Goal: Task Accomplishment & Management: Use online tool/utility

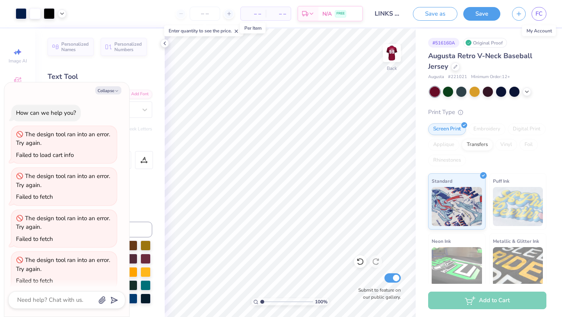
scroll to position [50, 0]
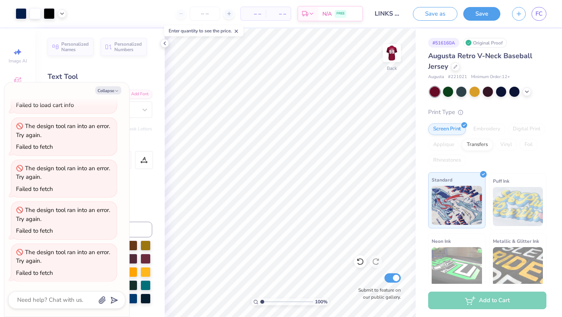
click at [465, 181] on div "Standard" at bounding box center [456, 200] width 57 height 56
click at [485, 18] on button "Save" at bounding box center [482, 13] width 37 height 14
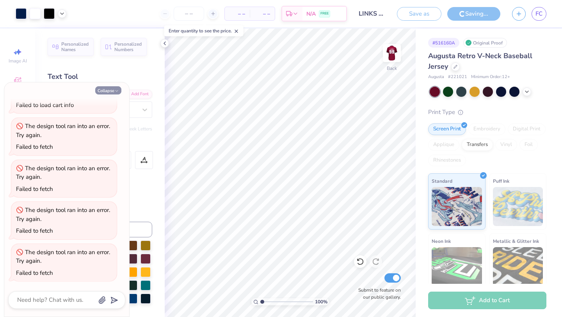
click at [114, 89] on button "Collapse" at bounding box center [108, 90] width 26 height 8
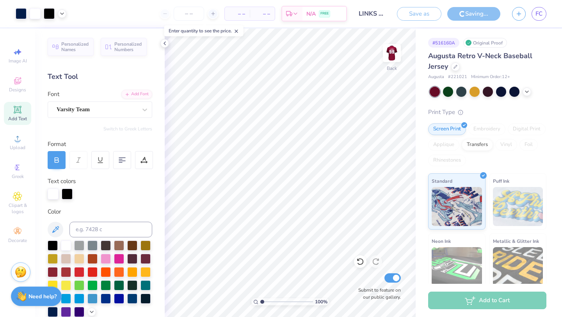
type textarea "x"
click at [448, 300] on div "Add to Cart" at bounding box center [487, 301] width 118 height 18
click at [164, 45] on icon at bounding box center [165, 43] width 6 height 6
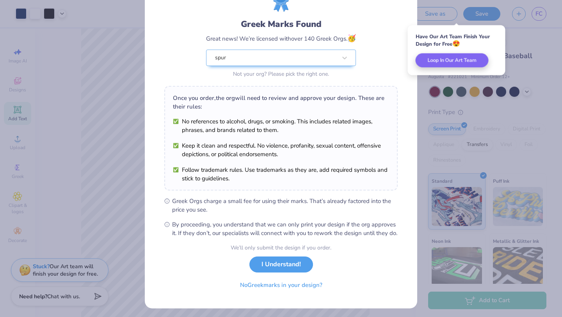
scroll to position [43, 0]
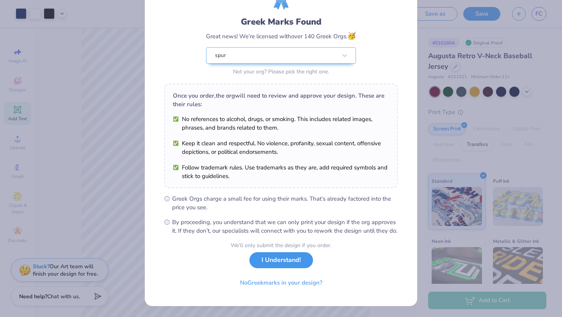
click at [297, 266] on button "I Understand!" at bounding box center [282, 260] width 64 height 16
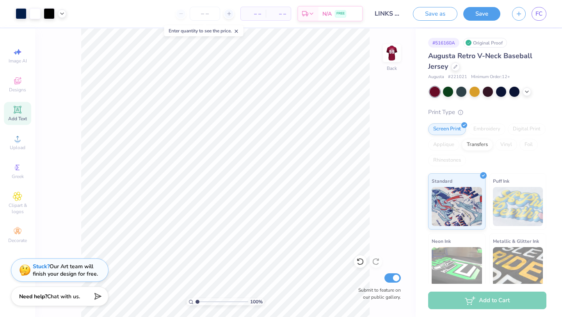
scroll to position [0, 0]
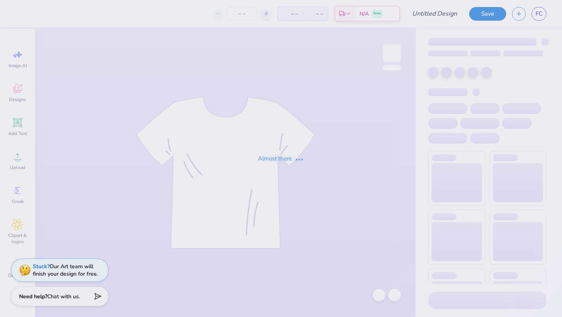
type input "LINKS Kicks for Squigs"
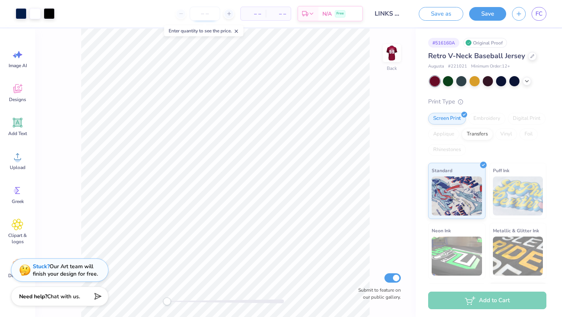
click at [205, 15] on input "number" at bounding box center [205, 14] width 30 height 14
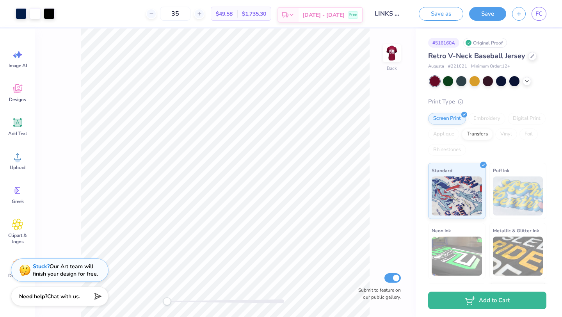
type input "35"
click at [295, 13] on icon at bounding box center [292, 15] width 6 height 6
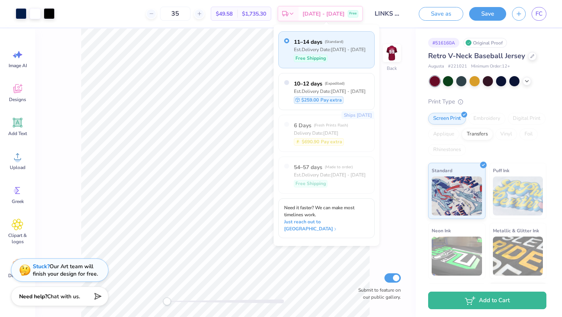
click at [332, 54] on div "11–14 days ( Standard ) Est. Delivery Date: Sep 20 - 23 Free Shipping" at bounding box center [330, 49] width 72 height 25
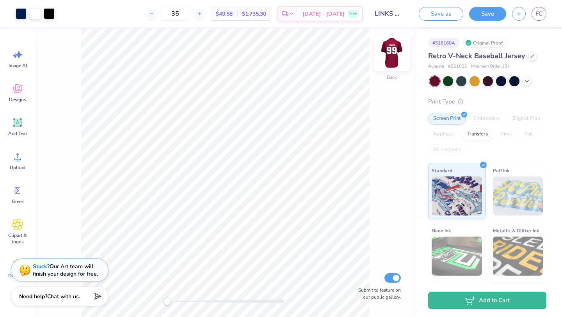
click at [398, 57] on img at bounding box center [391, 52] width 31 height 31
click at [398, 57] on img at bounding box center [392, 53] width 16 height 16
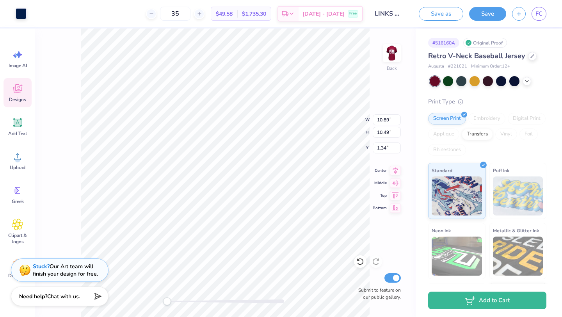
type input "10.89"
type input "10.49"
type input "1.34"
type input "3.84"
type input "2.41"
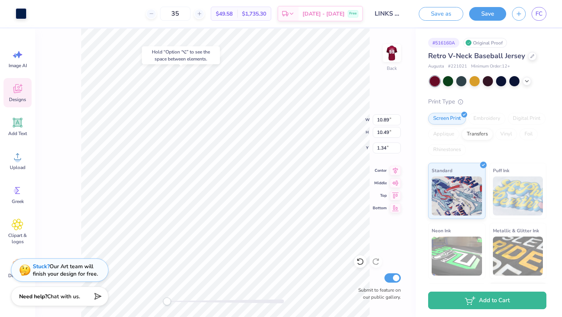
type input "6.08"
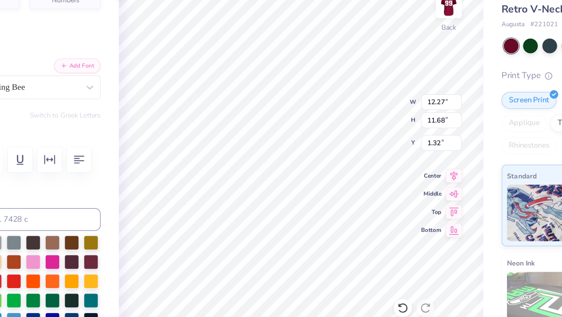
type input "1.60"
type input "3.84"
type input "2.41"
type input "6.35"
type input "10.89"
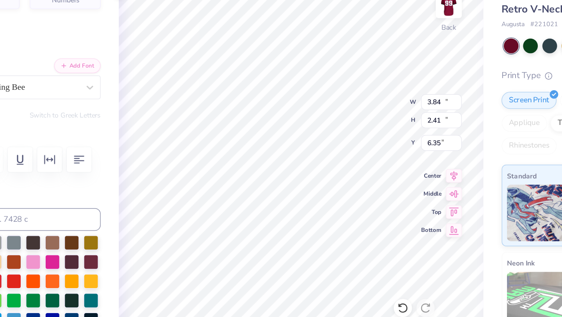
type input "10.49"
type input "1.61"
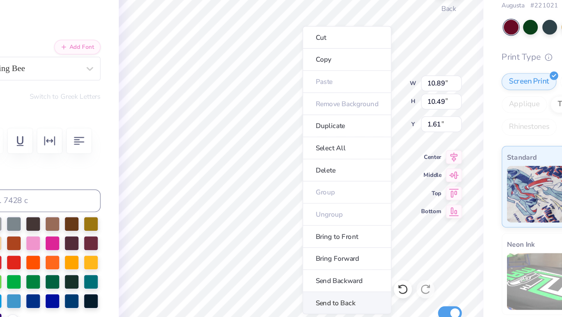
click at [319, 267] on li "Send to Back" at bounding box center [321, 271] width 61 height 15
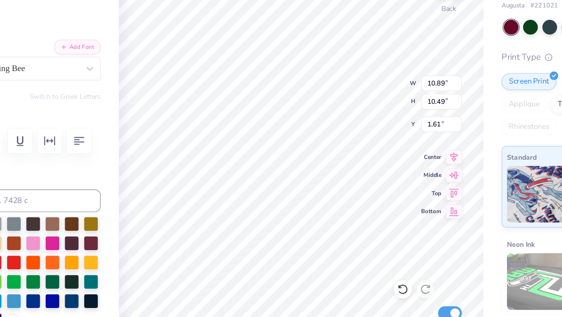
type input "12.27"
type input "11.68"
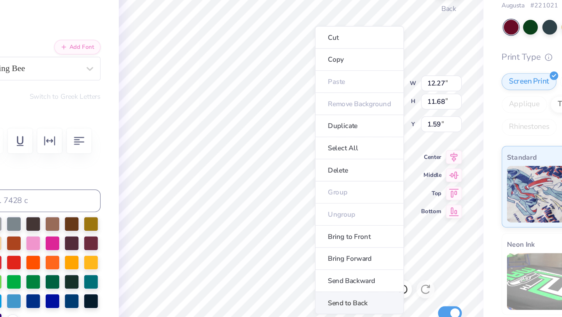
click at [323, 268] on li "Send to Back" at bounding box center [330, 271] width 61 height 15
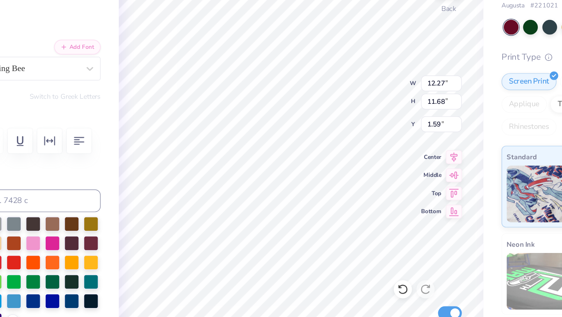
type input "1.61"
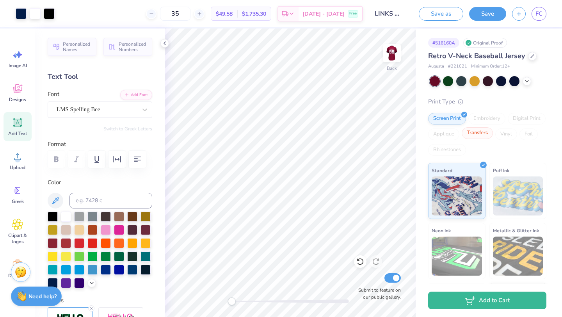
click at [482, 134] on div "Transfers" at bounding box center [477, 133] width 31 height 12
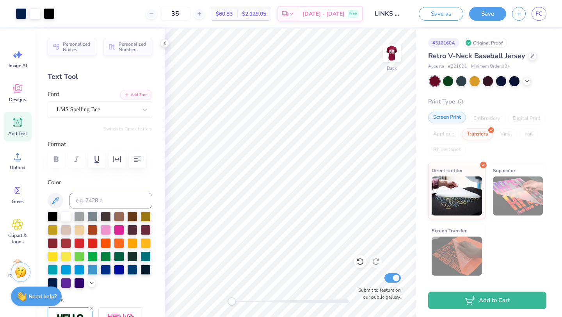
click at [452, 117] on div "Screen Print" at bounding box center [447, 118] width 38 height 12
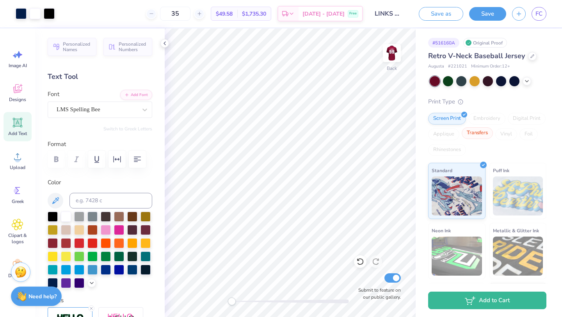
click at [485, 132] on div "Transfers" at bounding box center [477, 133] width 31 height 12
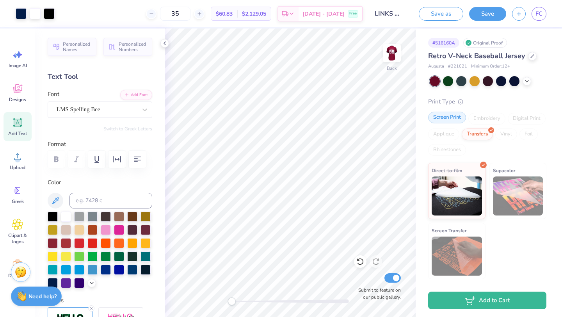
click at [458, 120] on div "Screen Print" at bounding box center [447, 118] width 38 height 12
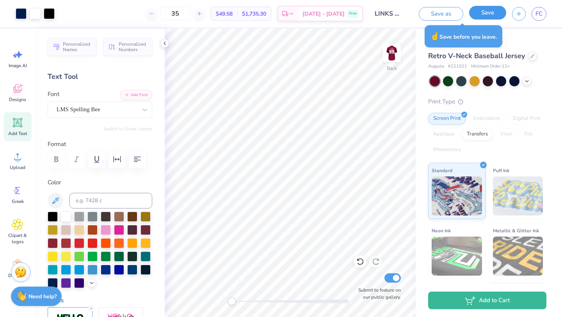
click at [498, 12] on button "Save" at bounding box center [487, 13] width 37 height 14
click at [498, 12] on div "Save" at bounding box center [487, 14] width 37 height 14
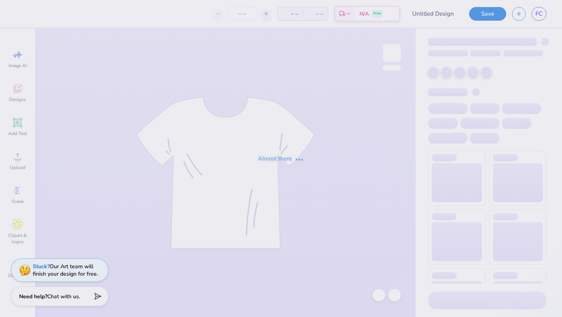
type input "Links"
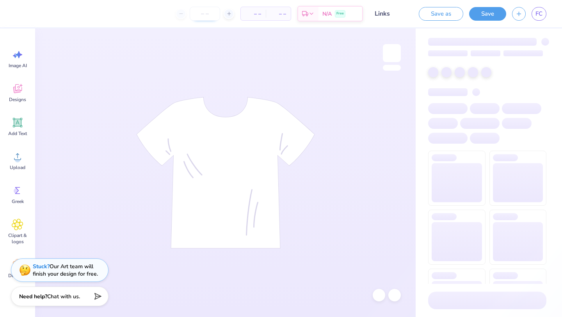
click at [210, 15] on input "number" at bounding box center [205, 14] width 30 height 14
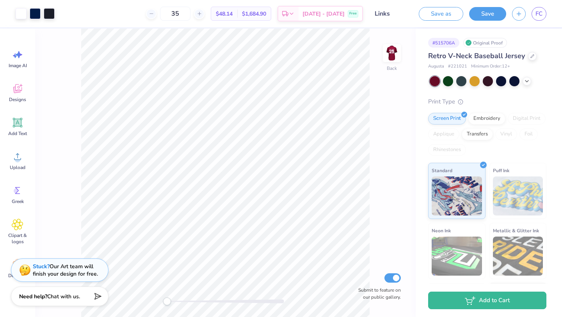
type input "35"
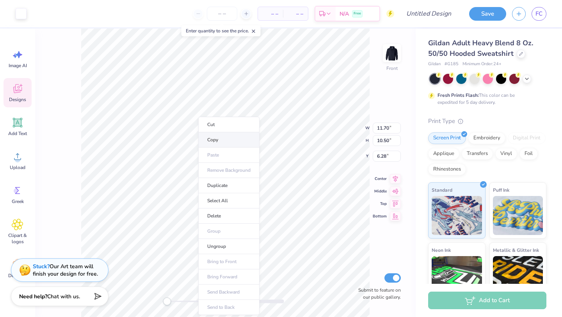
click at [217, 141] on li "Copy" at bounding box center [228, 139] width 61 height 15
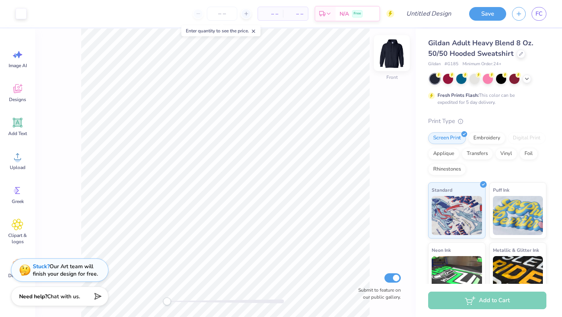
click at [389, 60] on img at bounding box center [391, 52] width 31 height 31
click at [521, 53] on icon at bounding box center [521, 53] width 4 height 4
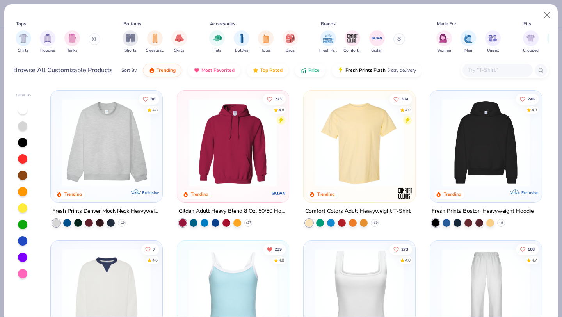
click at [94, 41] on button at bounding box center [95, 39] width 12 height 12
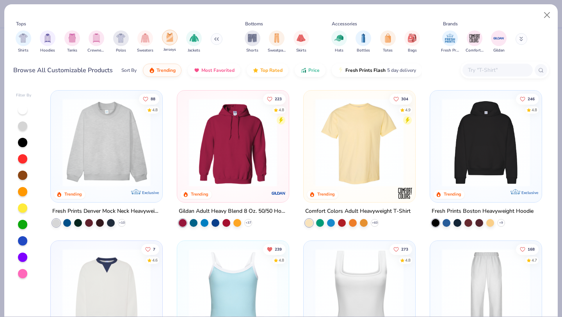
click at [175, 39] on div "filter for Jerseys" at bounding box center [170, 38] width 16 height 16
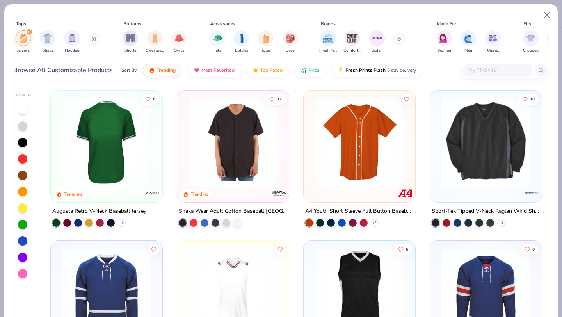
click at [97, 161] on img at bounding box center [107, 142] width 96 height 88
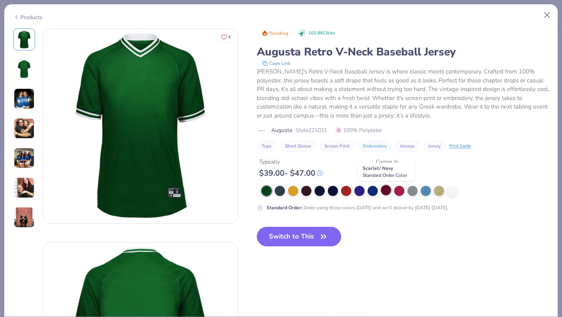
click at [385, 193] on div at bounding box center [386, 190] width 10 height 10
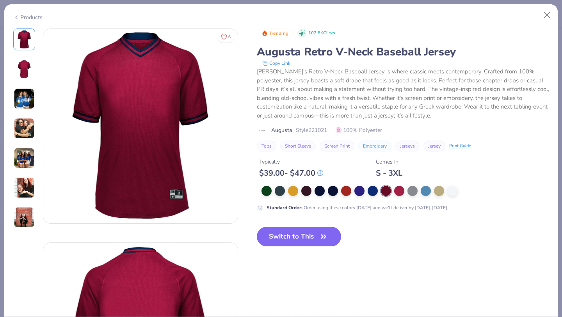
click at [320, 234] on icon "button" at bounding box center [323, 236] width 11 height 11
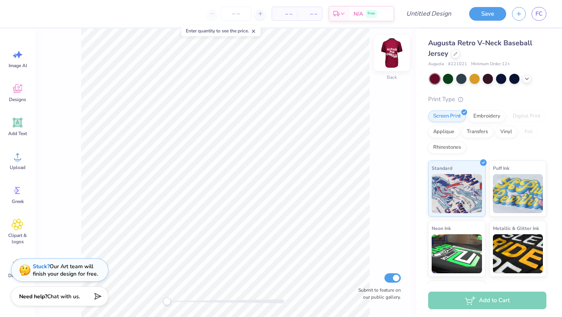
click at [394, 51] on img at bounding box center [391, 52] width 31 height 31
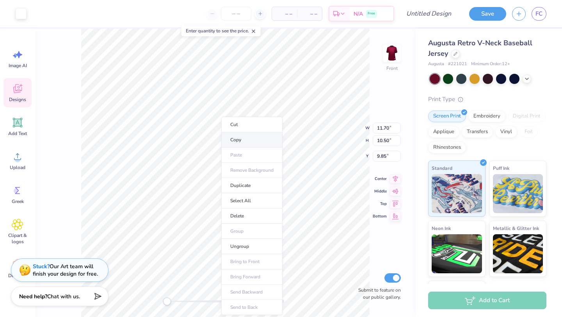
click at [232, 138] on li "Copy" at bounding box center [251, 139] width 61 height 15
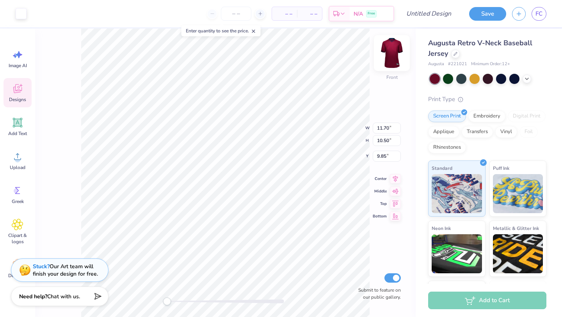
click at [391, 55] on img at bounding box center [391, 52] width 31 height 31
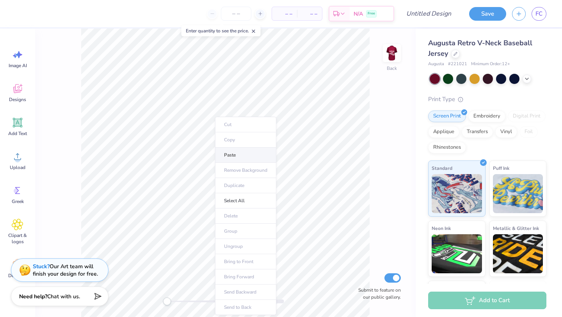
click at [223, 152] on li "Paste" at bounding box center [245, 155] width 61 height 15
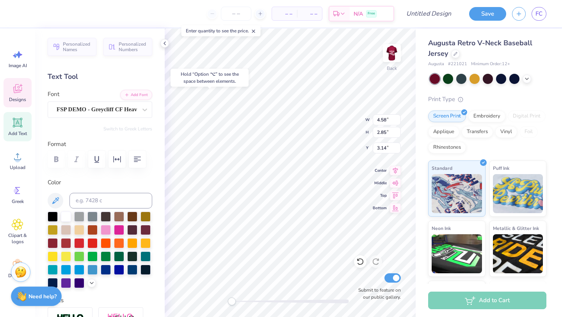
type input "5.62"
type input "2.59"
type input "3.00"
type textarea "A"
type textarea "LIN"
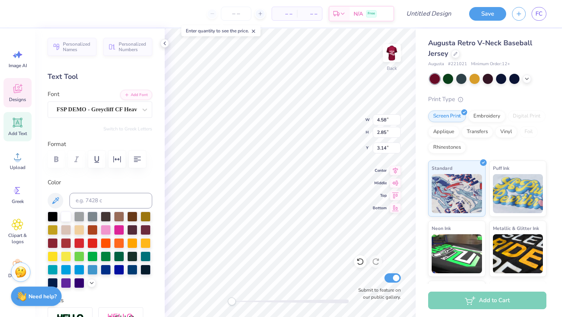
type input "4.58"
type input "2.85"
type input "3.14"
type textarea "H"
type textarea "KS"
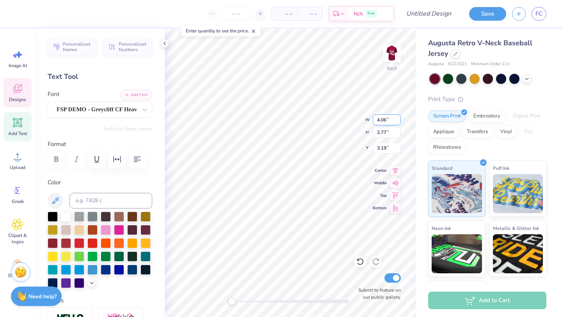
click at [346, 116] on div "Back W 4.06 4.06 " H 2.77 2.77 " Y 3.19 3.19 " Center Middle Top Bottom Submit …" at bounding box center [290, 173] width 251 height 289
type textarea "P"
type textarea "C"
type textarea "Kicks"
type textarea "O"
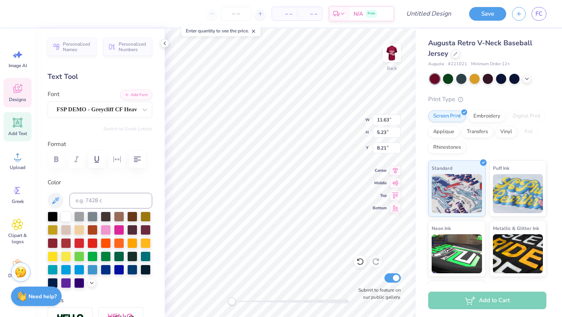
type textarea "f"
type textarea "for Squigs"
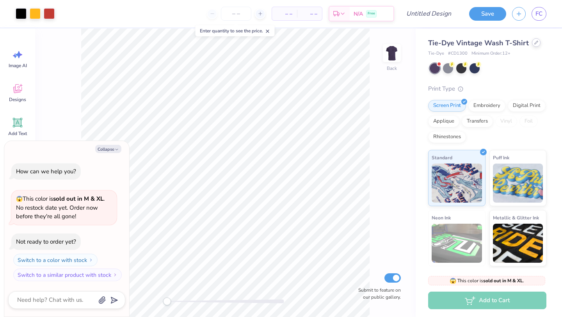
click at [532, 44] on div at bounding box center [536, 42] width 9 height 9
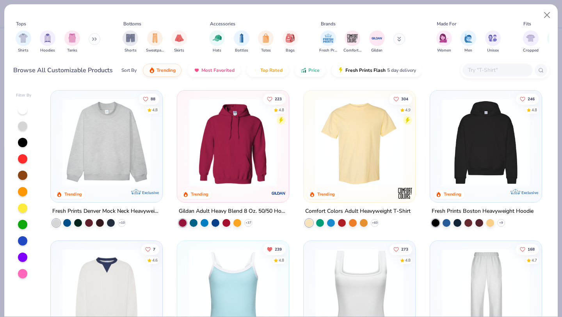
click at [91, 39] on button at bounding box center [95, 39] width 12 height 12
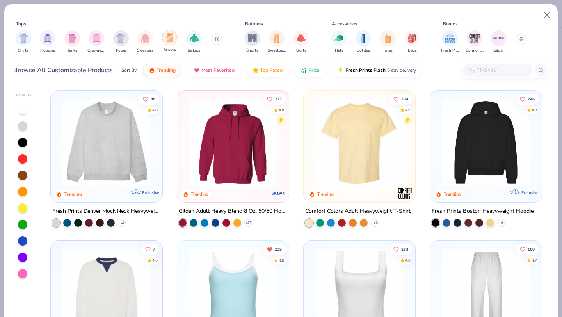
click at [175, 37] on div "filter for Jerseys" at bounding box center [170, 38] width 16 height 16
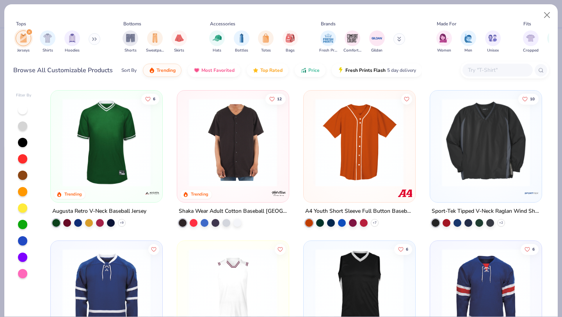
click at [103, 157] on img at bounding box center [107, 142] width 96 height 88
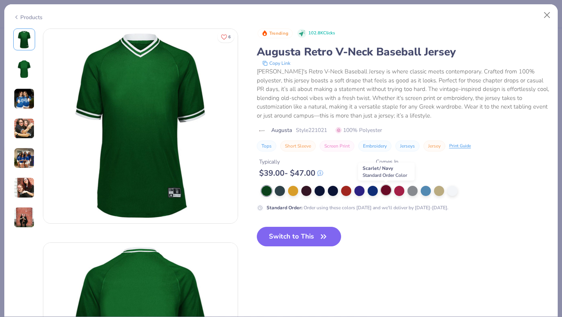
click at [389, 194] on div at bounding box center [386, 190] width 10 height 10
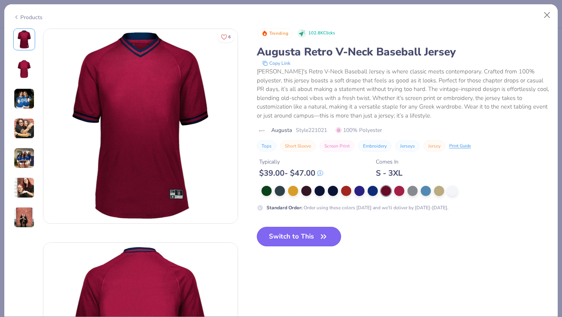
click at [324, 231] on icon "button" at bounding box center [323, 236] width 11 height 11
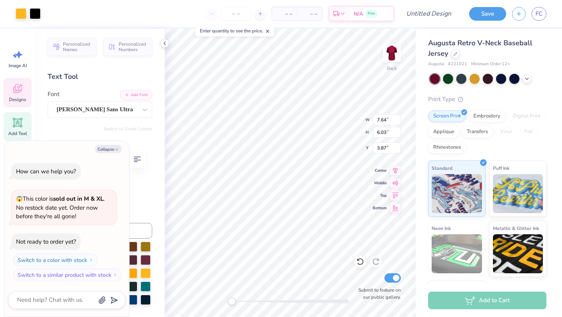
type textarea "x"
type textarea "L"
type textarea "x"
type input "4.64"
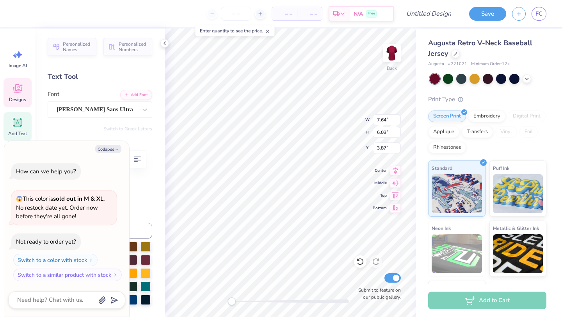
type input "2.88"
type input "6.07"
type textarea "x"
type input "7.64"
type input "6.03"
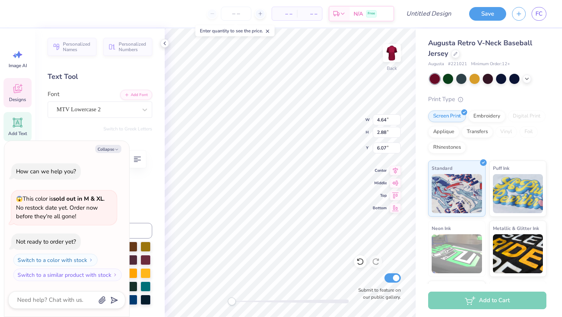
type input "3.87"
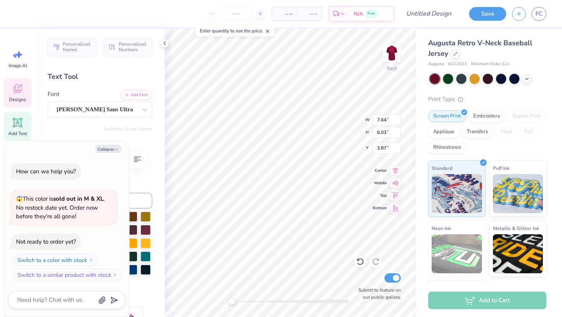
type textarea "x"
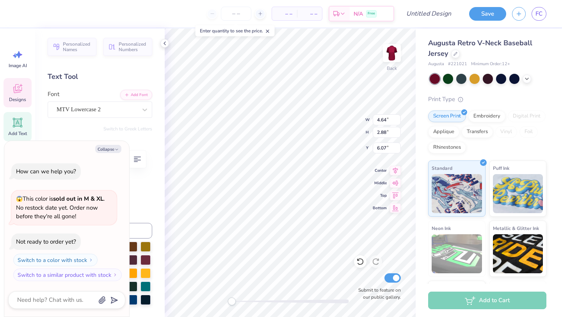
type textarea "x"
type textarea "Ph"
type textarea "x"
type textarea "P"
type textarea "x"
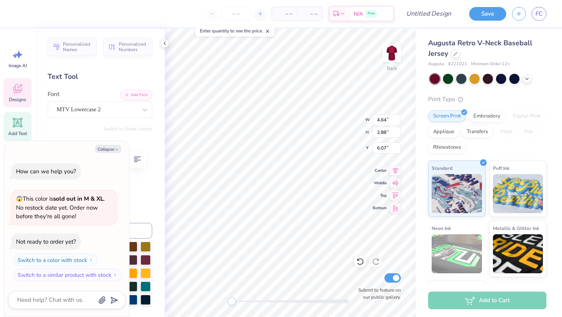
type textarea "x"
type textarea "I"
type textarea "x"
type textarea "In"
type textarea "x"
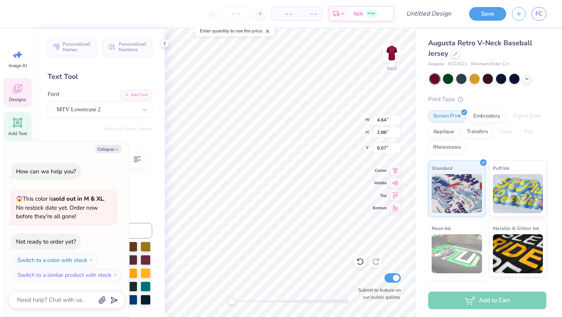
type textarea "I"
type textarea "x"
type textarea "IN"
type textarea "x"
type textarea "INK"
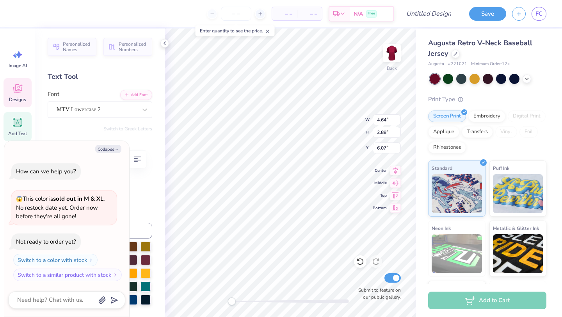
type textarea "x"
type textarea "INKS"
click at [141, 111] on icon at bounding box center [145, 110] width 8 height 8
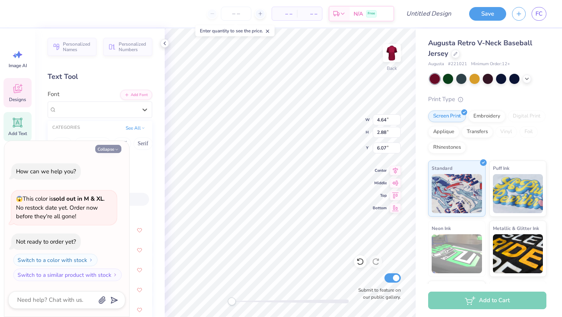
click at [116, 149] on icon "button" at bounding box center [116, 149] width 5 height 5
type textarea "x"
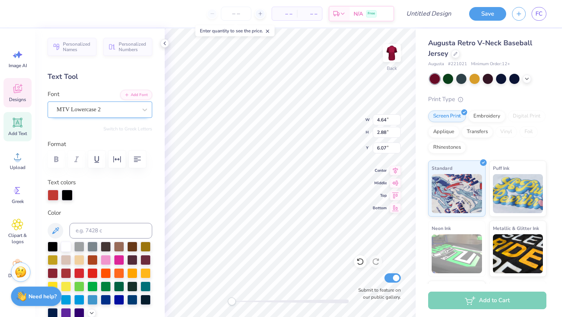
click at [128, 107] on div "MTV Lowercase 2" at bounding box center [97, 109] width 82 height 12
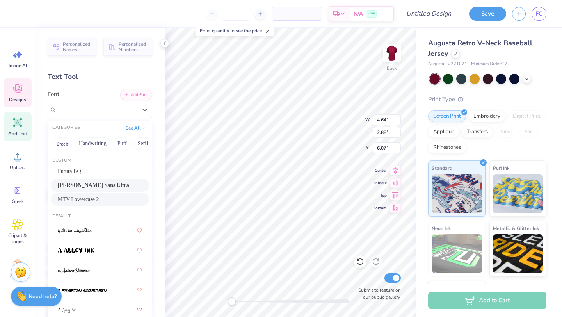
click at [107, 183] on div "Gill Sans Ultra" at bounding box center [100, 185] width 84 height 8
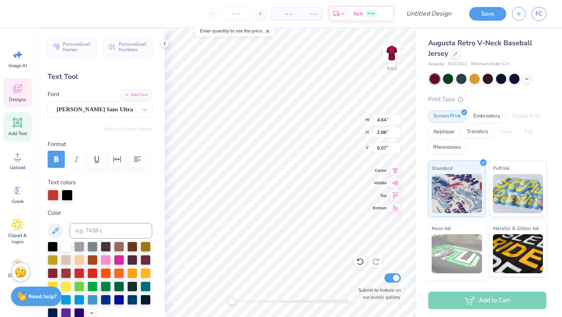
type input "9.38"
type input "2.94"
type input "5.62"
type input "7.16"
type input "2.80"
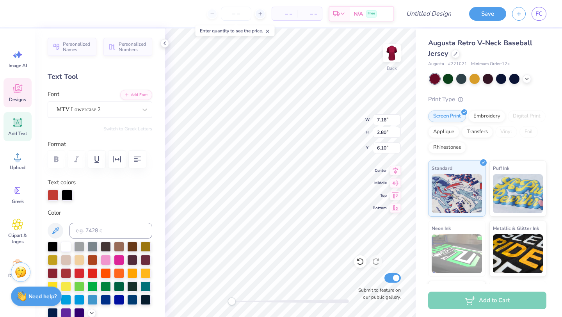
type input "6.10"
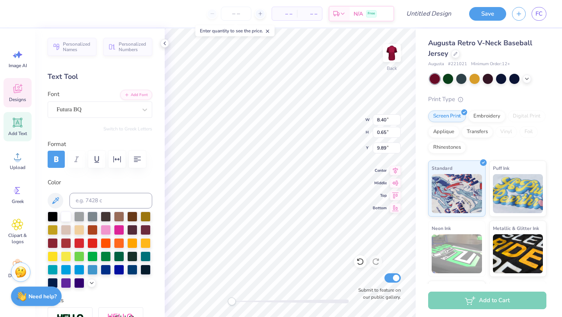
type textarea "P"
type textarea "2025"
click at [147, 107] on icon at bounding box center [145, 110] width 8 height 8
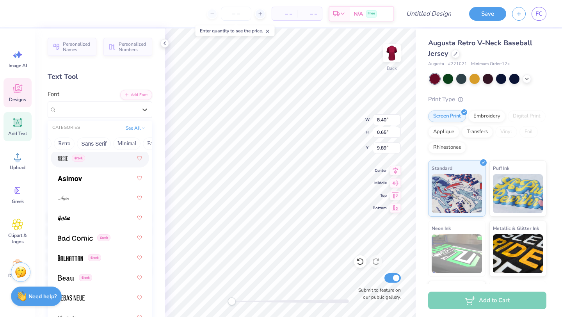
scroll to position [0, 159]
click at [70, 142] on button "Retro" at bounding box center [64, 143] width 21 height 12
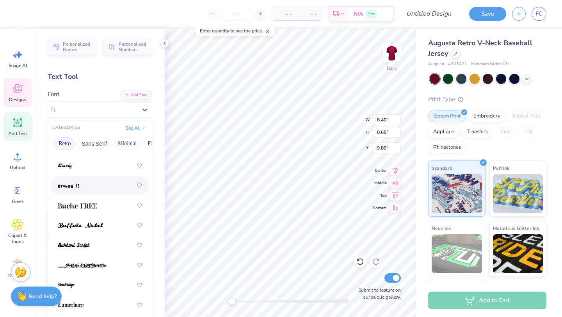
scroll to position [189, 0]
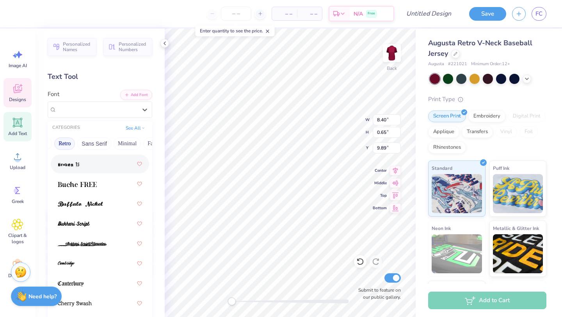
click at [96, 167] on div at bounding box center [100, 164] width 84 height 14
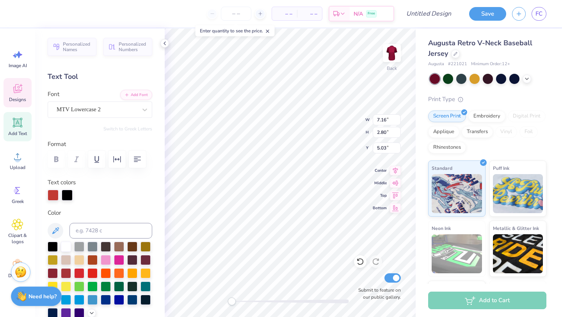
type input "7.16"
type input "2.80"
type input "5.03"
click at [113, 111] on div "MTV Lowercase 2" at bounding box center [97, 109] width 82 height 12
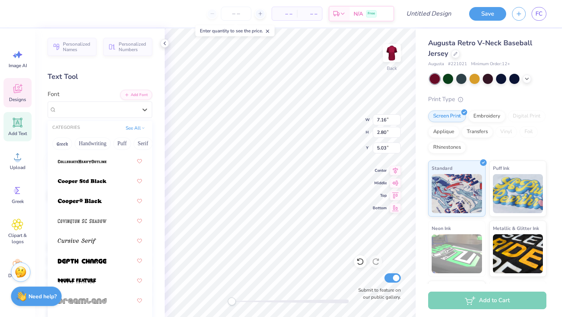
scroll to position [515, 0]
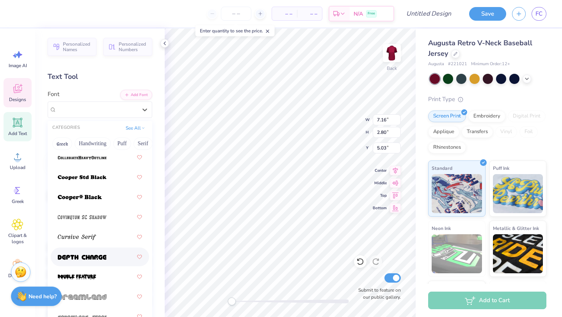
click at [90, 256] on img at bounding box center [82, 257] width 49 height 5
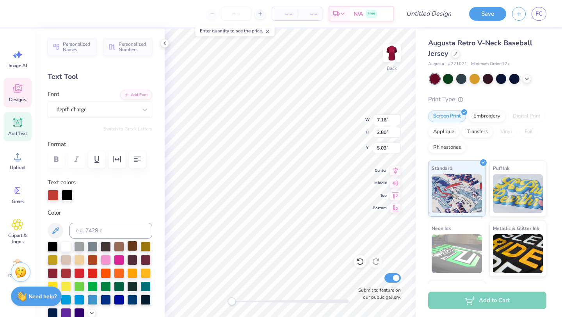
type input "4.83"
type input "5.80"
type input "3.53"
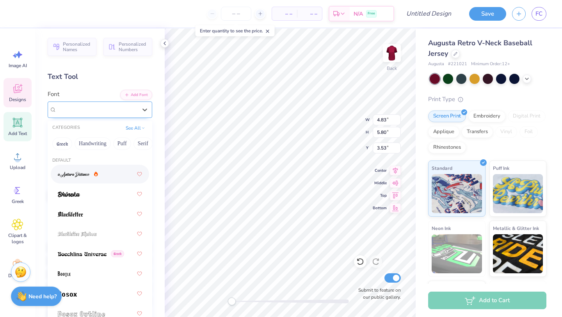
click at [125, 109] on div "Gill Sans Ultra" at bounding box center [97, 109] width 82 height 12
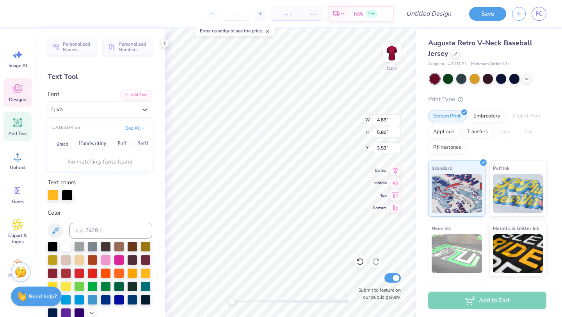
type input "v"
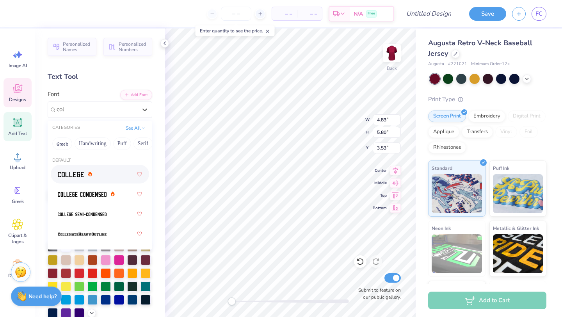
click at [81, 180] on div at bounding box center [100, 174] width 84 height 14
type input "col"
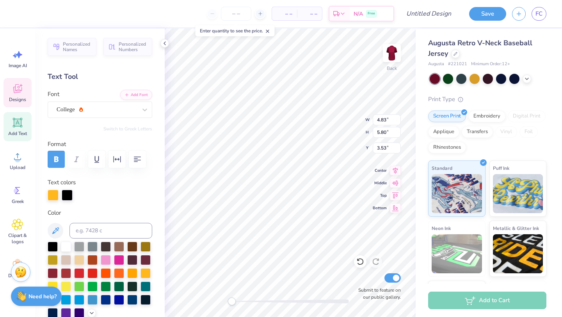
type input "6.94"
type input "2.88"
type input "4.75"
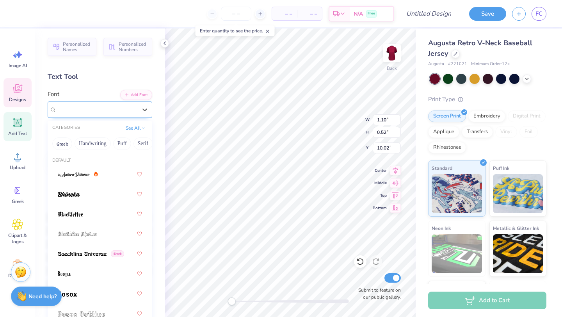
click at [109, 113] on div "Broken 15" at bounding box center [97, 109] width 82 height 12
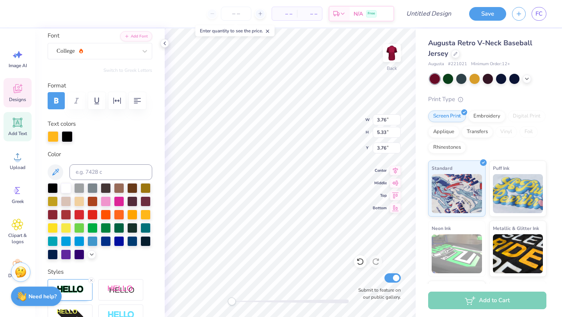
scroll to position [59, 0]
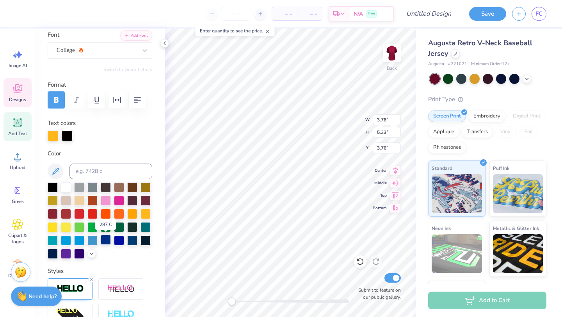
click at [107, 241] on div at bounding box center [106, 240] width 10 height 10
click at [53, 252] on div at bounding box center [53, 253] width 10 height 10
click at [143, 252] on div at bounding box center [100, 220] width 105 height 77
type input "6.28"
type input "2.60"
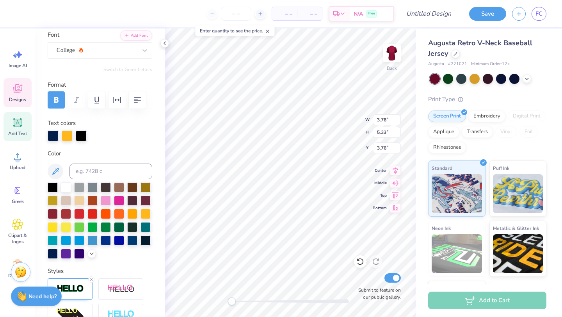
type input "4.64"
type input "3.76"
type input "5.33"
type input "3.76"
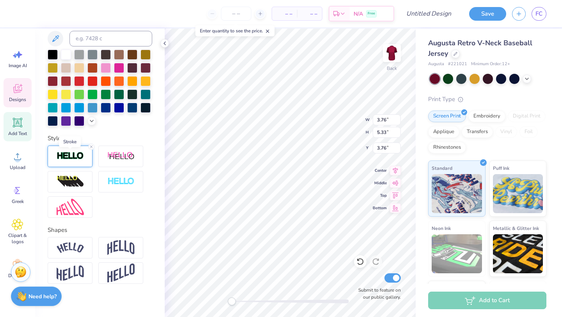
scroll to position [198, 0]
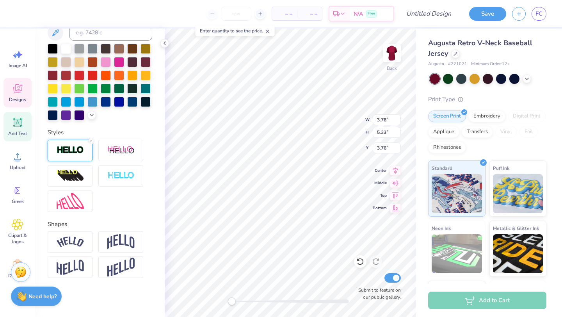
click at [79, 145] on div at bounding box center [70, 150] width 45 height 21
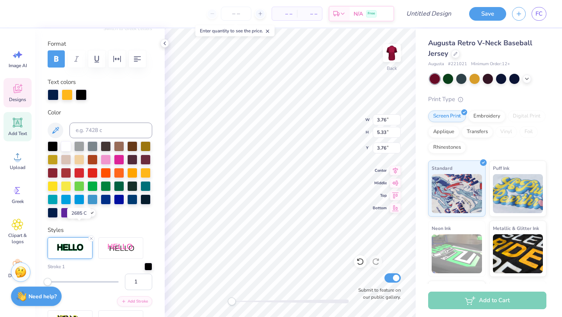
scroll to position [84, 0]
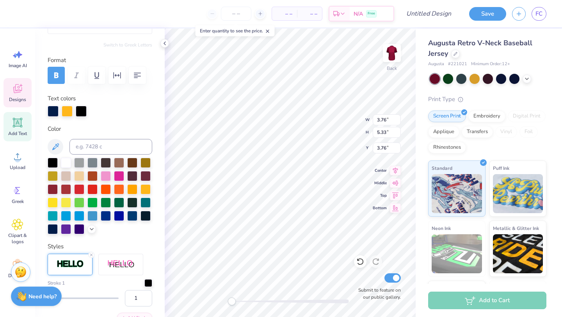
click at [79, 110] on div at bounding box center [81, 111] width 11 height 11
click at [82, 114] on div at bounding box center [81, 111] width 11 height 11
click at [66, 162] on div at bounding box center [66, 162] width 10 height 10
click at [52, 228] on div at bounding box center [53, 228] width 10 height 10
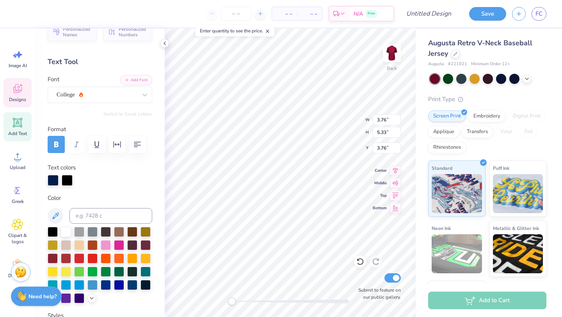
scroll to position [0, 0]
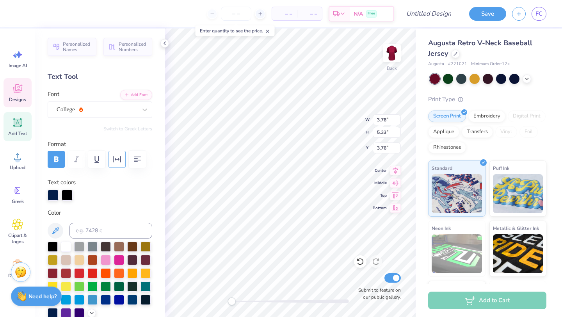
click at [116, 162] on icon "button" at bounding box center [116, 159] width 9 height 9
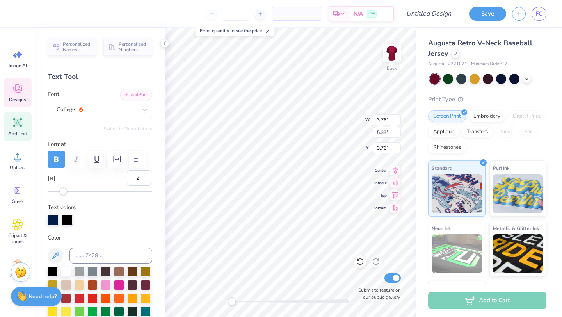
type input "-1"
drag, startPoint x: 66, startPoint y: 190, endPoint x: 64, endPoint y: 203, distance: 12.6
click at [64, 203] on div "Personalized Names Personalized Numbers Text Tool Add Font Font College Switch …" at bounding box center [100, 173] width 130 height 289
click at [71, 218] on div at bounding box center [67, 220] width 11 height 11
click at [66, 222] on div at bounding box center [67, 220] width 11 height 11
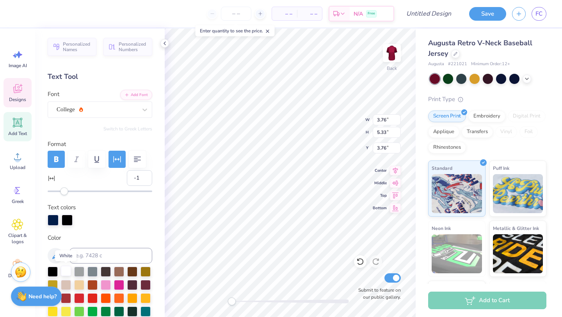
click at [67, 273] on div at bounding box center [66, 271] width 10 height 10
click at [66, 220] on div at bounding box center [67, 220] width 11 height 11
click at [65, 275] on div at bounding box center [66, 271] width 10 height 10
click at [64, 273] on div at bounding box center [66, 271] width 10 height 10
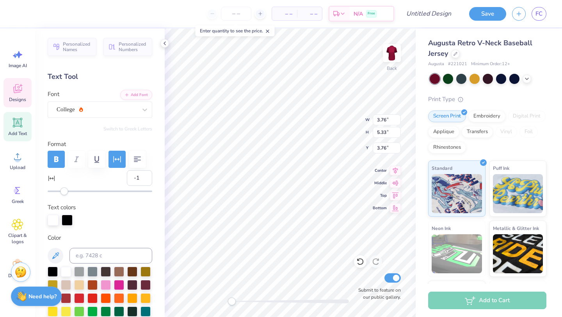
click at [66, 220] on div at bounding box center [67, 220] width 11 height 11
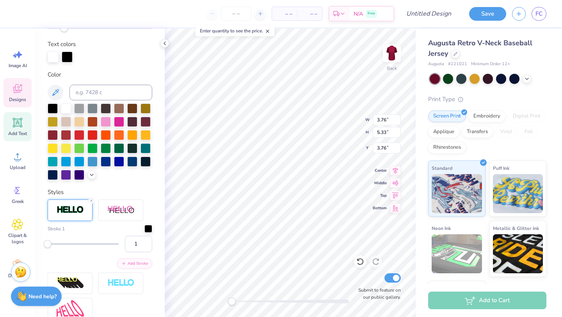
scroll to position [165, 0]
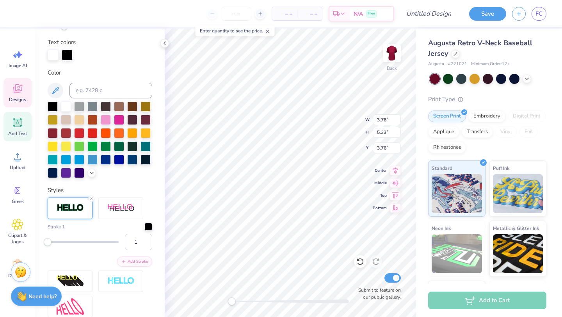
click at [65, 206] on img at bounding box center [70, 207] width 27 height 9
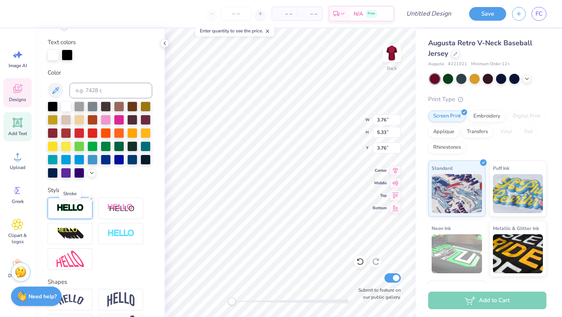
click at [65, 206] on img at bounding box center [70, 207] width 27 height 9
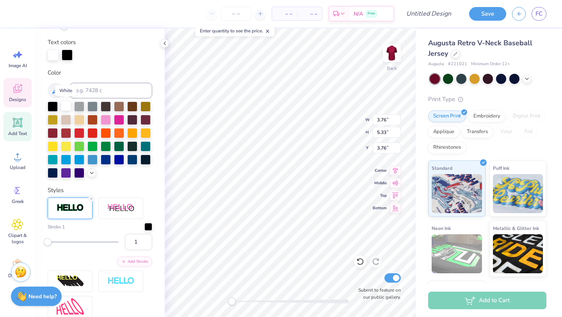
click at [65, 108] on div at bounding box center [66, 106] width 10 height 10
click at [57, 106] on div at bounding box center [53, 106] width 10 height 10
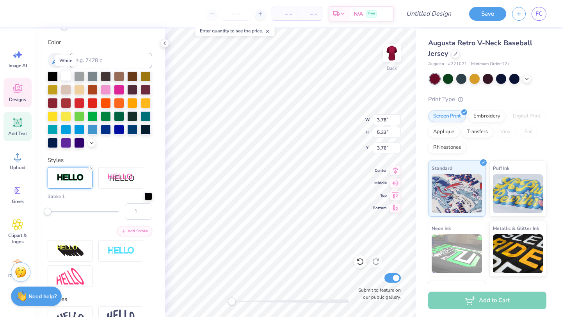
click at [67, 72] on div at bounding box center [66, 76] width 10 height 10
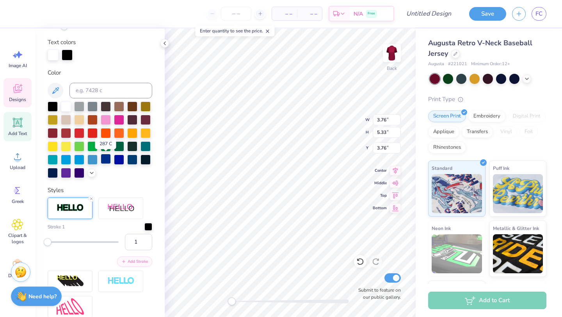
click at [108, 159] on div at bounding box center [106, 159] width 10 height 10
click at [54, 174] on div at bounding box center [53, 172] width 10 height 10
type input "6.28"
type input "2.60"
type input "4.64"
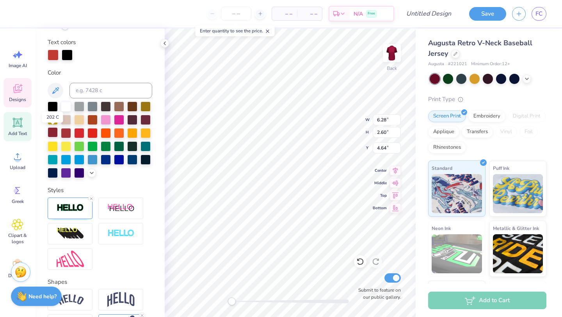
click at [54, 133] on div at bounding box center [53, 132] width 10 height 10
click at [91, 134] on div at bounding box center [92, 132] width 10 height 10
type input "-1"
click at [68, 107] on div at bounding box center [66, 106] width 10 height 10
type input "6.28"
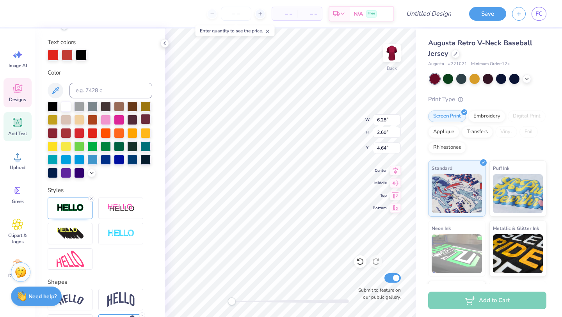
type input "2.60"
type input "4.64"
type input "0"
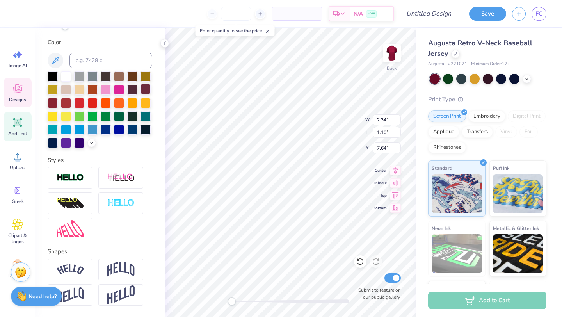
type input "6.28"
type input "2.60"
type input "4.53"
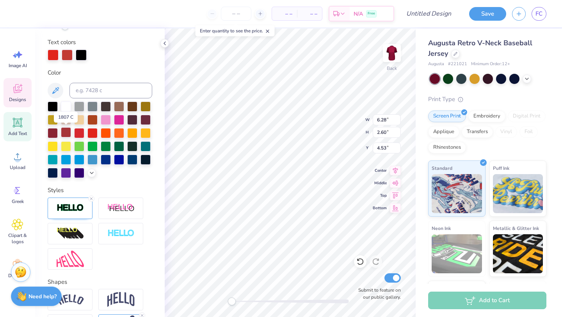
click at [63, 133] on div at bounding box center [66, 132] width 10 height 10
click at [56, 132] on div at bounding box center [53, 132] width 10 height 10
click at [129, 182] on div "Personalized Names Personalized Numbers Text Tool Add Font Font depth charge Sw…" at bounding box center [100, 173] width 130 height 289
click at [81, 54] on div at bounding box center [81, 54] width 11 height 11
drag, startPoint x: 66, startPoint y: 108, endPoint x: 80, endPoint y: 56, distance: 53.6
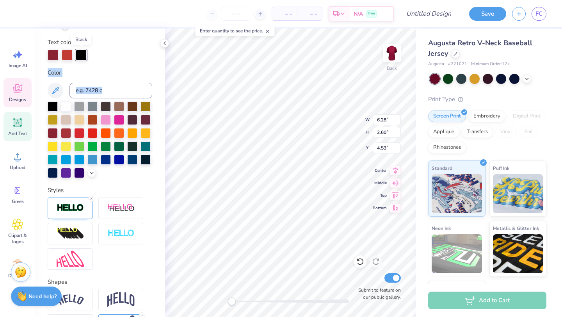
click at [80, 56] on div "Personalized Names Personalized Numbers Text Tool Add Font Font depth charge Sw…" at bounding box center [100, 173] width 130 height 289
click at [80, 56] on div at bounding box center [81, 55] width 11 height 11
click at [66, 106] on div at bounding box center [66, 106] width 10 height 10
click at [118, 54] on div at bounding box center [100, 55] width 105 height 11
click at [355, 133] on div "Back W 6.28 6.28 " H 2.60 2.60 " Y 4.53 4.53 " Center Middle Top Bottom Submit …" at bounding box center [290, 173] width 251 height 289
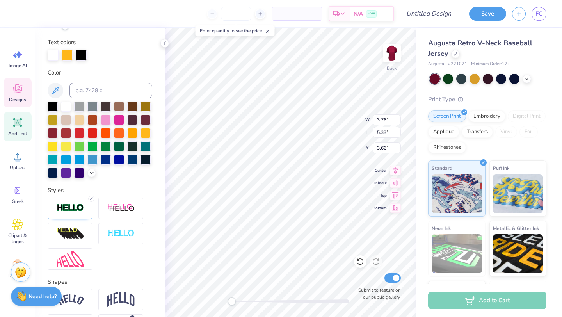
type input "3.76"
type input "5.33"
type input "3.66"
type input "-1"
click at [22, 95] on div "Designs" at bounding box center [18, 92] width 28 height 29
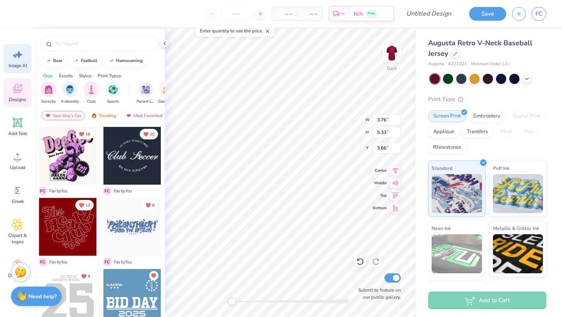
click at [17, 54] on icon at bounding box center [19, 54] width 7 height 7
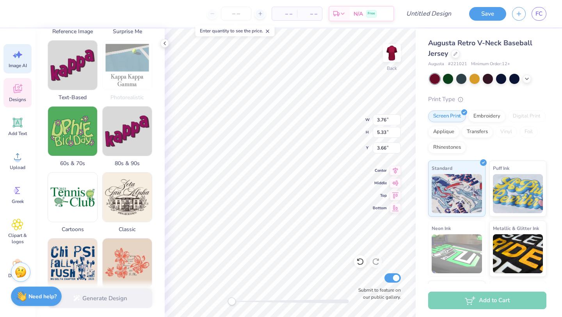
scroll to position [186, 0]
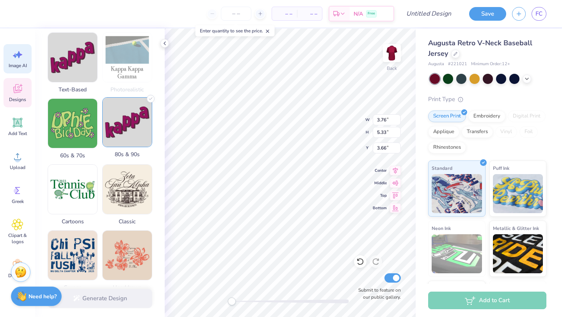
click at [122, 130] on img at bounding box center [127, 122] width 49 height 49
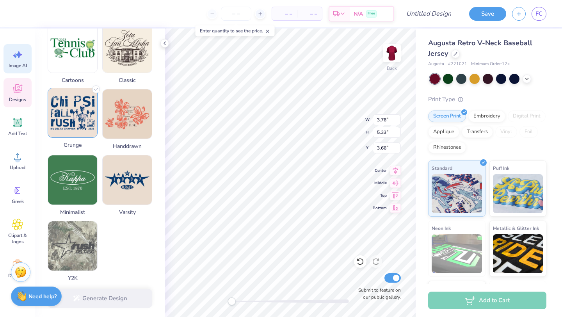
scroll to position [333, 0]
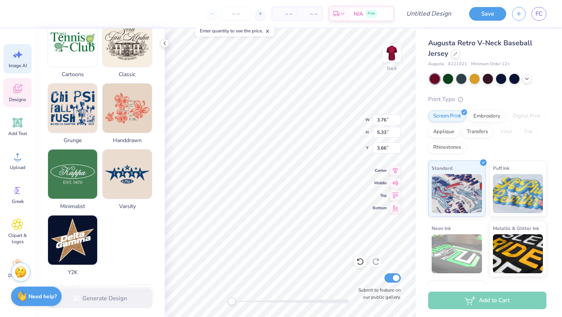
click at [102, 298] on div "Generate Design" at bounding box center [100, 299] width 130 height 38
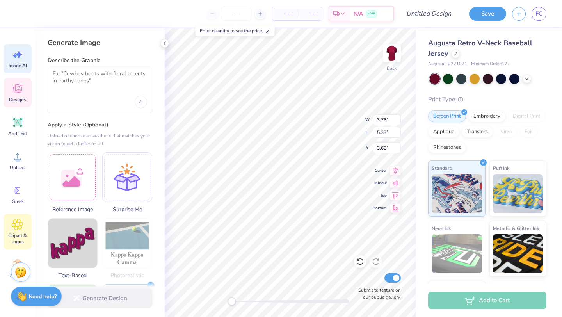
click at [19, 227] on icon at bounding box center [17, 225] width 11 height 12
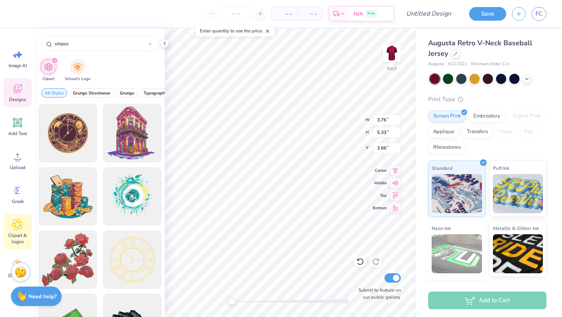
type input "stripes"
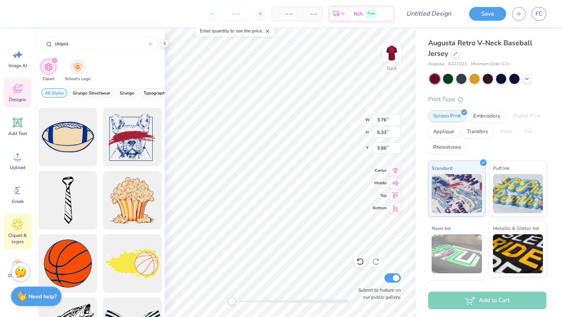
scroll to position [546, 0]
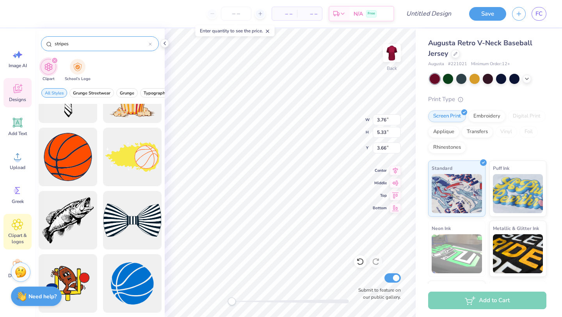
click at [148, 45] on input "stripes" at bounding box center [101, 44] width 95 height 8
click at [149, 45] on icon at bounding box center [150, 44] width 3 height 3
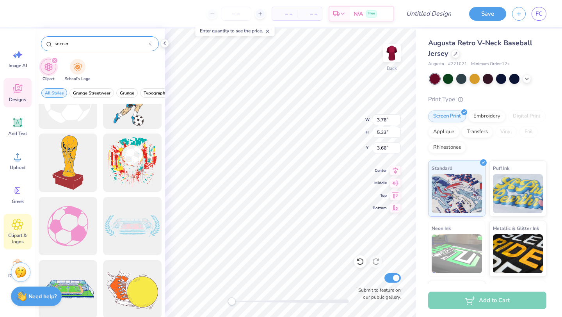
scroll to position [234, 0]
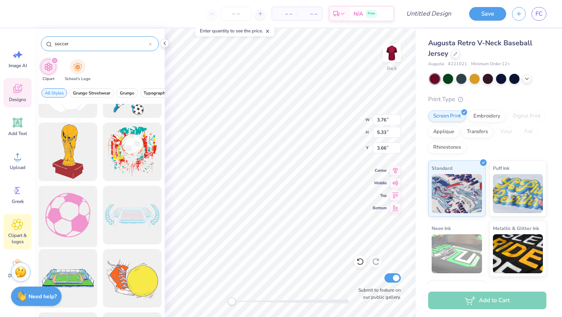
type input "soccer"
click at [77, 211] on div at bounding box center [68, 215] width 64 height 64
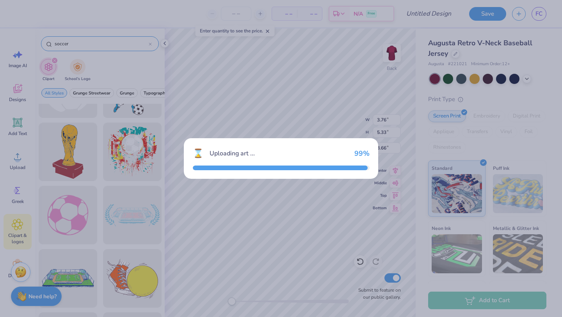
type input "13.31"
type input "13.08"
type input "3.00"
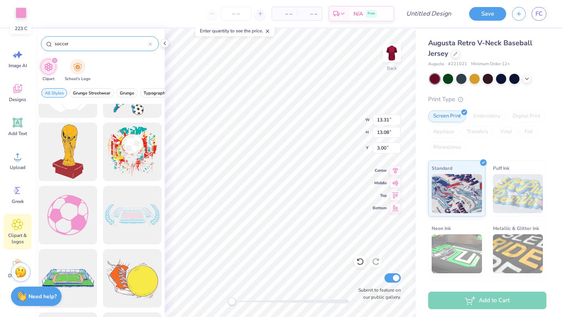
click at [20, 17] on div at bounding box center [21, 12] width 11 height 11
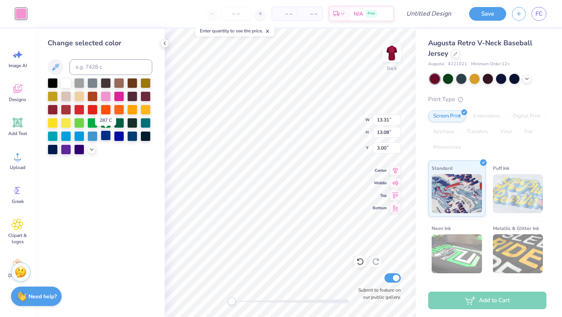
click at [107, 137] on div at bounding box center [106, 135] width 10 height 10
click at [107, 136] on div at bounding box center [106, 135] width 10 height 10
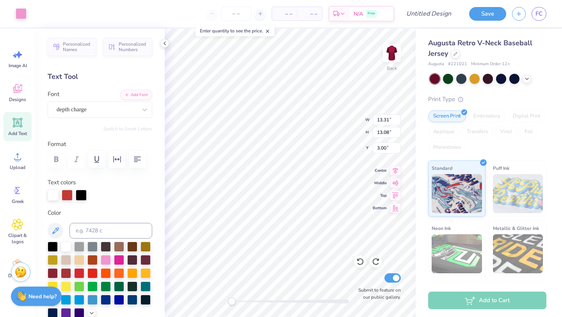
type input "13.31"
type input "13.08"
type input "3.00"
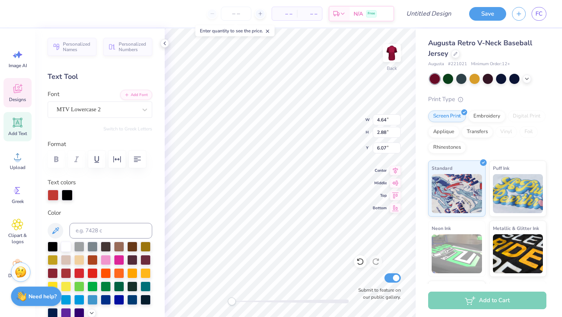
type input "4.64"
type input "2.88"
type input "6.07"
type textarea "P"
type textarea "INKS"
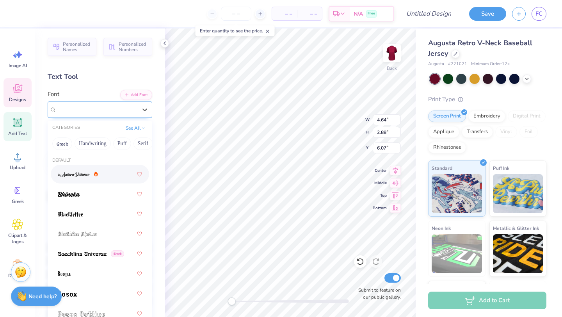
click at [110, 108] on div "MTV Lowercase 2" at bounding box center [97, 109] width 82 height 12
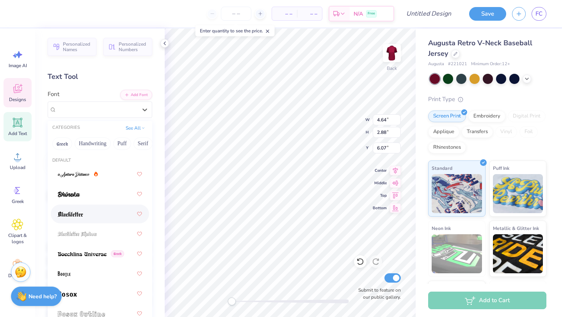
click at [104, 220] on div at bounding box center [100, 214] width 84 height 14
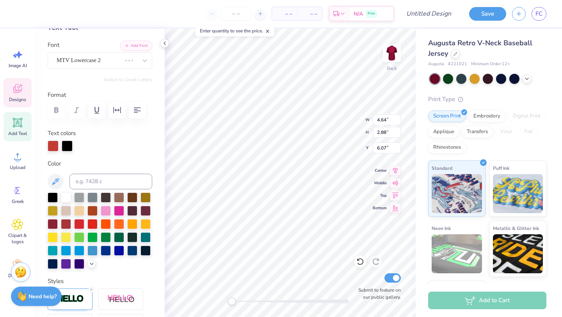
scroll to position [50, 0]
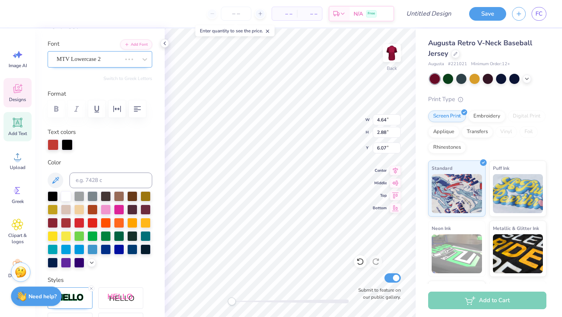
click at [127, 61] on div at bounding box center [129, 59] width 14 height 8
click at [130, 56] on div "Blackletter" at bounding box center [97, 59] width 82 height 12
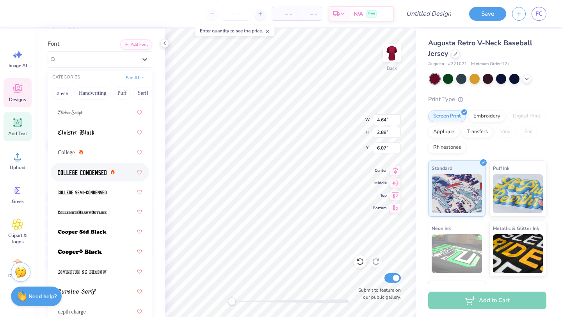
scroll to position [495, 0]
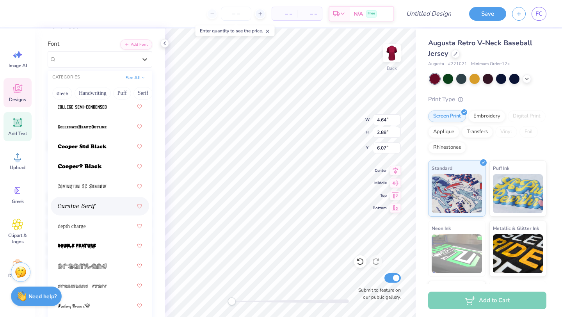
click at [98, 207] on div at bounding box center [100, 206] width 84 height 14
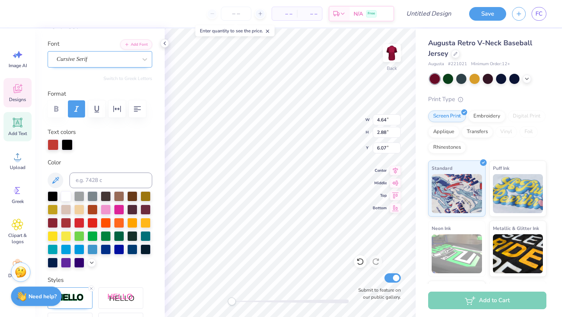
click at [95, 61] on div "Cursive Serif" at bounding box center [97, 59] width 82 height 12
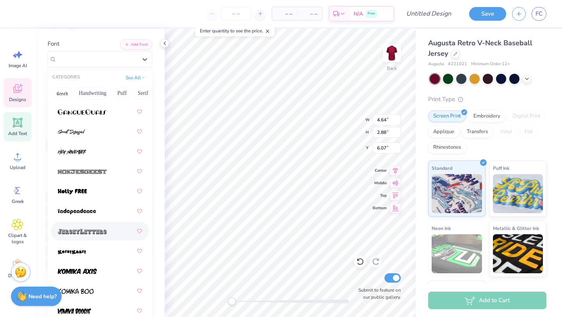
scroll to position [729, 0]
click at [104, 175] on img at bounding box center [82, 171] width 49 height 5
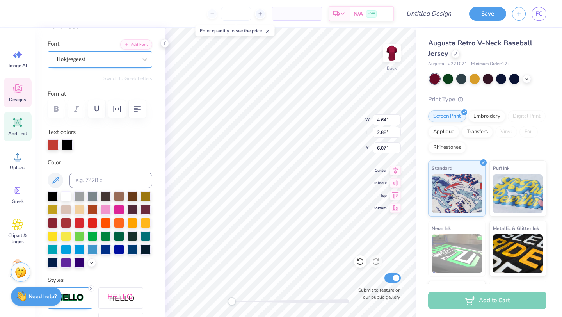
click at [77, 55] on div "Hokjesgeest" at bounding box center [97, 59] width 82 height 12
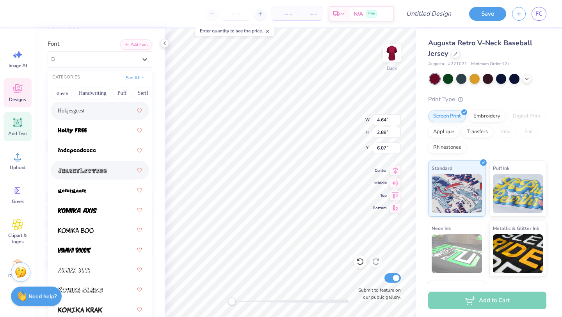
scroll to position [790, 0]
click at [88, 171] on img at bounding box center [82, 170] width 49 height 5
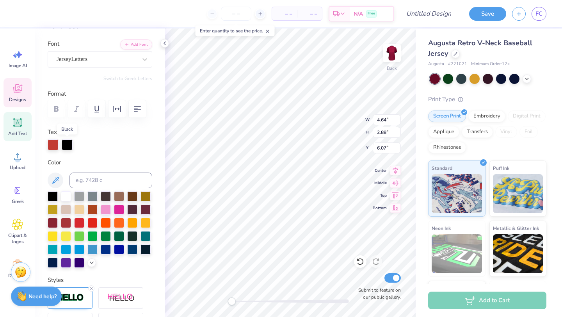
click at [69, 145] on div at bounding box center [67, 144] width 11 height 11
click at [68, 145] on div at bounding box center [67, 144] width 11 height 11
drag, startPoint x: 53, startPoint y: 144, endPoint x: 68, endPoint y: 144, distance: 15.6
click at [68, 144] on div at bounding box center [100, 144] width 105 height 11
click at [68, 144] on div at bounding box center [67, 144] width 11 height 11
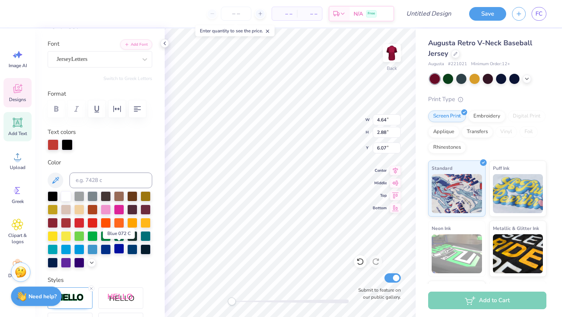
click at [122, 251] on div at bounding box center [119, 249] width 10 height 10
click at [67, 141] on div at bounding box center [67, 144] width 11 height 11
click at [68, 143] on div at bounding box center [67, 144] width 11 height 11
click at [69, 145] on div at bounding box center [67, 144] width 11 height 11
click at [65, 198] on div at bounding box center [66, 196] width 10 height 10
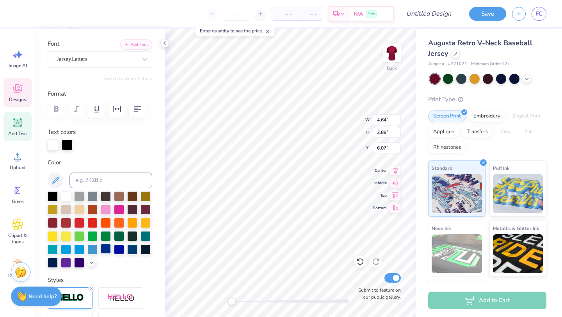
click at [102, 248] on div at bounding box center [106, 249] width 10 height 10
type input "4.83"
type input "5.80"
type input "4.65"
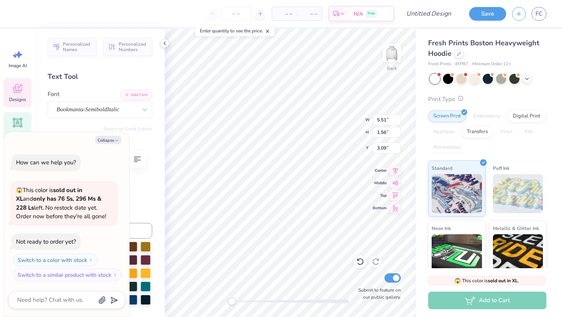
type textarea "x"
type textarea "ADP"
type textarea "x"
type textarea "AD"
type textarea "x"
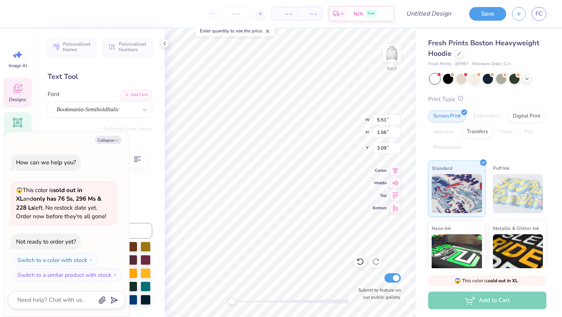
type textarea "A"
type textarea "x"
type textarea "L"
type textarea "x"
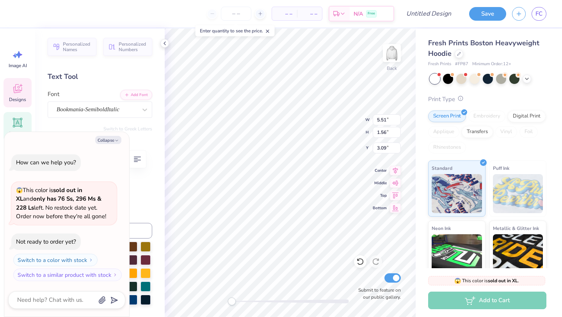
type textarea "LI"
type textarea "x"
type textarea "LIN"
type textarea "x"
type textarea "LINK"
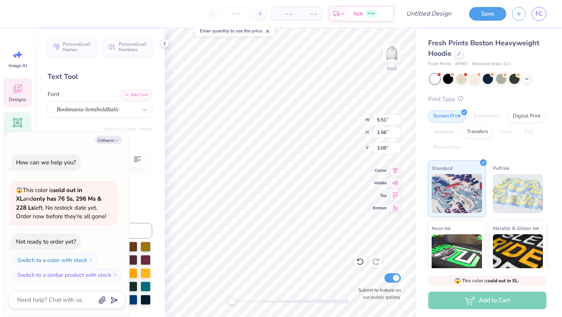
type textarea "x"
type textarea "LINKS"
click at [461, 53] on icon at bounding box center [459, 53] width 4 height 4
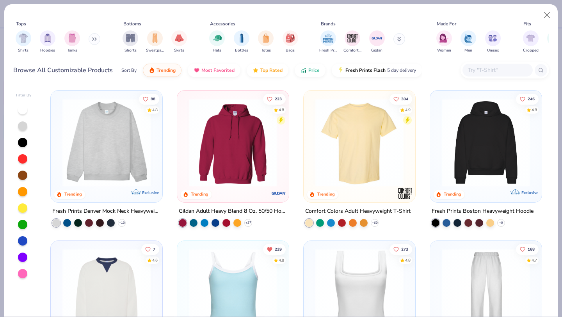
click at [93, 39] on button at bounding box center [95, 39] width 12 height 12
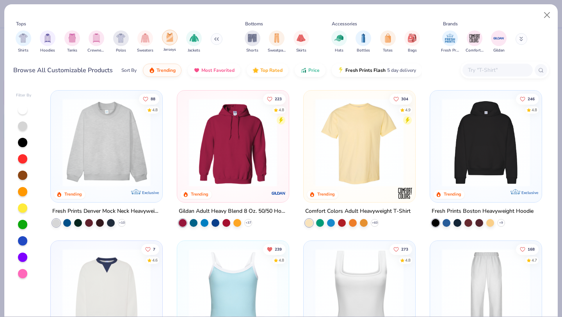
click at [174, 38] on div "filter for Jerseys" at bounding box center [170, 38] width 16 height 16
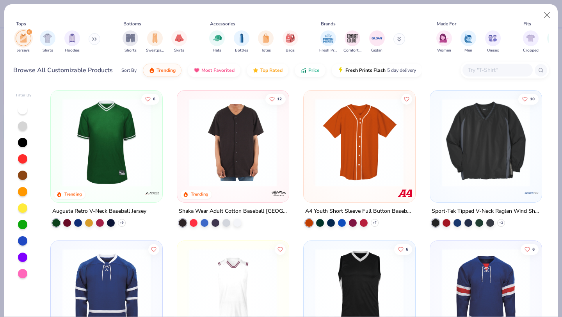
scroll to position [1, 0]
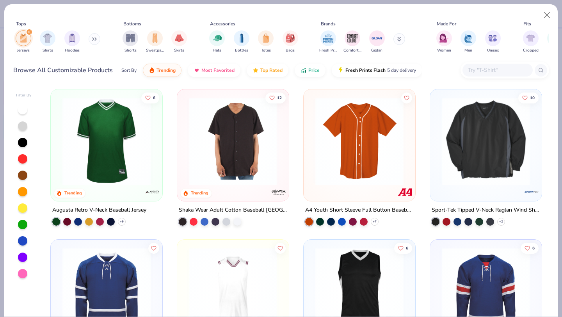
click at [134, 169] on img at bounding box center [107, 141] width 96 height 88
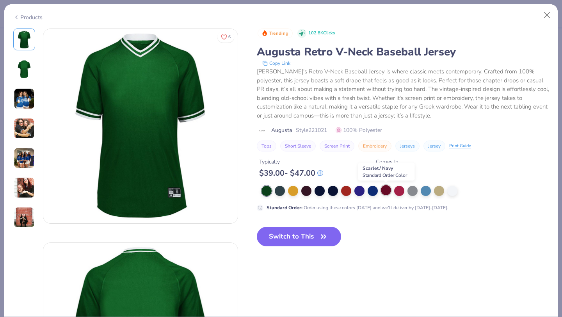
click at [389, 191] on div at bounding box center [386, 190] width 10 height 10
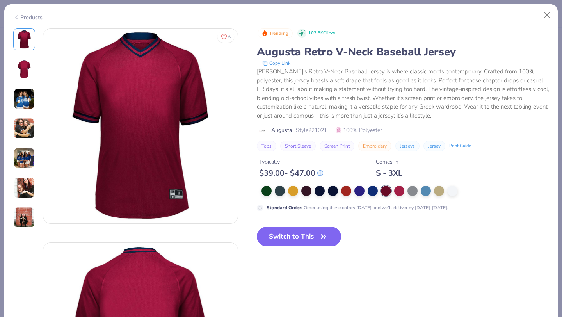
click at [305, 234] on button "Switch to This" at bounding box center [299, 237] width 85 height 20
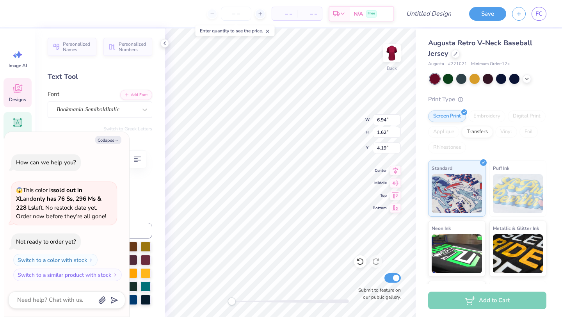
type textarea "x"
type input "5.95"
type input "1.16"
type input "4.74"
type textarea "x"
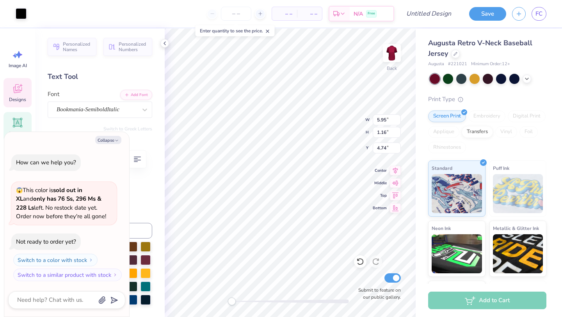
type input "3.89"
type input "0.52"
type input "5.67"
type textarea "x"
type input "10.41"
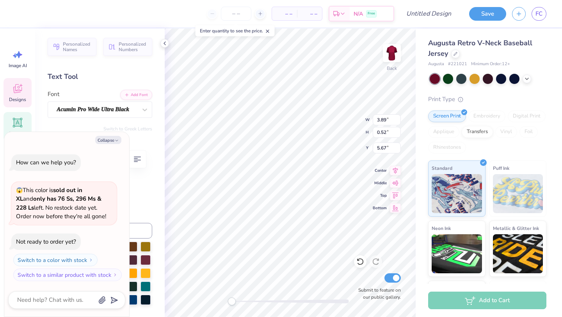
type input "2.03"
type input "4.23"
type textarea "x"
type input "6.94"
type input "1.62"
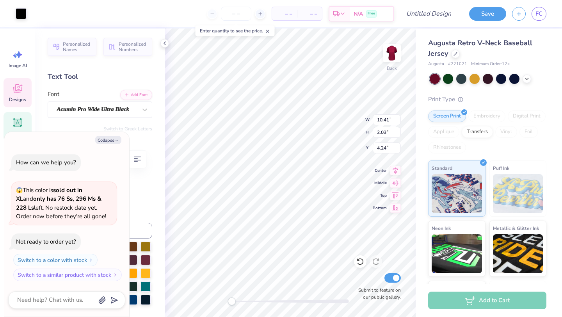
type input "12.19"
type textarea "x"
type input "10.41"
type input "2.03"
type input "4.81"
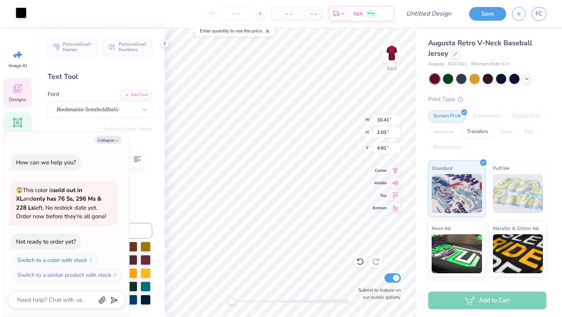
click at [22, 14] on div at bounding box center [21, 12] width 11 height 11
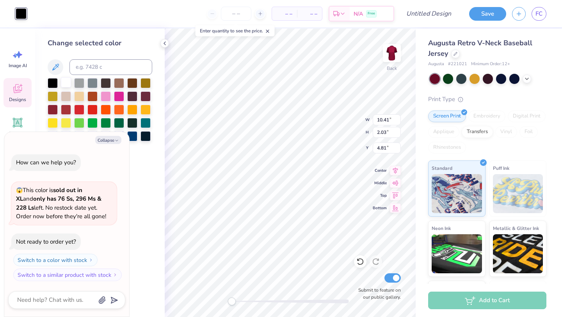
click at [64, 80] on div at bounding box center [66, 82] width 10 height 10
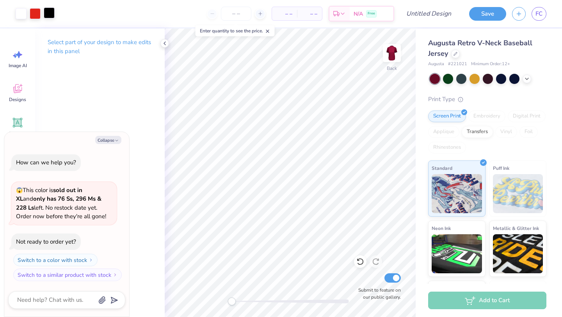
click at [48, 14] on div at bounding box center [49, 12] width 11 height 11
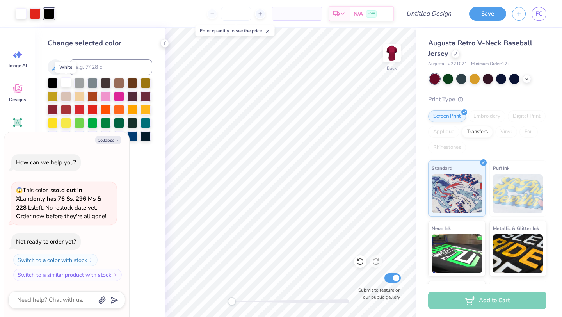
click at [64, 83] on div at bounding box center [66, 82] width 10 height 10
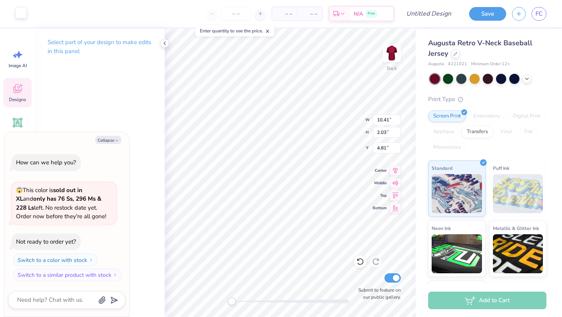
click at [21, 12] on div at bounding box center [21, 12] width 11 height 11
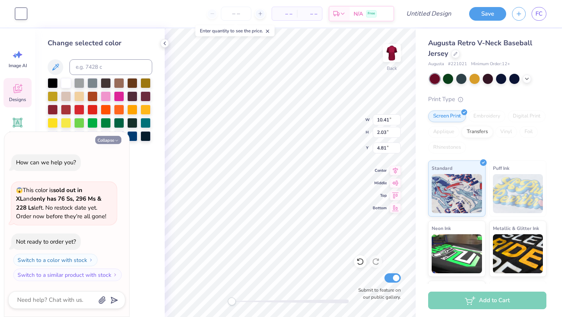
click at [110, 139] on button "Collapse" at bounding box center [108, 140] width 26 height 8
type textarea "x"
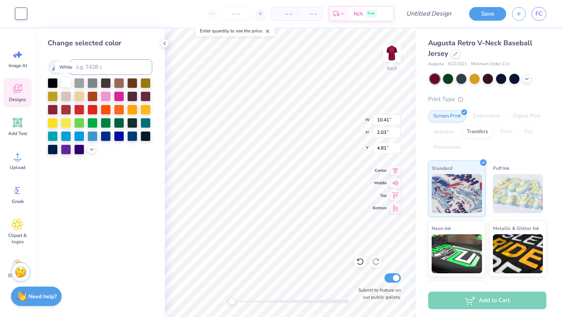
click at [64, 84] on div at bounding box center [66, 82] width 10 height 10
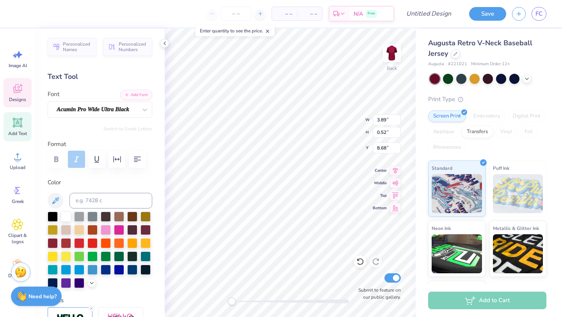
click at [52, 216] on div at bounding box center [53, 217] width 10 height 10
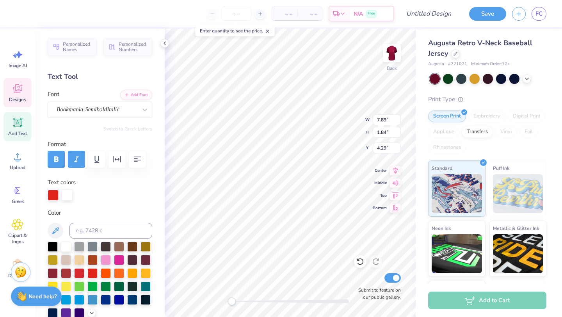
type input "7.89"
type input "1.84"
type input "4.29"
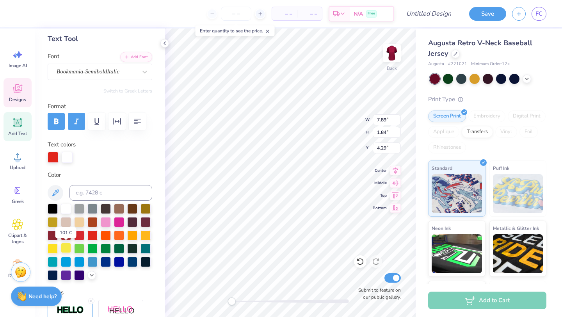
scroll to position [39, 0]
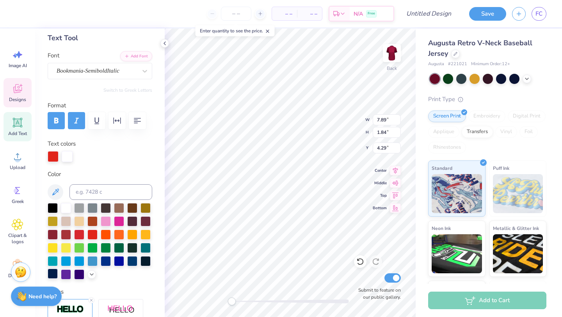
click at [55, 275] on div at bounding box center [53, 274] width 10 height 10
click at [79, 157] on div at bounding box center [81, 155] width 11 height 11
click at [52, 233] on div at bounding box center [53, 234] width 10 height 10
click at [62, 208] on div at bounding box center [66, 207] width 10 height 10
type input "10.41"
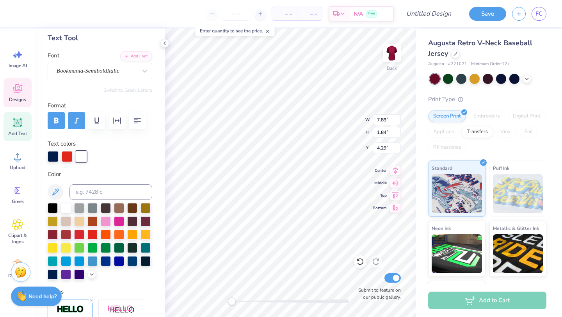
type input "2.03"
type input "4.81"
click at [51, 274] on div at bounding box center [53, 274] width 10 height 10
click at [82, 159] on div at bounding box center [81, 155] width 11 height 11
click at [53, 275] on div at bounding box center [53, 274] width 10 height 10
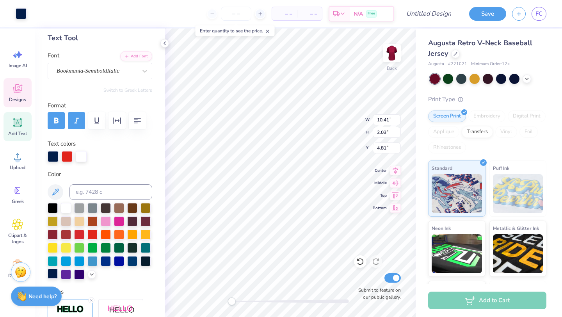
click at [53, 271] on div at bounding box center [53, 274] width 10 height 10
click at [54, 118] on icon "button" at bounding box center [56, 120] width 4 height 5
click at [78, 123] on icon "button" at bounding box center [76, 120] width 9 height 9
click at [51, 272] on div at bounding box center [53, 274] width 10 height 10
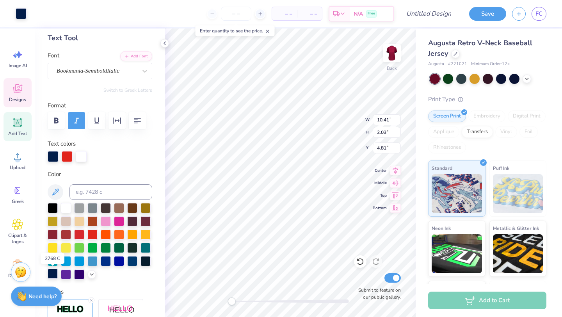
click at [48, 272] on div at bounding box center [53, 274] width 10 height 10
click at [51, 273] on div at bounding box center [53, 274] width 10 height 10
click at [69, 154] on div at bounding box center [67, 155] width 11 height 11
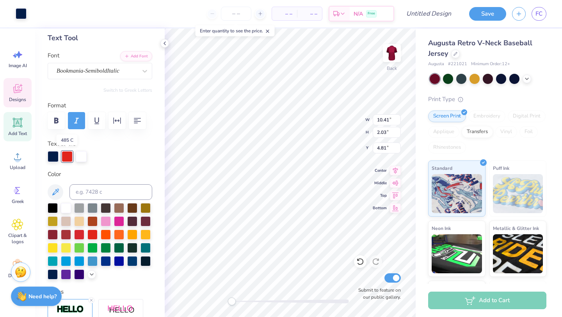
click at [69, 154] on div at bounding box center [67, 156] width 11 height 11
click at [58, 154] on div at bounding box center [53, 155] width 11 height 11
click at [55, 154] on div at bounding box center [53, 156] width 11 height 11
type input "7.89"
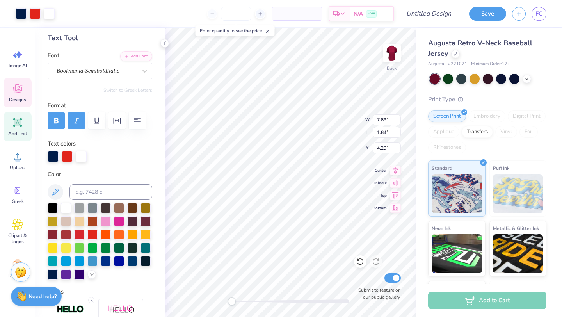
type input "1.84"
type input "4.29"
click at [54, 232] on div at bounding box center [53, 234] width 10 height 10
type input "10.41"
type input "2.03"
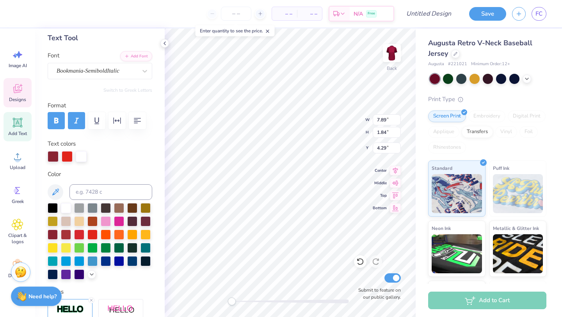
type input "6.14"
click at [55, 274] on div at bounding box center [53, 274] width 10 height 10
click at [54, 273] on div at bounding box center [53, 274] width 10 height 10
click at [54, 234] on div at bounding box center [53, 234] width 10 height 10
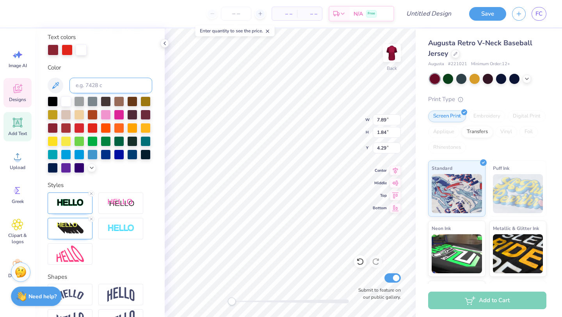
scroll to position [198, 0]
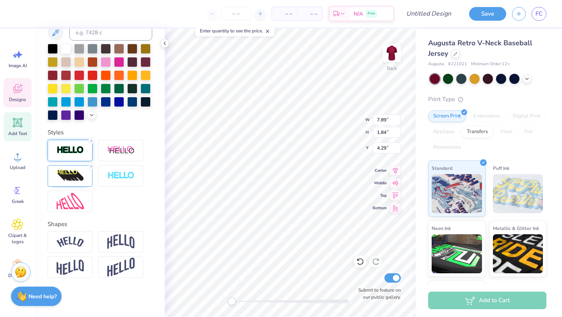
click at [71, 152] on img at bounding box center [70, 150] width 27 height 9
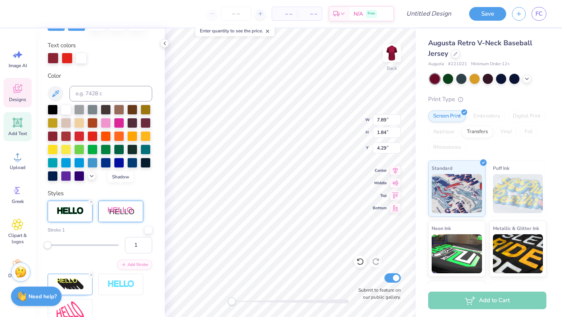
scroll to position [97, 0]
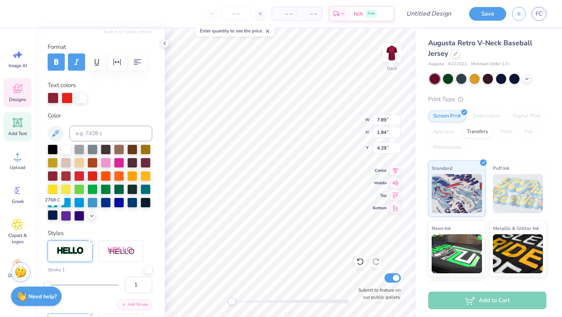
click at [55, 215] on div at bounding box center [53, 215] width 10 height 10
type input "10.41"
type input "2.03"
type input "6.14"
click at [67, 96] on div at bounding box center [67, 97] width 11 height 11
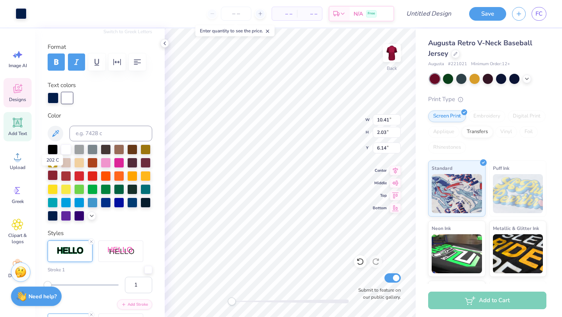
click at [55, 175] on div at bounding box center [53, 175] width 10 height 10
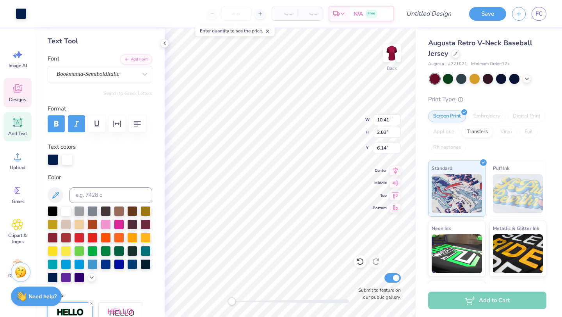
scroll to position [0, 0]
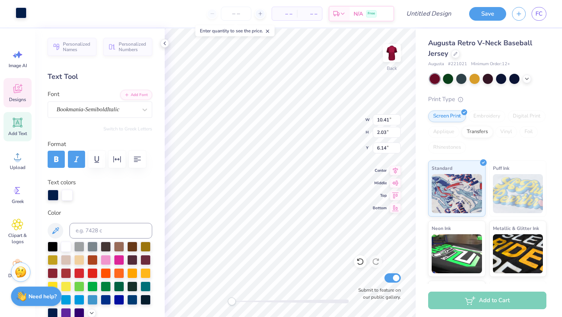
click at [22, 15] on div at bounding box center [21, 12] width 11 height 11
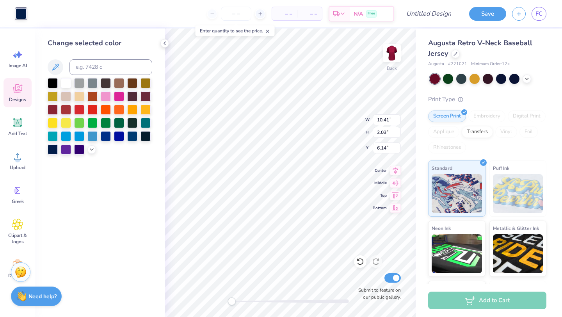
click at [114, 175] on div "Change selected color" at bounding box center [100, 173] width 130 height 289
click at [163, 43] on icon at bounding box center [165, 43] width 6 height 6
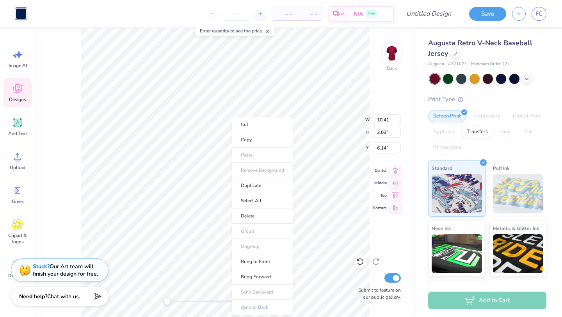
click at [27, 87] on div "Designs" at bounding box center [18, 92] width 28 height 29
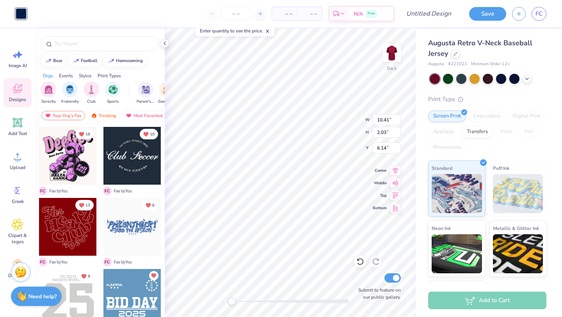
click at [23, 12] on div at bounding box center [21, 13] width 11 height 11
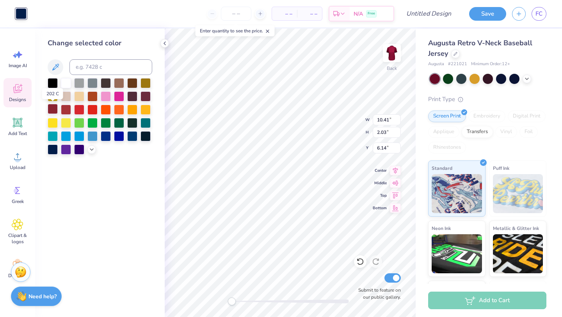
click at [52, 110] on div at bounding box center [53, 109] width 10 height 10
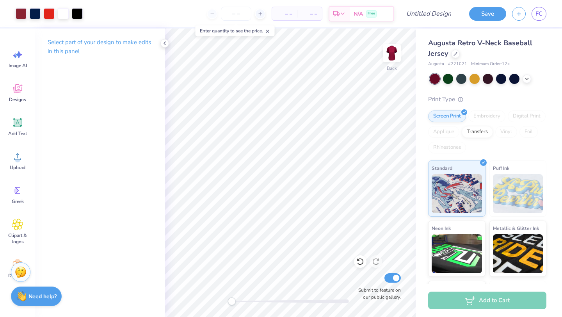
click at [125, 192] on div "Select part of your design to make edits in this panel" at bounding box center [100, 173] width 130 height 289
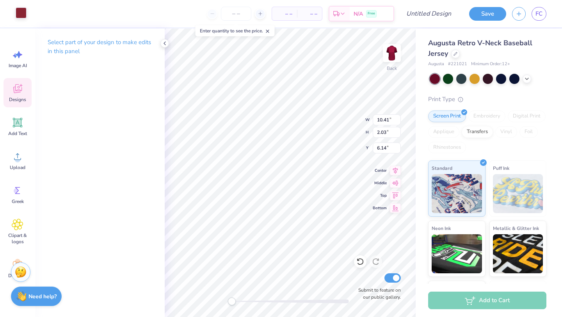
click at [21, 14] on div at bounding box center [21, 12] width 11 height 11
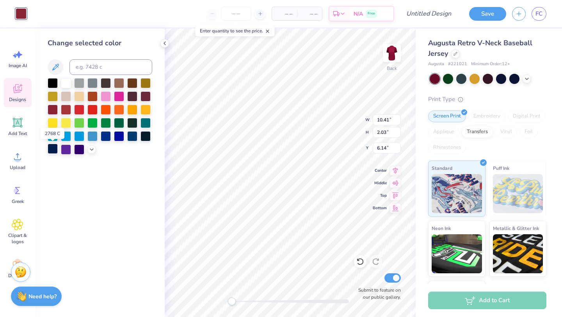
click at [52, 147] on div at bounding box center [53, 149] width 10 height 10
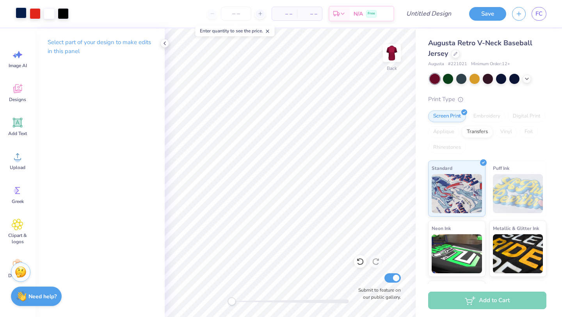
click at [21, 13] on div at bounding box center [21, 12] width 11 height 11
click at [21, 12] on div at bounding box center [21, 12] width 11 height 11
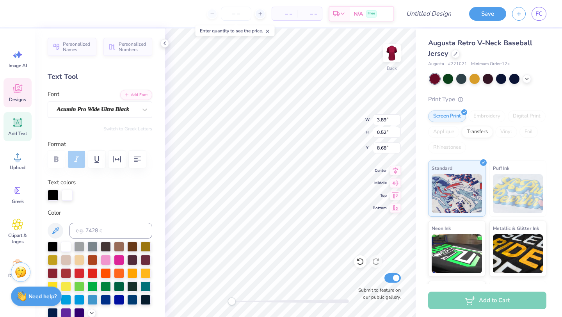
type input "3.89"
type input "0.52"
type input "8.68"
type textarea "P"
type textarea "Kicks for Squigs"
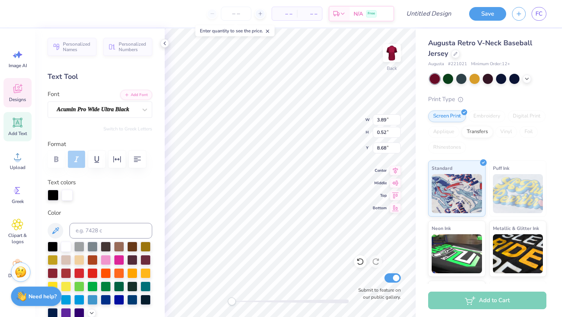
scroll to position [0, 2]
type textarea "Kicks for Squigs 2025"
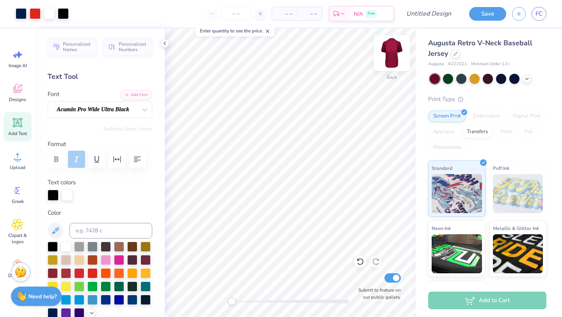
click at [391, 61] on img at bounding box center [391, 52] width 31 height 31
click at [20, 123] on icon at bounding box center [17, 122] width 7 height 7
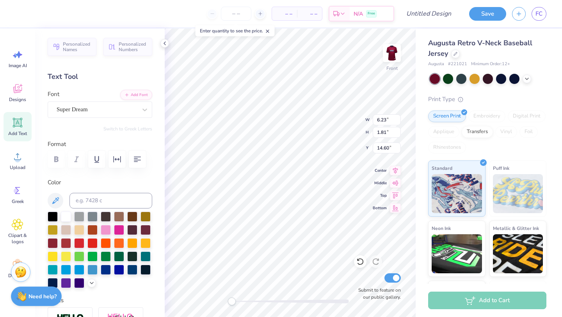
type textarea "T"
type textarea "("
type textarea "99"
click at [128, 107] on div "Super Dream" at bounding box center [97, 109] width 82 height 12
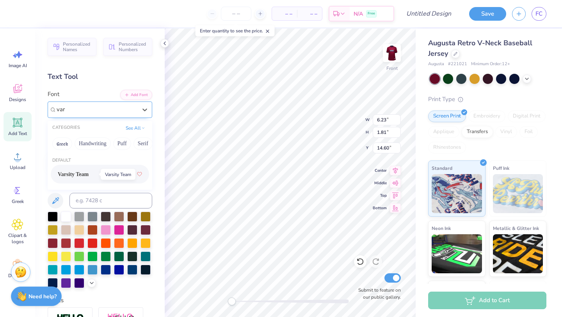
click at [89, 177] on span "Varsity Team" at bounding box center [73, 174] width 31 height 8
type input "var"
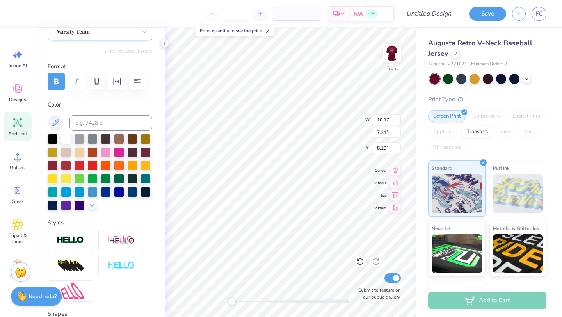
scroll to position [83, 0]
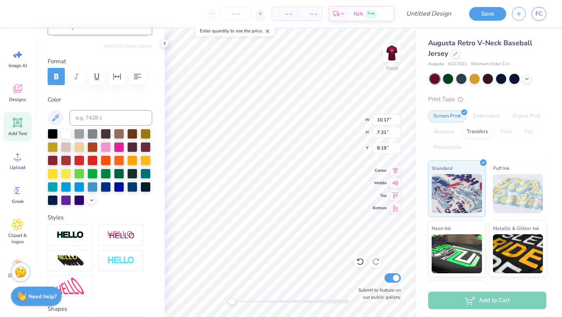
click at [70, 236] on img at bounding box center [70, 235] width 27 height 9
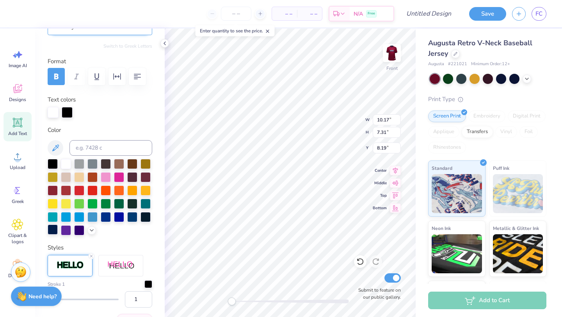
click at [55, 226] on div at bounding box center [53, 230] width 10 height 10
click at [65, 161] on div at bounding box center [66, 163] width 10 height 10
click at [67, 116] on div at bounding box center [67, 111] width 11 height 11
click at [52, 227] on div at bounding box center [53, 230] width 10 height 10
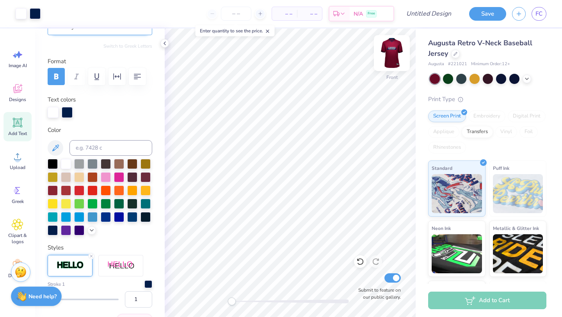
click at [396, 48] on img at bounding box center [391, 52] width 31 height 31
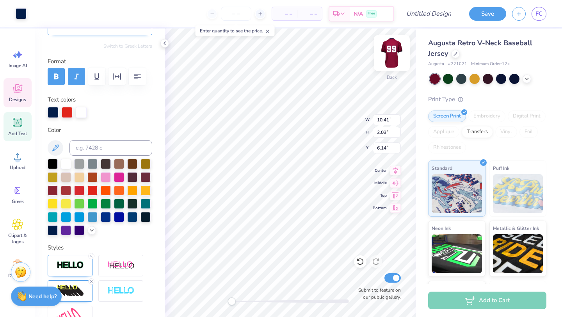
type input "10.41"
type input "2.03"
type input "6.14"
type input "6.42"
type input "0.52"
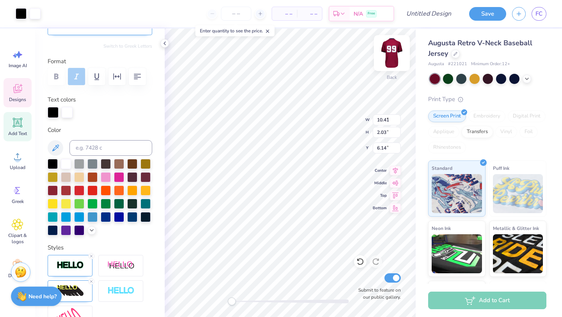
type input "7.38"
click at [54, 111] on div at bounding box center [53, 111] width 11 height 11
click at [54, 189] on div at bounding box center [53, 190] width 10 height 10
click at [51, 229] on div at bounding box center [53, 230] width 10 height 10
click at [391, 55] on img at bounding box center [391, 52] width 31 height 31
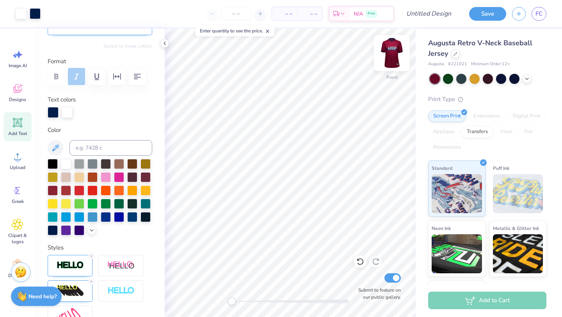
click at [391, 55] on img at bounding box center [391, 52] width 31 height 31
click at [429, 13] on input "Design Title" at bounding box center [438, 14] width 38 height 16
type input "K"
type input "LINKS simple Jersey"
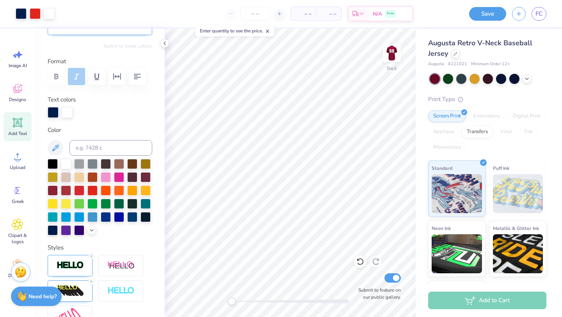
click at [421, 58] on div "Augusta Retro V-Neck Baseball Jersey Augusta # 221021 Minimum Order: 12 + Print…" at bounding box center [489, 183] width 146 height 309
click at [260, 15] on input "number" at bounding box center [255, 14] width 30 height 14
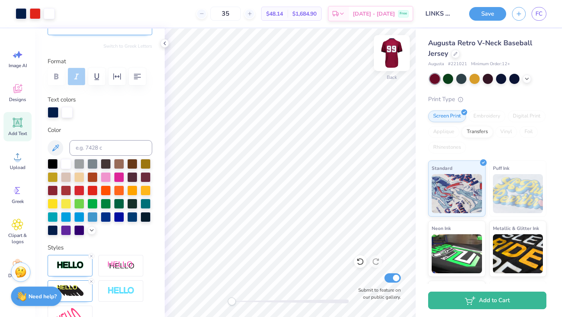
type input "35"
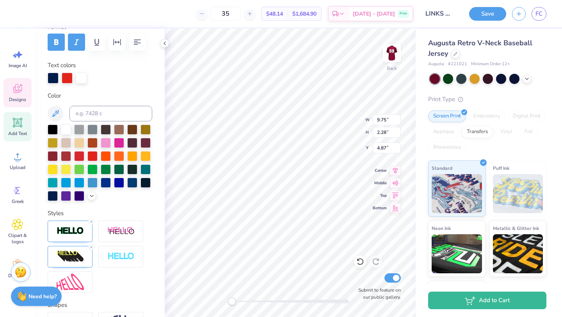
scroll to position [141, 0]
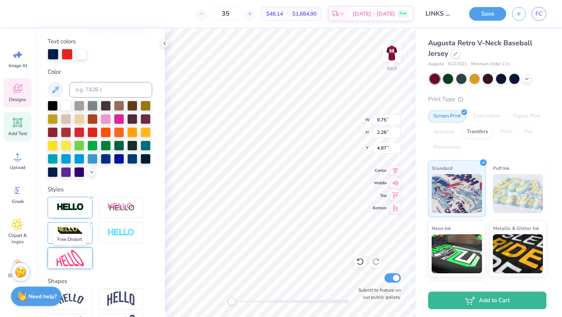
click at [71, 262] on img at bounding box center [70, 258] width 27 height 17
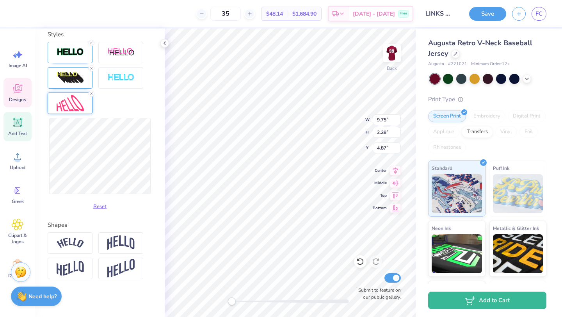
scroll to position [297, 0]
click at [81, 247] on div at bounding box center [70, 242] width 45 height 21
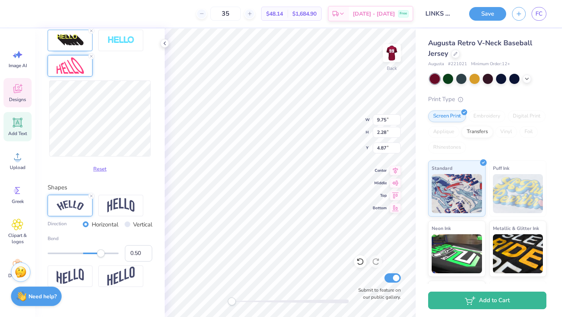
scroll to position [335, 0]
click at [125, 223] on input "Vertical" at bounding box center [128, 223] width 6 height 6
radio input "true"
click at [83, 223] on input "Horizontal" at bounding box center [86, 223] width 6 height 6
radio input "true"
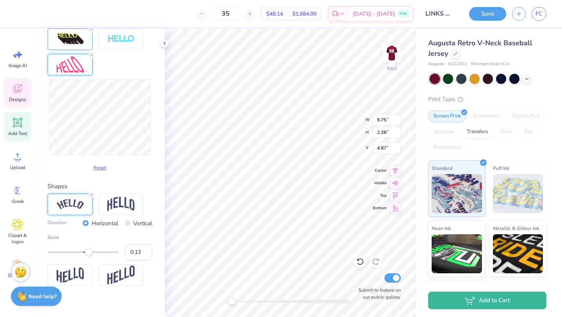
type input "0.12"
drag, startPoint x: 102, startPoint y: 252, endPoint x: 87, endPoint y: 255, distance: 14.6
click at [87, 255] on div "Accessibility label" at bounding box center [89, 252] width 8 height 8
type input "0.23"
drag, startPoint x: 87, startPoint y: 255, endPoint x: 91, endPoint y: 255, distance: 4.3
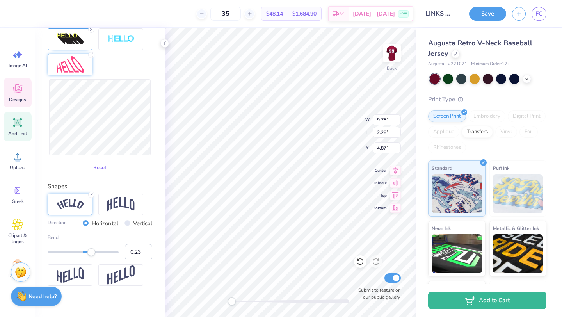
click at [91, 255] on div "Accessibility label" at bounding box center [91, 252] width 8 height 8
click at [79, 276] on img at bounding box center [70, 275] width 27 height 15
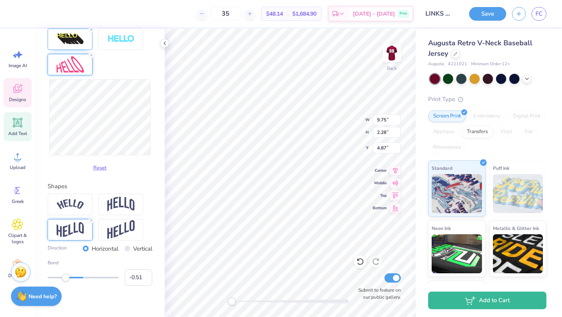
type input "-0.52"
drag, startPoint x: 90, startPoint y: 276, endPoint x: 65, endPoint y: 280, distance: 25.2
click at [65, 280] on div "Accessibility label" at bounding box center [66, 278] width 8 height 8
type input "-0.12"
drag, startPoint x: 64, startPoint y: 280, endPoint x: 79, endPoint y: 280, distance: 14.4
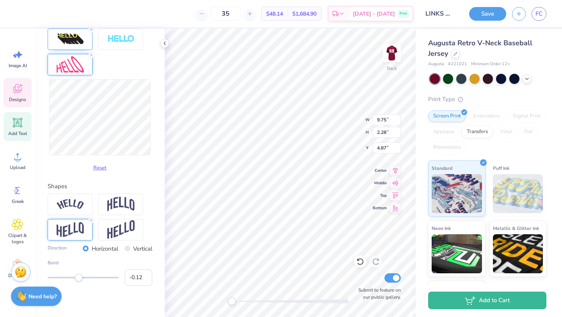
click at [79, 280] on div "Accessibility label" at bounding box center [79, 278] width 8 height 8
type input "0.27"
drag, startPoint x: 79, startPoint y: 280, endPoint x: 93, endPoint y: 281, distance: 14.1
click at [93, 281] on div "Accessibility label" at bounding box center [89, 278] width 8 height 8
click at [127, 247] on input "Vertical" at bounding box center [128, 249] width 6 height 6
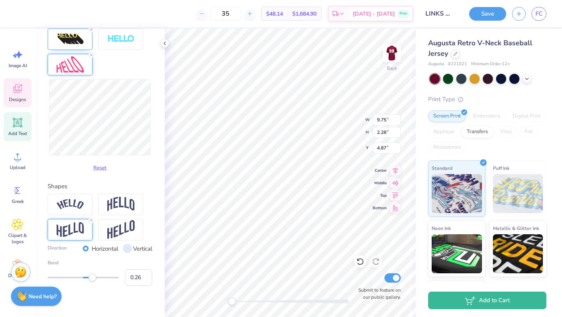
radio input "true"
click at [127, 247] on input "Vertical" at bounding box center [128, 249] width 6 height 6
click at [87, 248] on input "Horizontal" at bounding box center [86, 249] width 6 height 6
radio input "true"
click at [120, 232] on img at bounding box center [120, 229] width 27 height 19
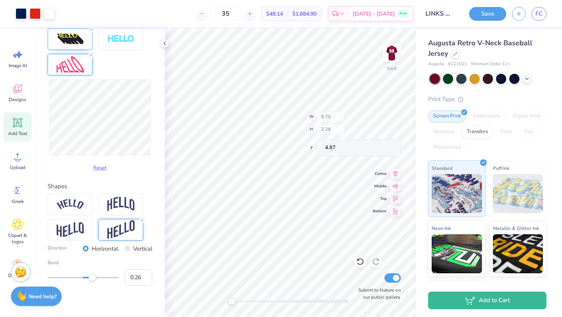
click at [335, 131] on div "Back W 9.75 H 2.28 Y 4.87 Center Middle Top Bottom Submit to feature on our pub…" at bounding box center [290, 173] width 251 height 289
type input "9.75"
type input "3.38"
type input "3.67"
type input "7.95"
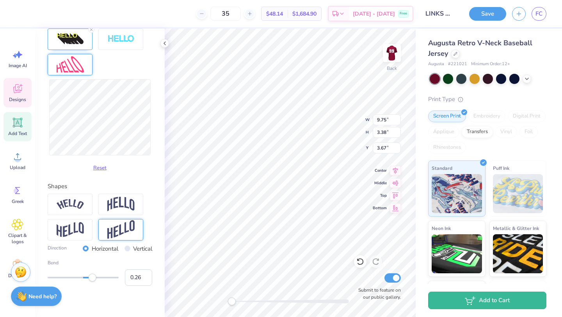
type input "0.65"
type input "7.38"
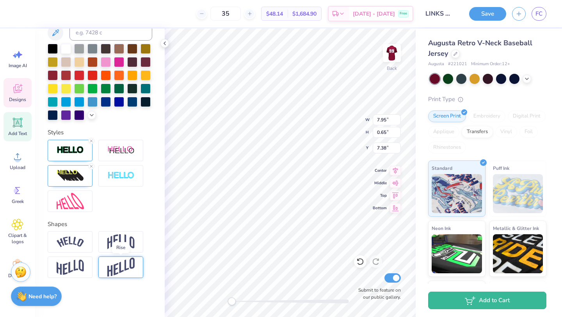
click at [132, 269] on img at bounding box center [120, 267] width 27 height 19
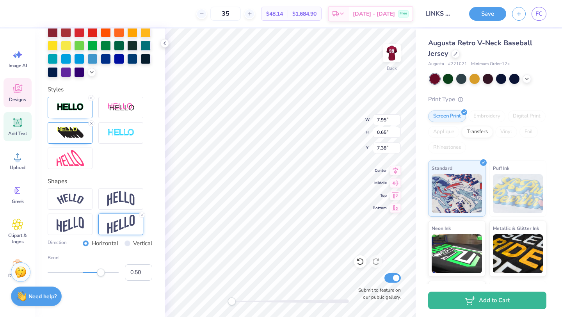
scroll to position [243, 0]
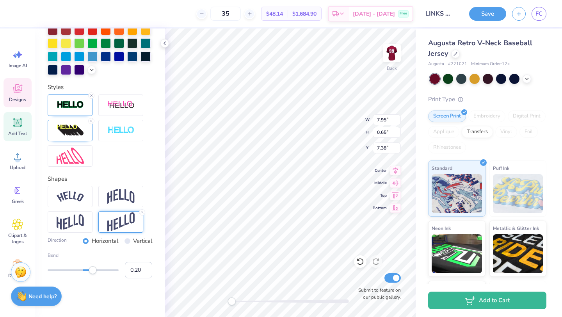
type input "0.19"
drag, startPoint x: 100, startPoint y: 271, endPoint x: 90, endPoint y: 272, distance: 10.7
click at [90, 272] on div "Accessibility label" at bounding box center [90, 270] width 8 height 8
type input "0.59"
drag, startPoint x: 90, startPoint y: 272, endPoint x: 104, endPoint y: 272, distance: 14.4
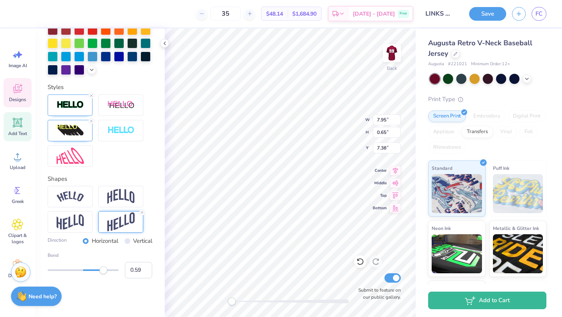
click at [104, 272] on div "Accessibility label" at bounding box center [104, 270] width 8 height 8
click at [145, 272] on input "0.58" at bounding box center [138, 270] width 27 height 16
click at [145, 272] on input "0.57" at bounding box center [138, 270] width 27 height 16
click at [145, 272] on input "0.56" at bounding box center [138, 270] width 27 height 16
click at [145, 272] on input "0.55" at bounding box center [138, 270] width 27 height 16
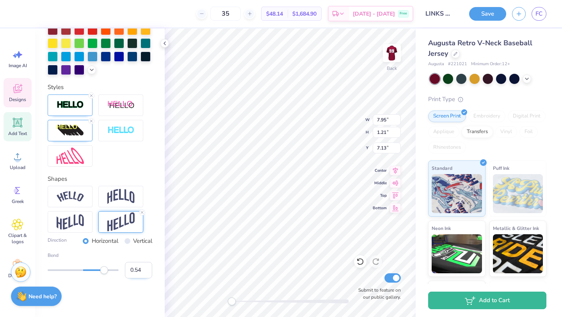
click at [145, 272] on input "0.54" at bounding box center [138, 270] width 27 height 16
click at [145, 272] on input "0.53" at bounding box center [138, 270] width 27 height 16
click at [145, 272] on input "0.52" at bounding box center [138, 270] width 27 height 16
click at [145, 272] on input "0.51" at bounding box center [138, 270] width 27 height 16
type input "0.5"
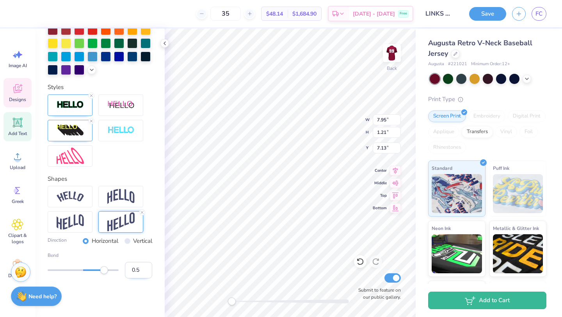
click at [145, 272] on input "0.5" at bounding box center [138, 270] width 27 height 16
click at [123, 314] on div "Personalized Names Personalized Numbers Text Tool Add Font Font Acumin Pro Wide…" at bounding box center [100, 173] width 130 height 289
click at [119, 288] on div "Personalized Names Personalized Numbers Text Tool Add Font Font Acumin Pro Wide…" at bounding box center [100, 173] width 130 height 289
type input "0.12"
drag, startPoint x: 101, startPoint y: 269, endPoint x: 87, endPoint y: 271, distance: 13.3
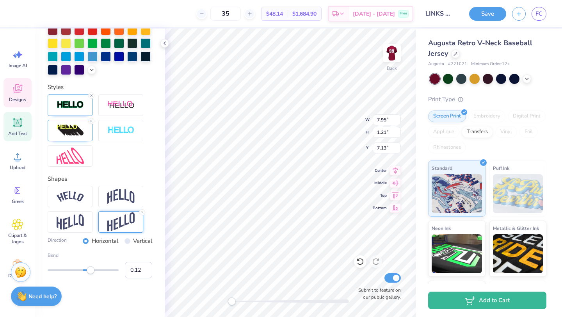
click at [87, 271] on div "Accessibility label" at bounding box center [91, 270] width 8 height 8
type input "0.21"
click at [91, 271] on div "Accessibility label" at bounding box center [91, 270] width 8 height 8
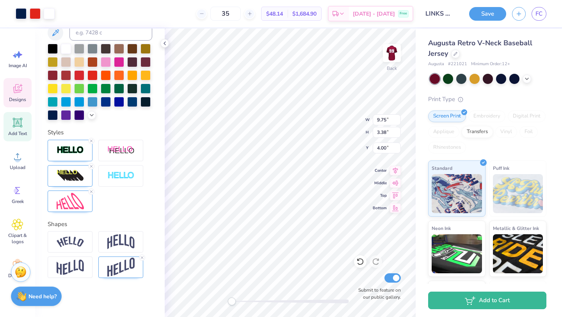
scroll to position [198, 0]
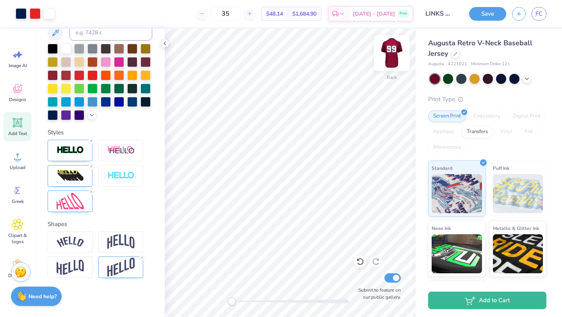
click at [394, 54] on img at bounding box center [391, 52] width 31 height 31
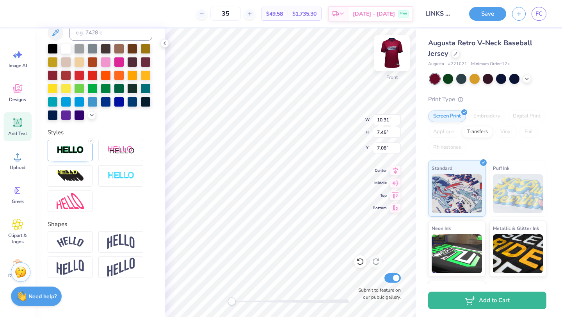
click at [394, 50] on img at bounding box center [391, 52] width 31 height 31
type input "10.25"
type input "7.40"
type input "3.60"
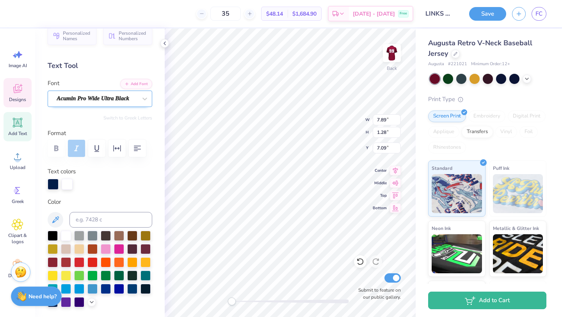
scroll to position [0, 0]
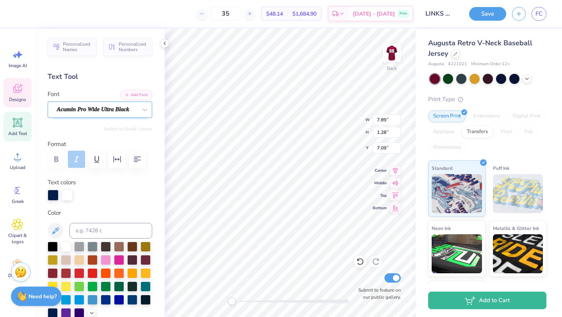
click at [96, 109] on div "Acumin Pro Wide Ultra Black" at bounding box center [97, 109] width 82 height 12
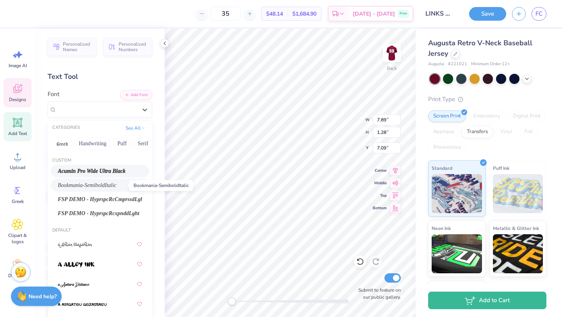
click at [94, 183] on span "Bookmania-SemiboldItalic" at bounding box center [87, 185] width 59 height 8
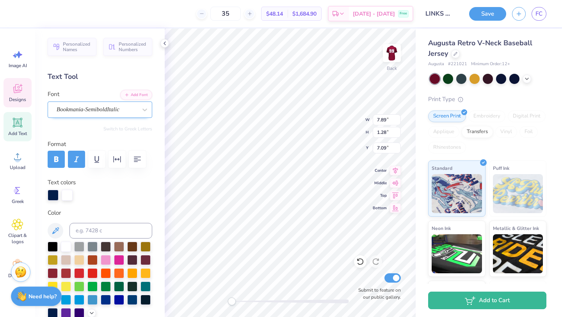
click at [128, 107] on div "Bookmania-SemiboldItalic" at bounding box center [97, 109] width 82 height 12
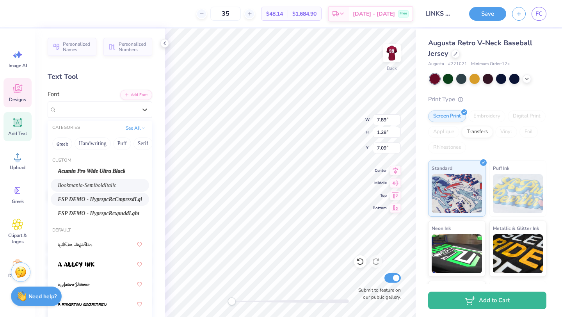
click at [111, 204] on div "FSP DEMO - HyprspcRcCmprssdLght" at bounding box center [100, 199] width 98 height 13
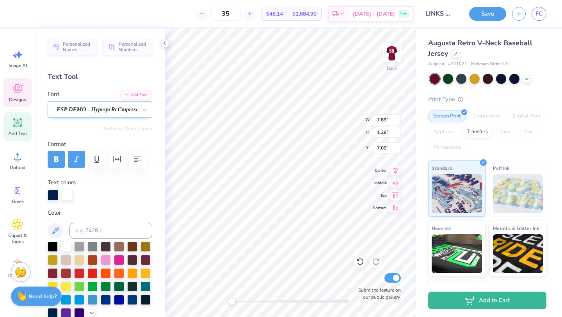
click at [118, 109] on div "FSP DEMO - HyprspcRcCmprssdLght" at bounding box center [97, 109] width 82 height 12
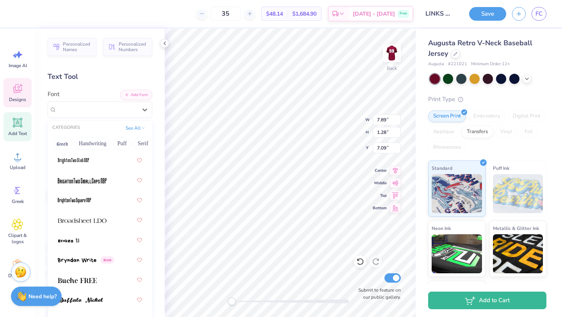
scroll to position [1020, 0]
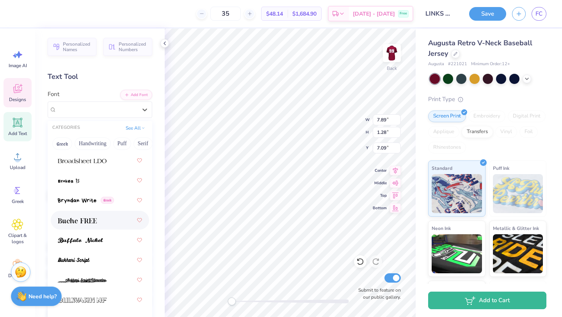
click at [98, 220] on div at bounding box center [100, 220] width 84 height 14
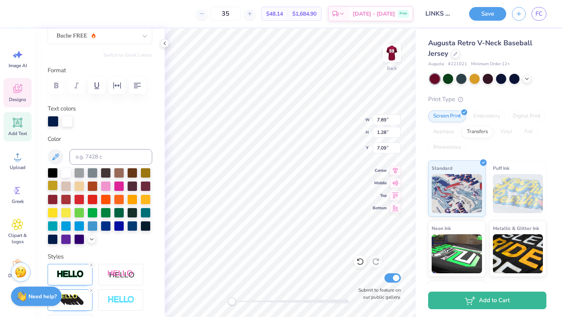
scroll to position [198, 0]
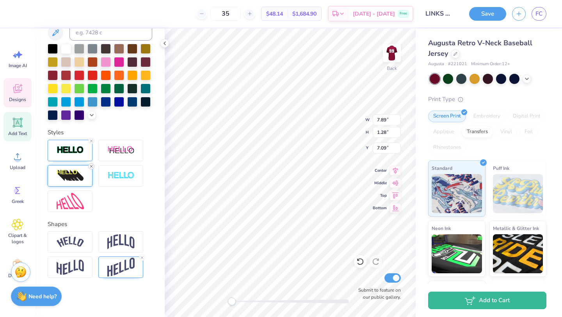
click at [91, 165] on icon at bounding box center [91, 166] width 5 height 5
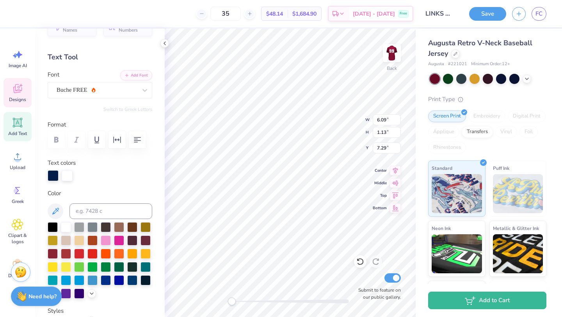
scroll to position [0, 0]
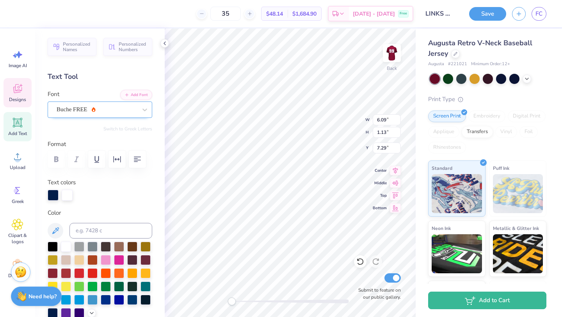
click at [98, 105] on div "Buche FREE" at bounding box center [97, 109] width 82 height 12
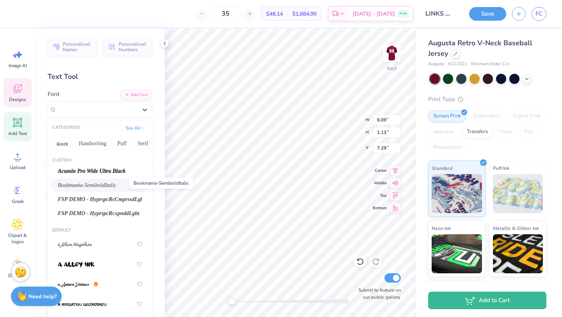
click at [109, 187] on span "Bookmania-SemiboldItalic" at bounding box center [87, 185] width 59 height 8
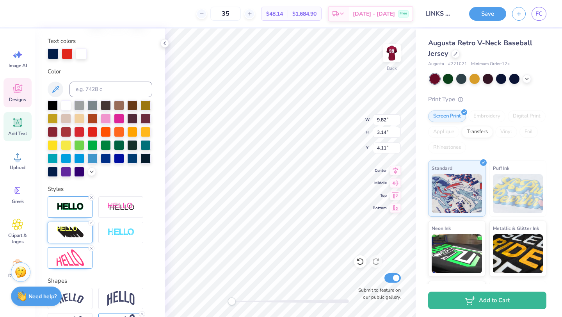
scroll to position [198, 0]
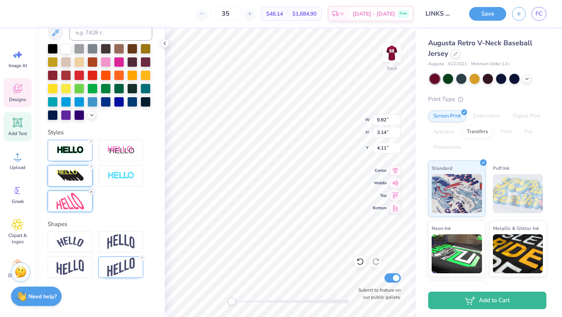
click at [91, 191] on line at bounding box center [91, 192] width 2 height 2
click at [112, 194] on div at bounding box center [100, 176] width 105 height 72
click at [90, 165] on icon at bounding box center [91, 166] width 5 height 5
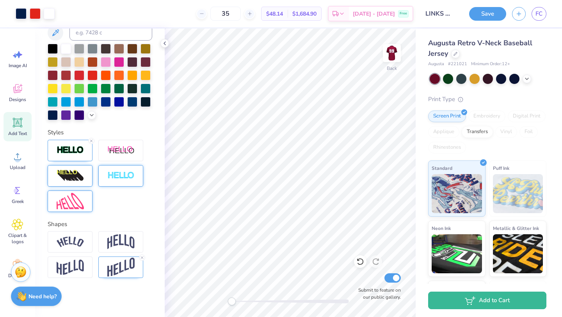
click at [107, 177] on div at bounding box center [120, 175] width 45 height 21
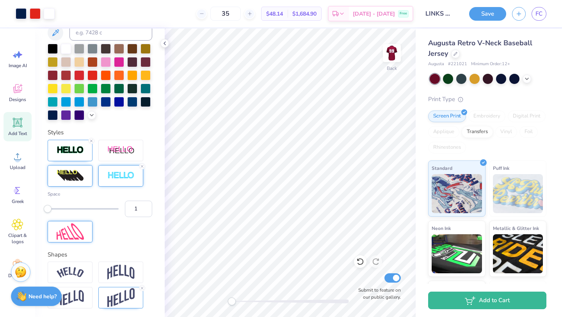
click at [107, 177] on div at bounding box center [120, 175] width 45 height 21
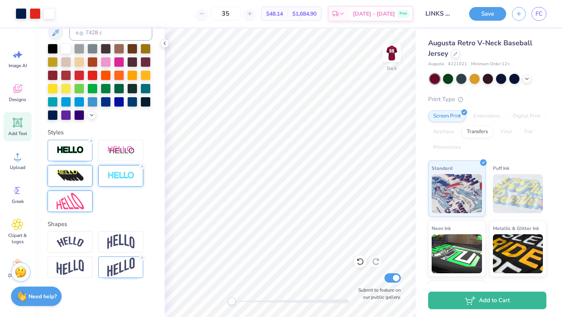
click at [141, 166] on icon at bounding box center [142, 166] width 5 height 5
click at [132, 146] on img at bounding box center [120, 151] width 27 height 10
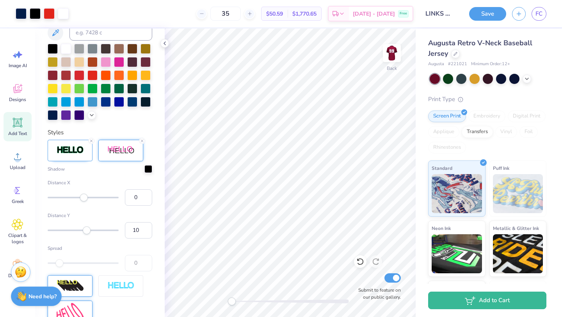
type input "-1"
drag, startPoint x: 88, startPoint y: 198, endPoint x: 83, endPoint y: 198, distance: 5.1
click at [83, 198] on div "Accessibility label" at bounding box center [83, 198] width 8 height 8
type input "-3"
drag, startPoint x: 88, startPoint y: 231, endPoint x: 82, endPoint y: 231, distance: 6.3
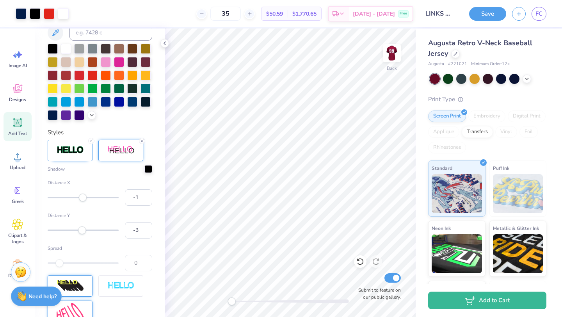
click at [82, 231] on div "Accessibility label" at bounding box center [82, 230] width 8 height 8
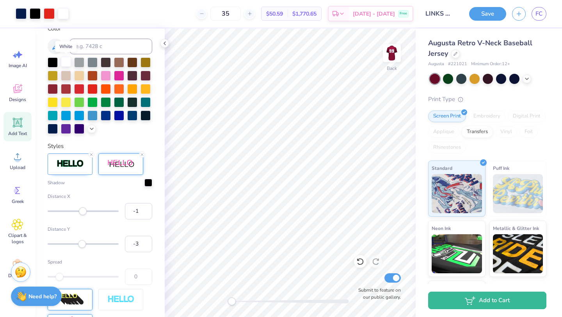
click at [66, 63] on div at bounding box center [66, 62] width 10 height 10
drag, startPoint x: 160, startPoint y: 40, endPoint x: 165, endPoint y: 43, distance: 5.2
click at [160, 40] on div "Personalized Names Personalized Numbers Text Tool Add Font Font Bookmania-Semib…" at bounding box center [100, 173] width 130 height 289
click at [165, 43] on polyline at bounding box center [165, 43] width 2 height 3
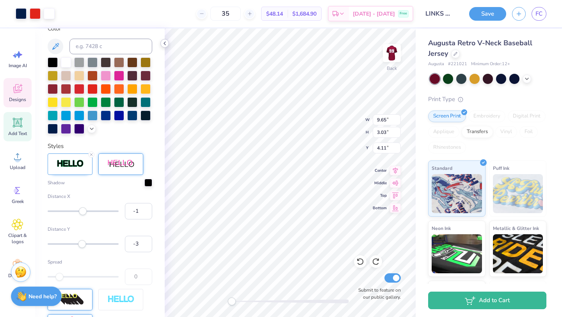
type input "20"
type input "10"
click at [65, 61] on div at bounding box center [66, 62] width 10 height 10
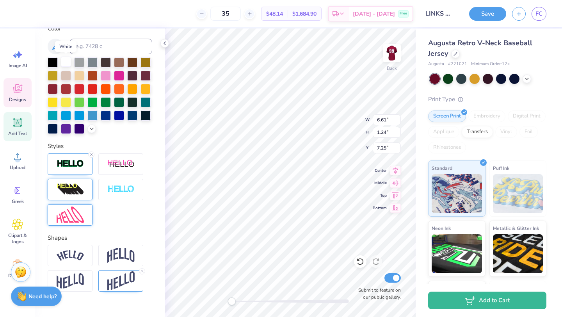
click at [67, 60] on div at bounding box center [66, 62] width 10 height 10
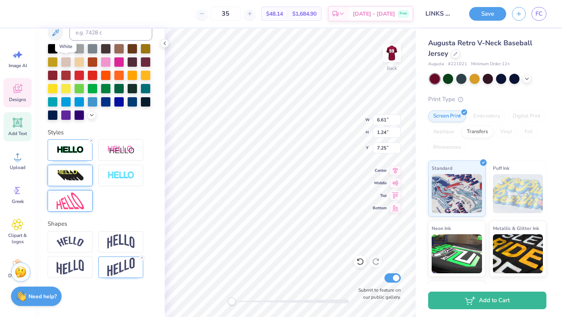
scroll to position [154, 0]
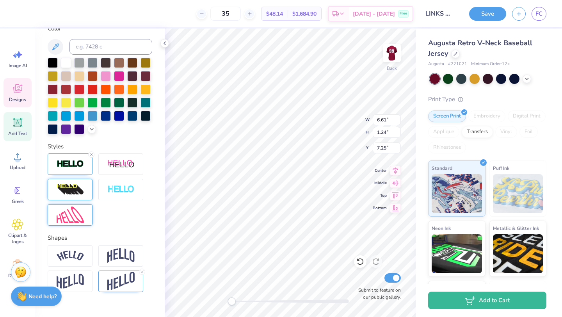
click at [136, 204] on div at bounding box center [100, 189] width 105 height 72
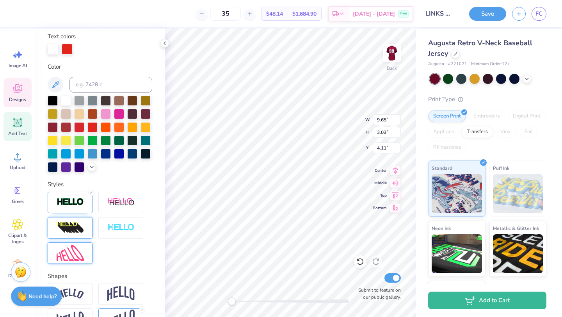
scroll to position [198, 0]
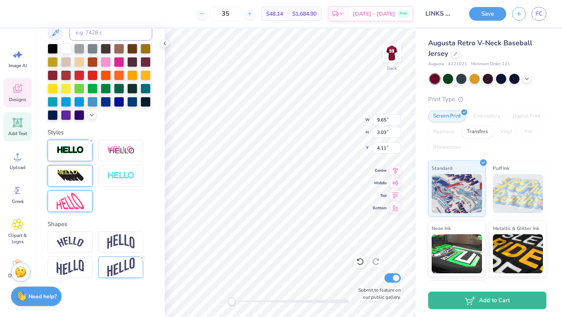
click at [66, 144] on div at bounding box center [70, 150] width 45 height 21
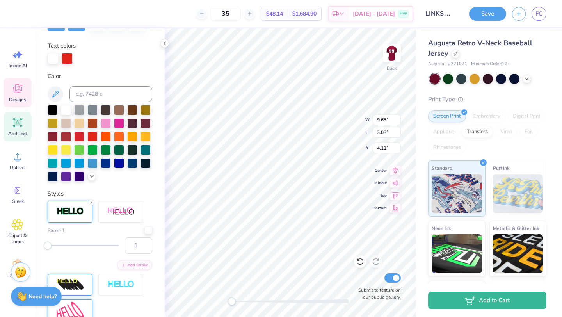
scroll to position [136, 0]
click at [53, 175] on div at bounding box center [53, 176] width 10 height 10
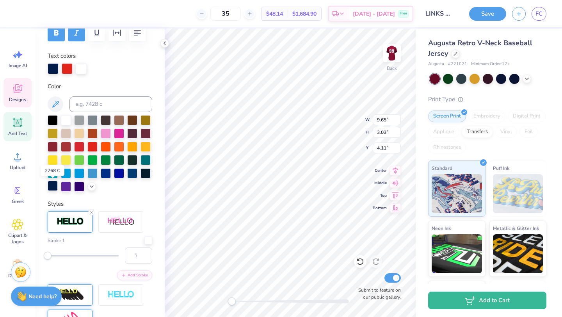
scroll to position [123, 0]
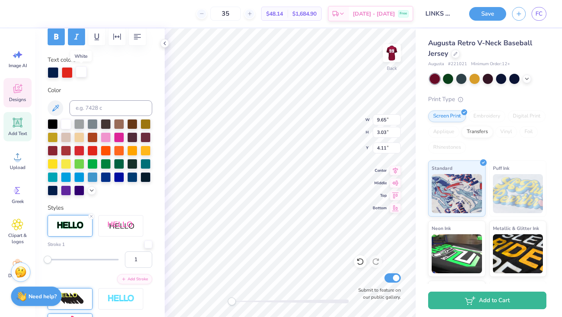
click at [80, 74] on div at bounding box center [81, 71] width 11 height 11
click at [58, 72] on div at bounding box center [53, 71] width 11 height 11
click at [54, 71] on div at bounding box center [53, 72] width 11 height 11
click at [54, 71] on div at bounding box center [53, 71] width 11 height 11
click at [54, 71] on div at bounding box center [53, 72] width 11 height 11
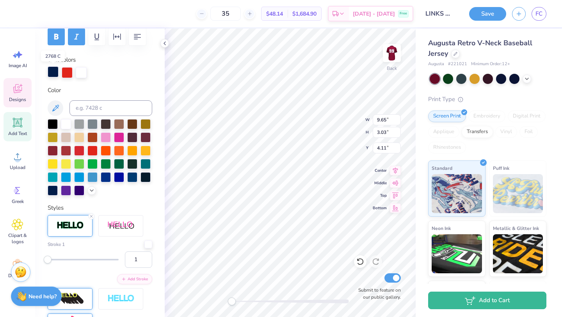
click at [54, 71] on div at bounding box center [53, 71] width 11 height 11
click at [67, 71] on div at bounding box center [67, 71] width 11 height 11
click at [87, 73] on div at bounding box center [81, 71] width 11 height 11
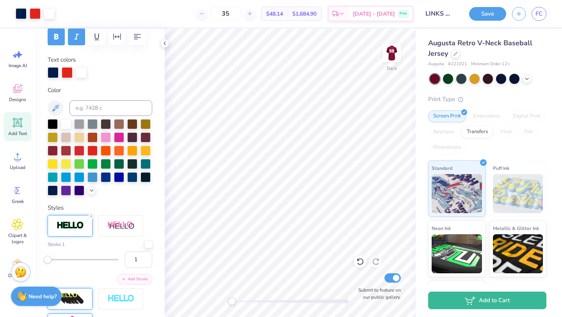
click at [479, 11] on button "Save" at bounding box center [487, 14] width 37 height 14
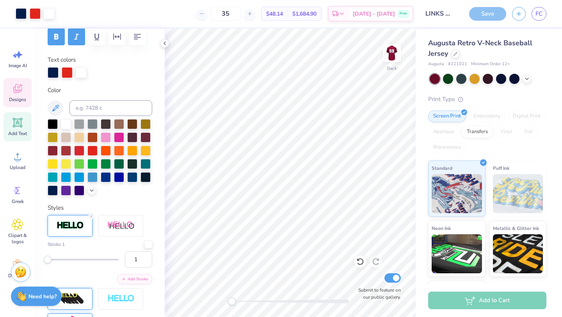
click at [17, 93] on icon at bounding box center [17, 88] width 9 height 9
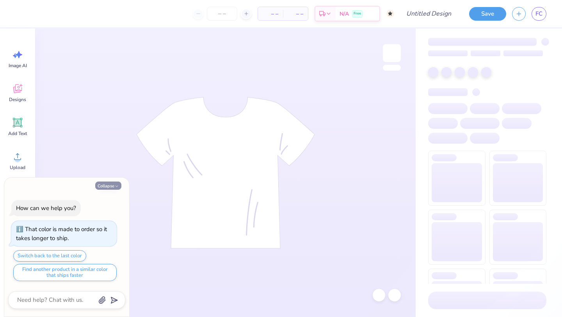
click at [116, 184] on icon "button" at bounding box center [116, 186] width 5 height 5
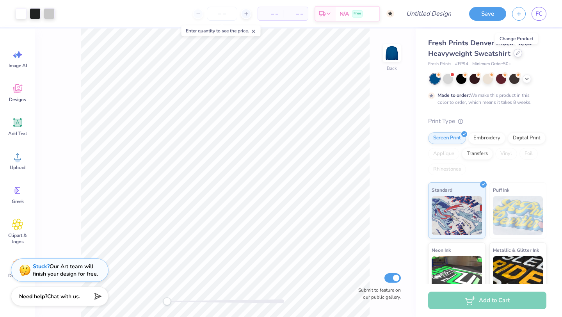
click at [516, 54] on icon at bounding box center [518, 53] width 4 height 4
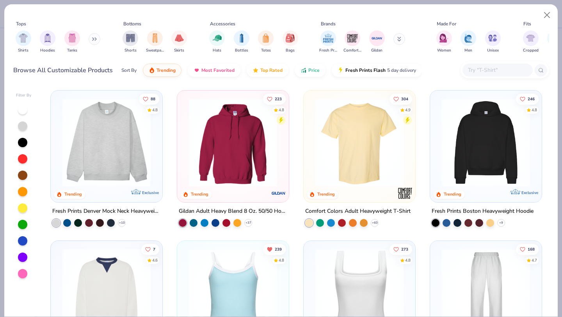
click at [91, 39] on button at bounding box center [95, 39] width 12 height 12
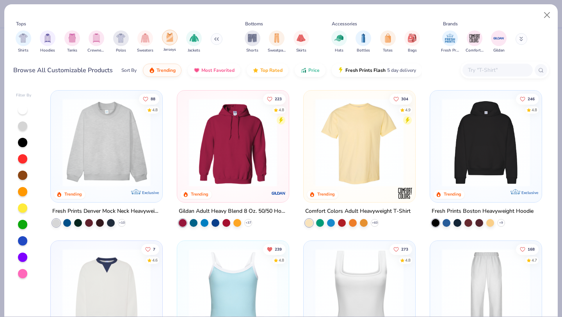
click at [172, 41] on img "filter for Jerseys" at bounding box center [170, 37] width 9 height 9
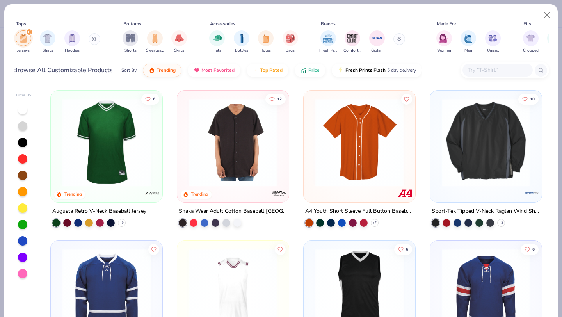
click at [121, 149] on img at bounding box center [107, 142] width 96 height 88
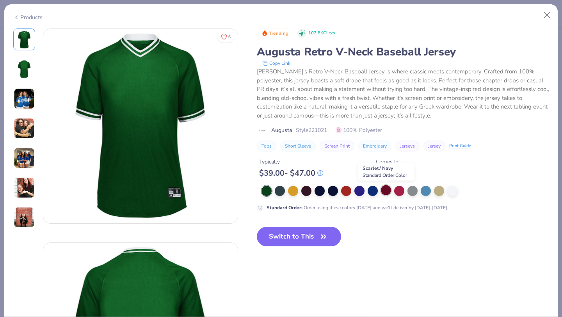
click at [383, 188] on div at bounding box center [386, 190] width 10 height 10
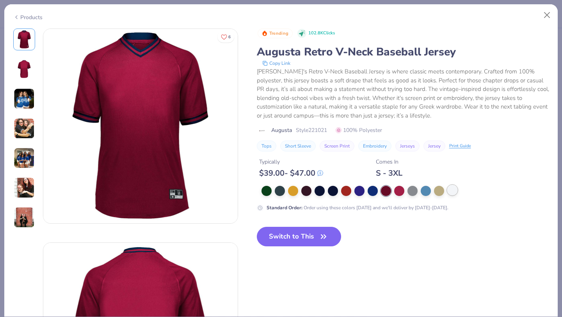
drag, startPoint x: 298, startPoint y: 239, endPoint x: 454, endPoint y: 192, distance: 163.5
click at [298, 239] on button "Switch to This" at bounding box center [299, 237] width 85 height 20
click at [454, 192] on div at bounding box center [453, 190] width 10 height 10
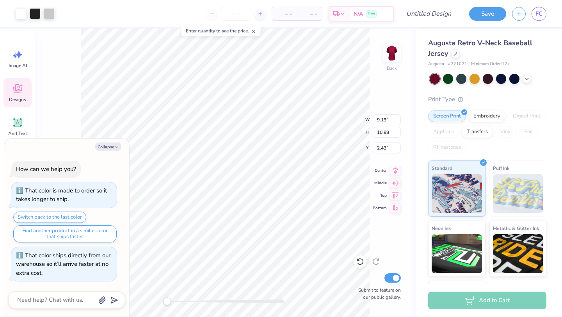
type textarea "x"
type input "6.34"
type input "1.34"
type input "3.70"
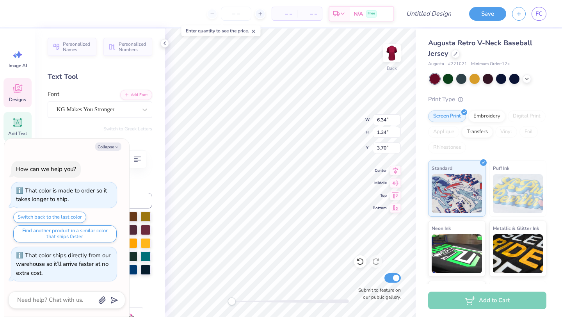
type textarea "x"
type textarea "camp friends"
type textarea "x"
type textarea "camp frie"
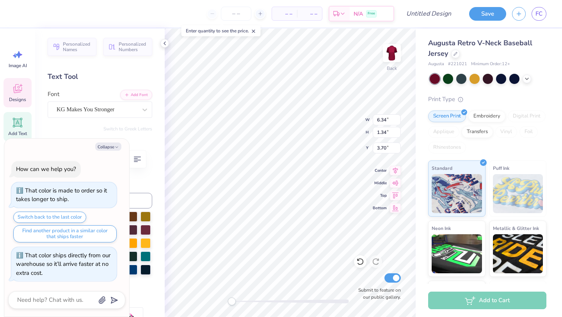
type textarea "x"
type textarea "camp f"
type textarea "x"
type textarea "camp"
type textarea "x"
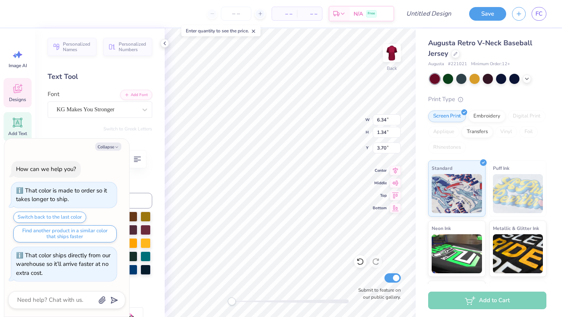
type textarea "cam"
type textarea "x"
type textarea "ca"
type textarea "x"
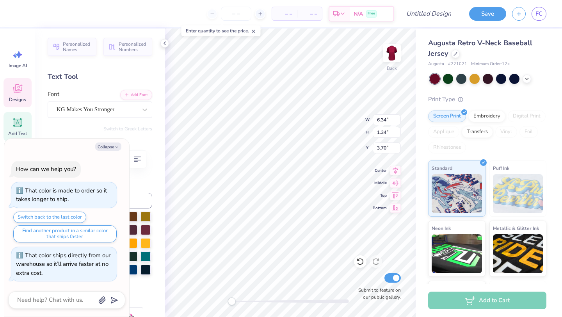
type textarea "c"
type textarea "x"
type textarea "L"
type textarea "x"
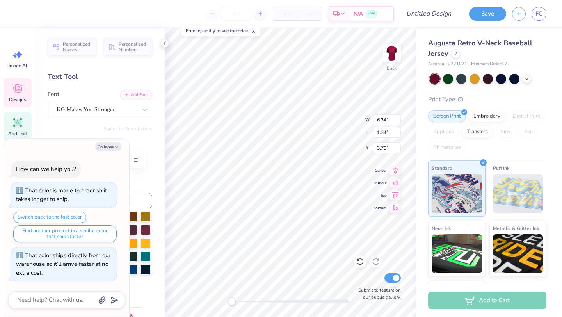
type textarea "LI"
type textarea "x"
type textarea "LIN"
type textarea "x"
type textarea "LINK"
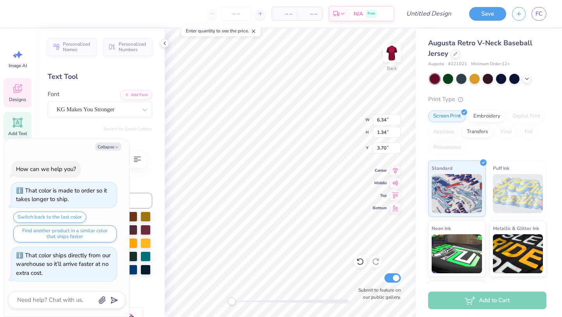
type textarea "x"
type textarea "LINKS"
type textarea "x"
type textarea "LINKS"
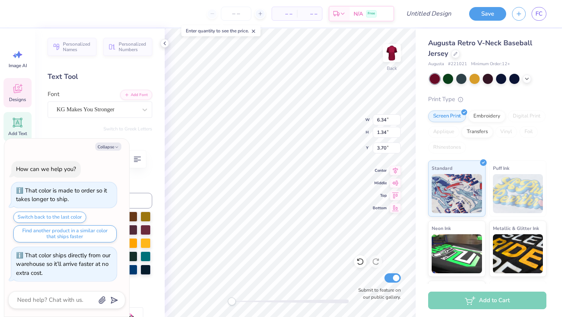
type textarea "x"
type textarea "LINKS 2"
type textarea "x"
type textarea "LINKS 202"
type textarea "x"
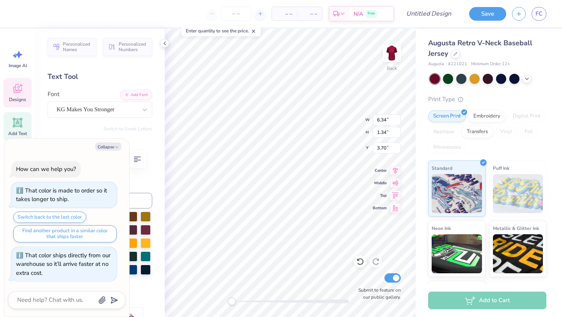
type textarea "LINKS 2025"
type textarea "x"
type input "6.05"
type input "1.38"
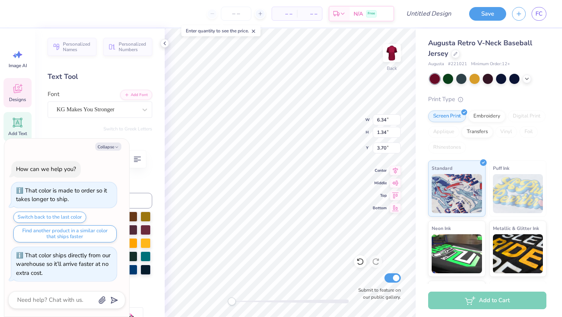
type input "9.20"
type textarea "x"
type textarea "theta phi alph"
type textarea "x"
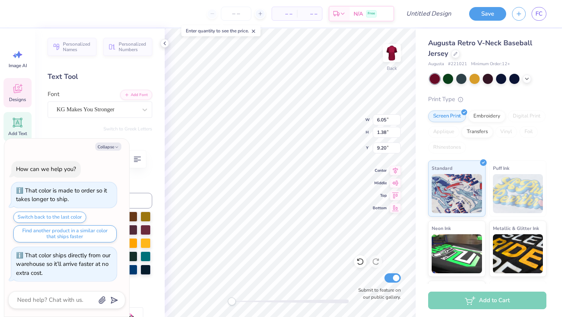
type textarea "theta phi a"
type textarea "x"
type textarea "theta phi"
type textarea "x"
type textarea "theta p"
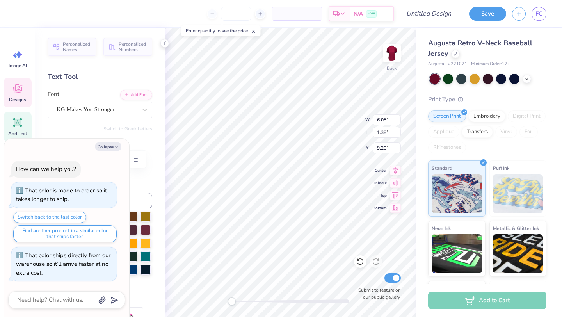
type textarea "x"
type textarea "theta"
type textarea "x"
type textarea "thet"
type textarea "x"
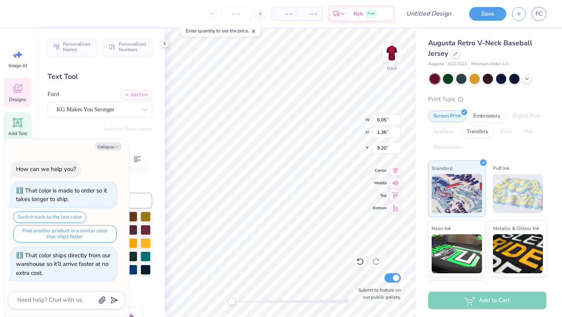
scroll to position [0, 0]
type textarea "thet"
type textarea "x"
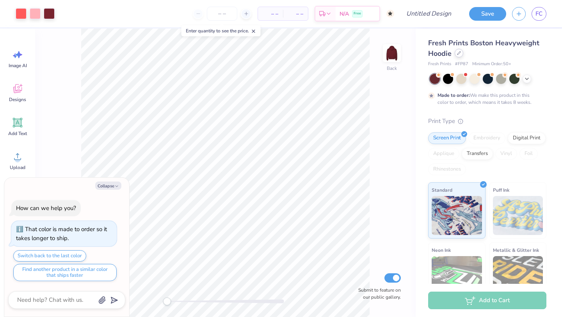
click at [459, 55] on div at bounding box center [459, 53] width 9 height 9
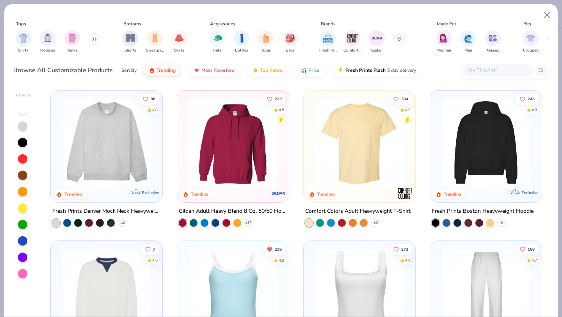
click at [96, 38] on icon at bounding box center [95, 39] width 1 height 3
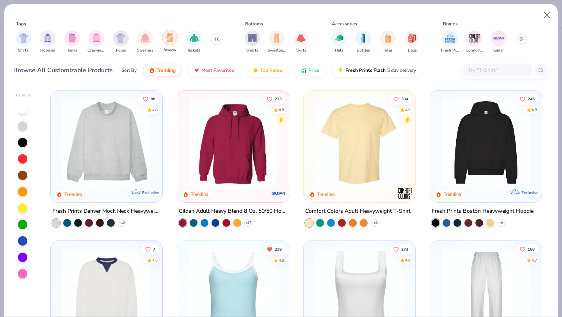
click at [173, 38] on img "filter for Jerseys" at bounding box center [170, 37] width 9 height 9
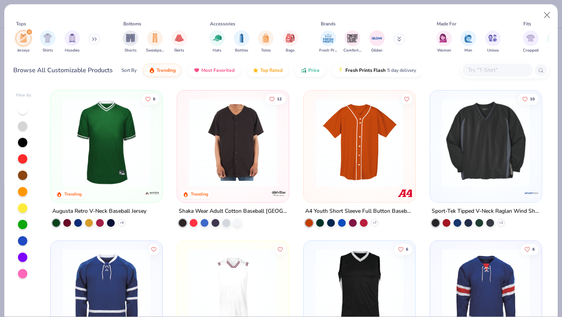
click at [107, 143] on img at bounding box center [107, 142] width 96 height 88
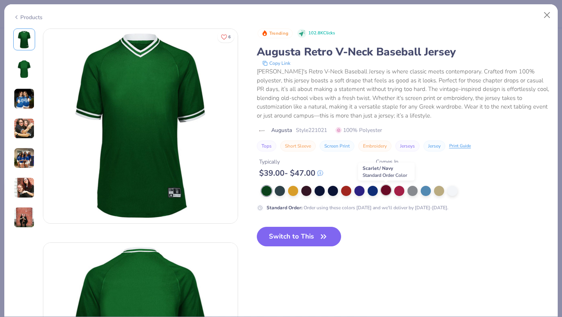
click at [388, 192] on div at bounding box center [386, 190] width 10 height 10
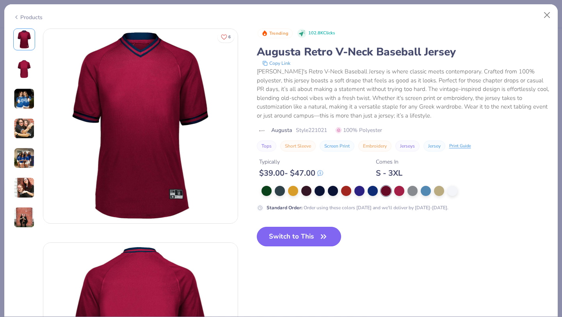
click at [319, 241] on icon "button" at bounding box center [323, 236] width 11 height 11
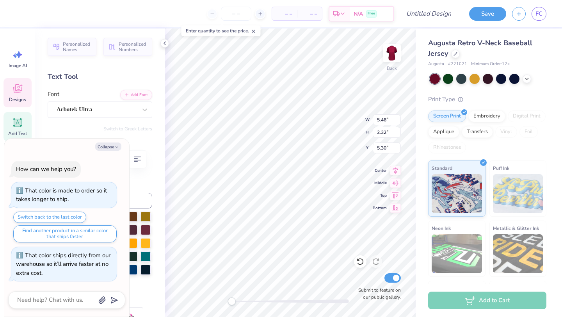
type textarea "x"
type input "6.14"
type input "2.25"
type input "5.39"
type textarea "x"
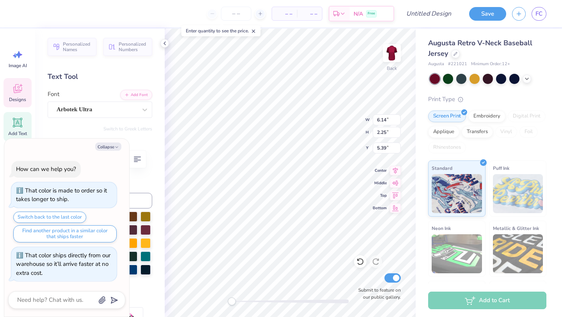
type textarea "PH"
type textarea "x"
type textarea "P"
type textarea "x"
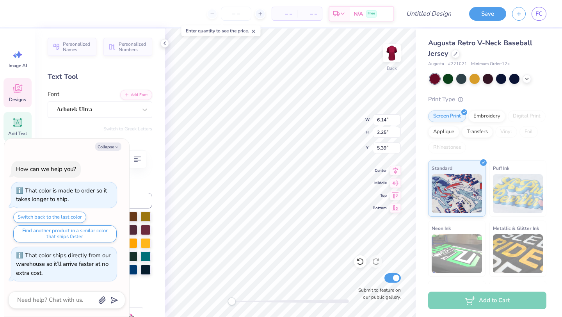
type textarea "L"
type textarea "x"
type textarea "LI"
type textarea "x"
type input "5.46"
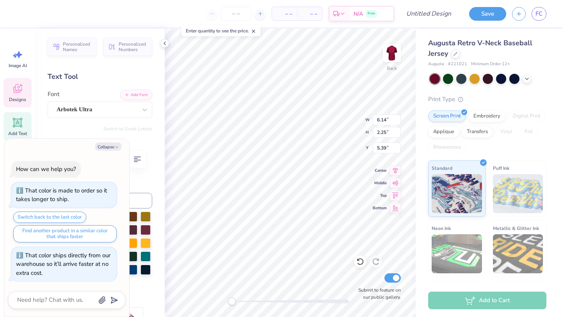
type input "2.32"
type input "5.30"
type textarea "x"
type textarea "M"
type textarea "x"
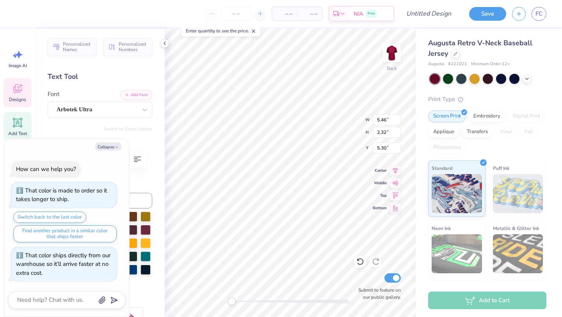
type textarea "x"
type textarea "N"
type textarea "x"
type textarea "NK"
type textarea "x"
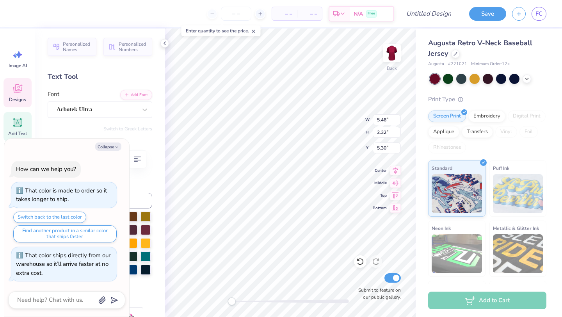
type textarea "NKS"
type textarea "x"
type textarea "LI"
type textarea "x"
type textarea "LI"
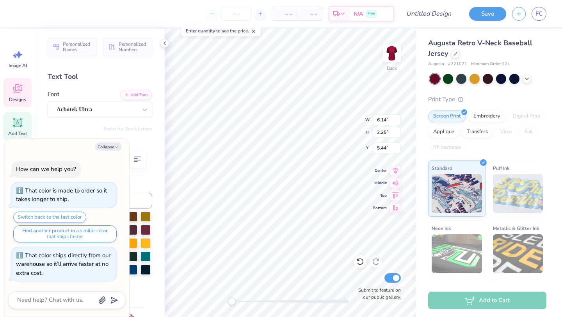
type textarea "x"
type textarea "LIN"
type textarea "x"
type textarea "LINK"
type textarea "x"
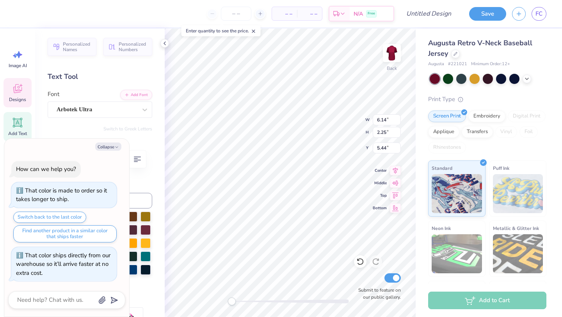
type textarea "LINKS"
type textarea "x"
type textarea "K"
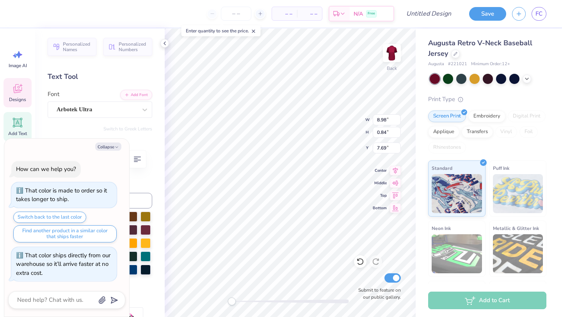
type textarea "x"
type textarea "Ki"
type textarea "x"
type textarea "Kic"
type textarea "x"
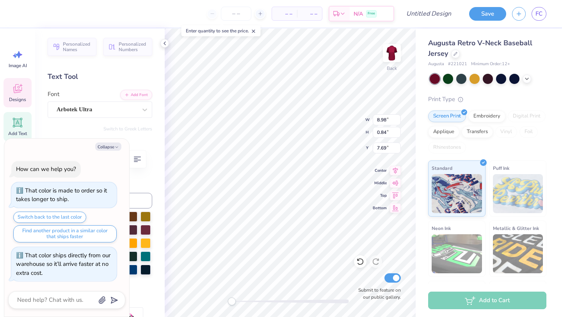
type textarea "Kick"
type textarea "x"
type textarea "Kicks"
type textarea "x"
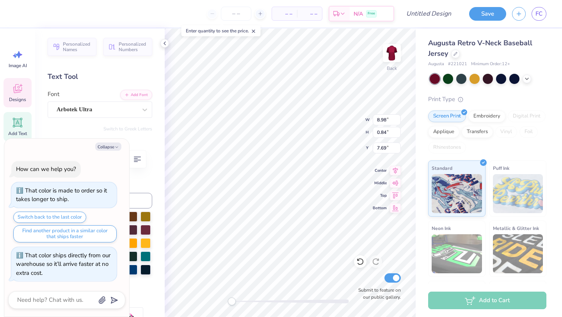
type textarea "Kicks"
type textarea "x"
type textarea "Kicks f"
type textarea "x"
type textarea "Kicks fo"
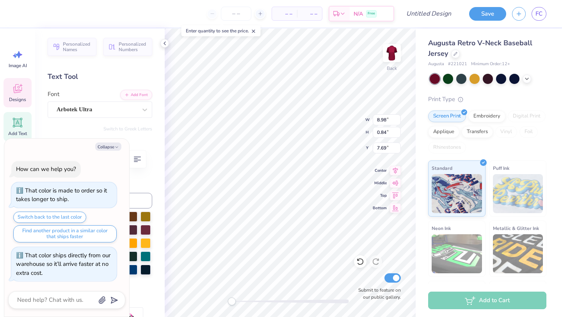
type textarea "x"
type textarea "Kicks for"
type textarea "x"
type textarea "Kicks for"
type textarea "x"
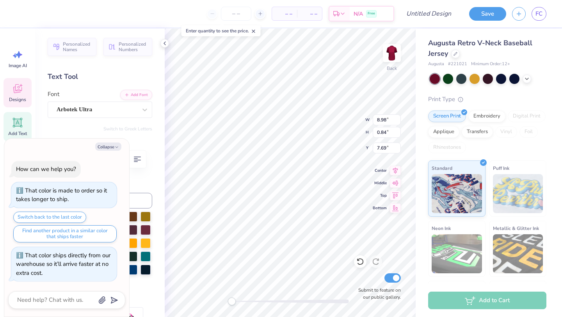
type textarea "Kicks for S"
type textarea "x"
type textarea "Kicks for Sq"
type textarea "x"
type textarea "Kicks for Squ"
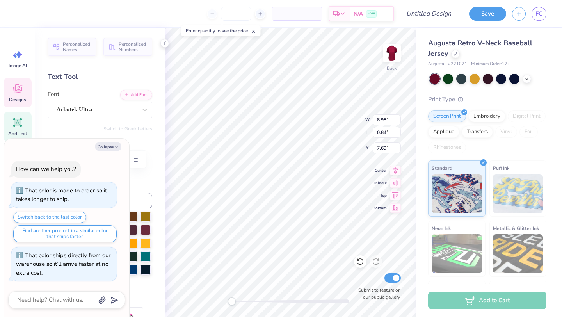
type textarea "x"
type textarea "Kicks for Squi"
type textarea "x"
type textarea "Kicks for Squig"
type textarea "x"
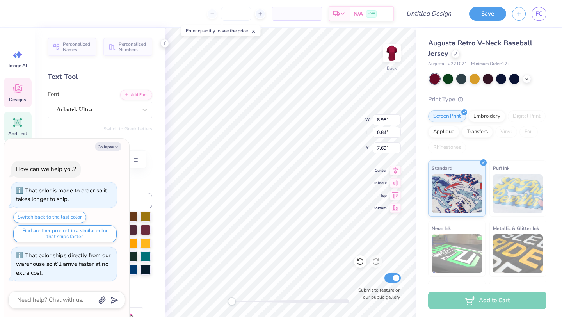
type textarea "Kicks for Squigs"
type textarea "x"
type input "8.70"
type input "3.33"
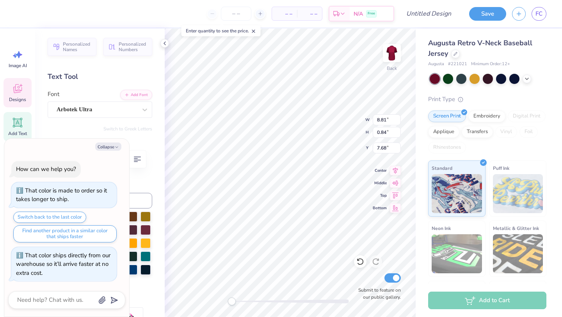
type input "4.36"
click at [21, 13] on div at bounding box center [21, 12] width 11 height 11
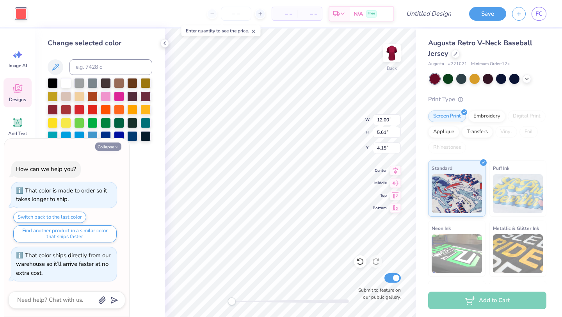
click at [107, 149] on button "Collapse" at bounding box center [108, 147] width 26 height 8
type textarea "x"
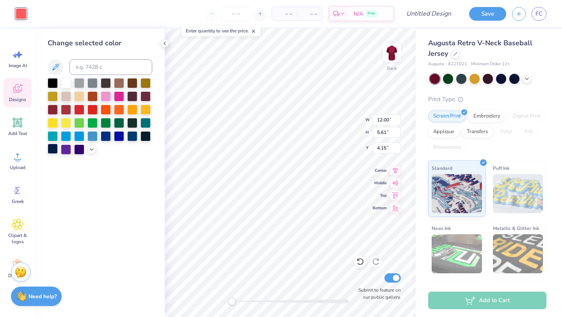
click at [48, 151] on div at bounding box center [53, 149] width 10 height 10
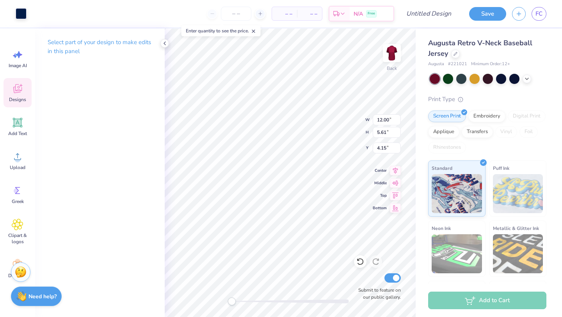
type input "8.70"
type input "3.33"
type input "4.36"
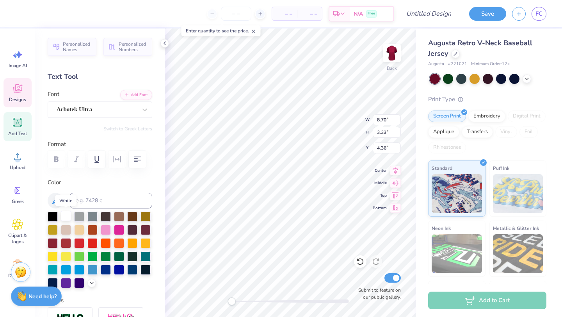
click at [66, 215] on div at bounding box center [66, 216] width 10 height 10
click at [150, 207] on input at bounding box center [111, 201] width 83 height 16
click at [67, 215] on div at bounding box center [66, 216] width 10 height 10
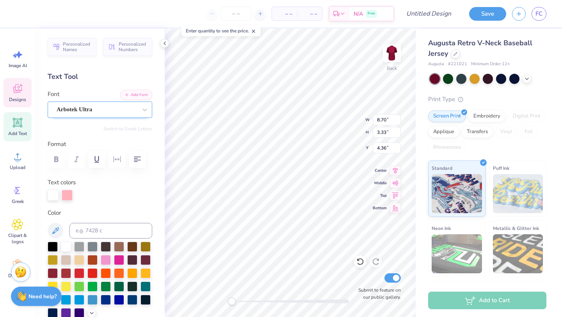
click at [107, 114] on div "Arbotek Ultra" at bounding box center [97, 109] width 82 height 12
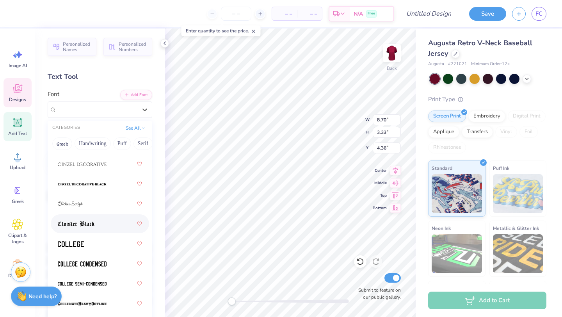
scroll to position [1396, 0]
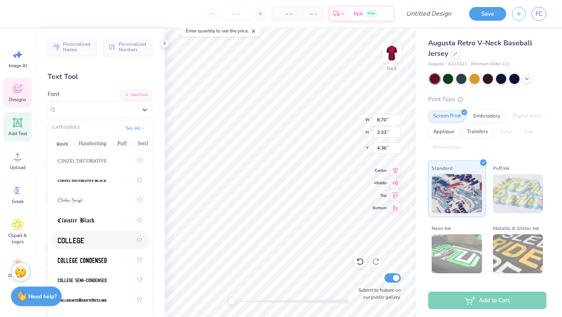
click at [99, 246] on div at bounding box center [100, 240] width 84 height 14
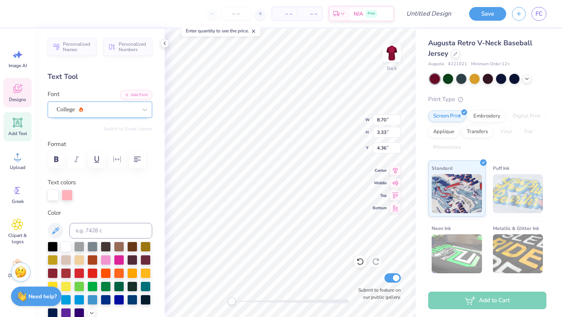
click at [130, 111] on div "College" at bounding box center [97, 109] width 82 height 12
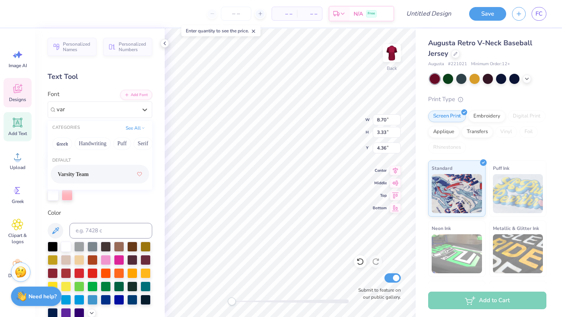
click at [121, 174] on div "Varsity Team" at bounding box center [100, 174] width 84 height 14
type input "var"
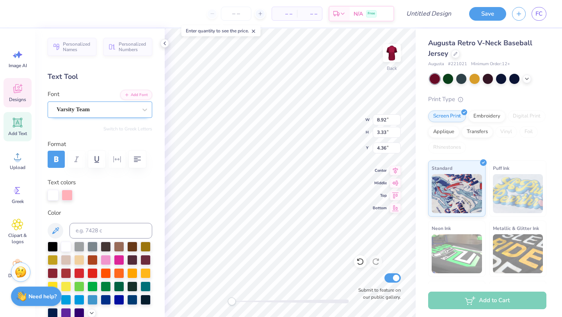
click at [88, 110] on div "Varsity Team" at bounding box center [97, 109] width 82 height 12
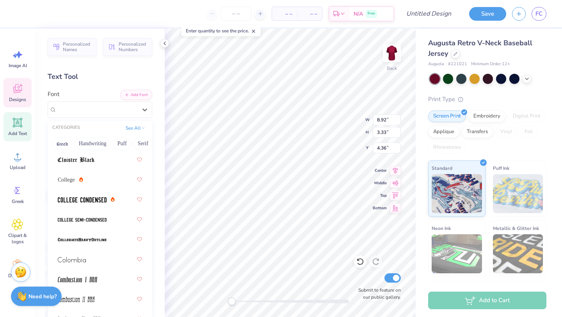
scroll to position [1496, 0]
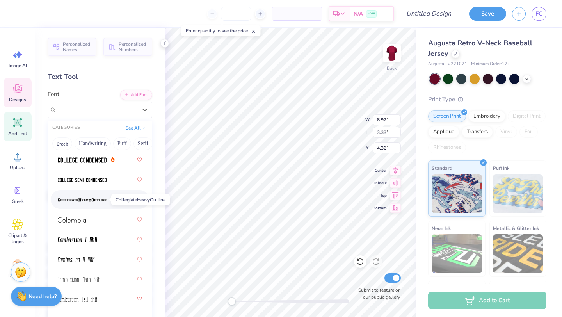
click at [96, 203] on span at bounding box center [82, 200] width 49 height 8
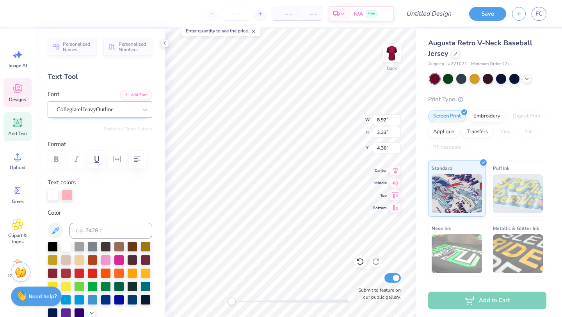
click at [111, 107] on div "CollegiateHeavyOutline" at bounding box center [97, 109] width 82 height 12
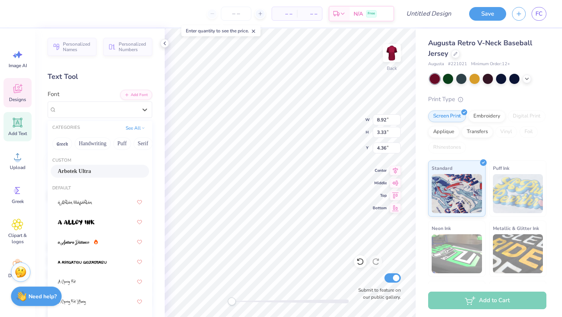
click at [108, 170] on div "Arbotek Ultra" at bounding box center [100, 171] width 84 height 8
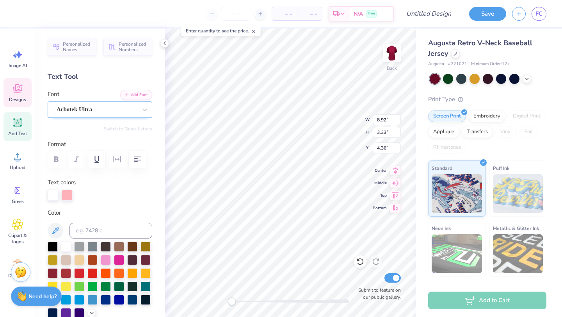
click at [131, 109] on div "Arbotek Ultra" at bounding box center [97, 109] width 82 height 12
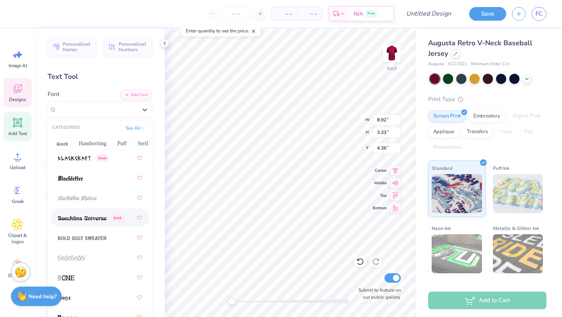
scroll to position [911, 0]
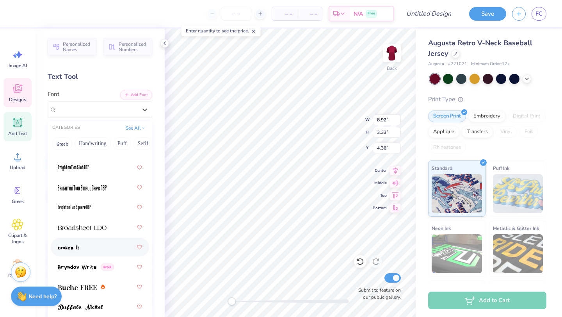
click at [104, 250] on div at bounding box center [100, 247] width 84 height 14
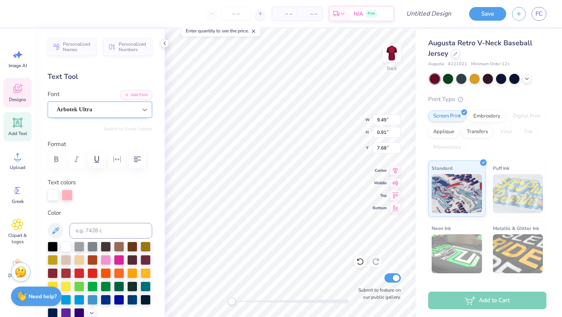
click at [143, 105] on div at bounding box center [145, 110] width 14 height 14
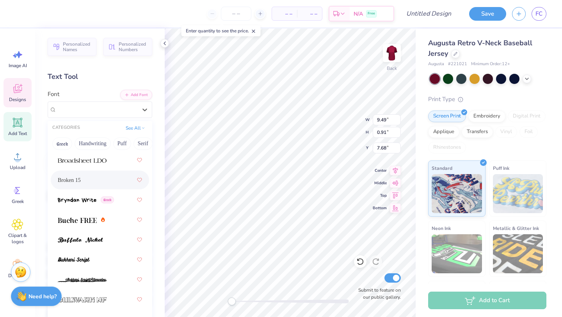
scroll to position [985, 0]
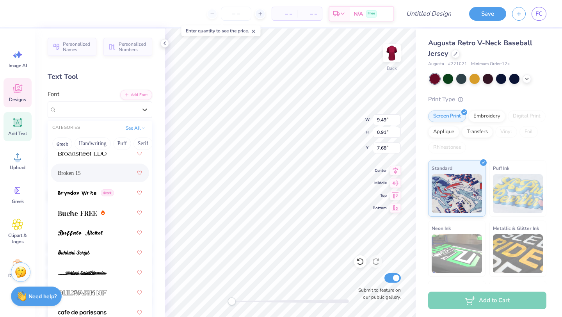
click at [107, 177] on div "Broken 15" at bounding box center [100, 173] width 84 height 14
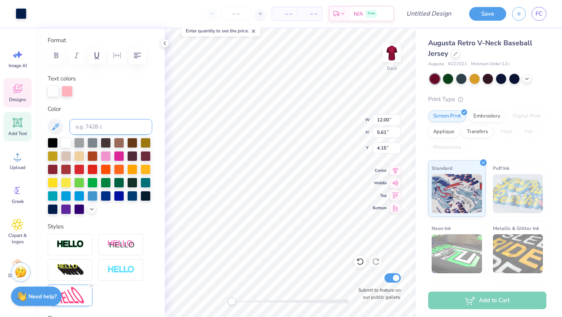
scroll to position [161, 0]
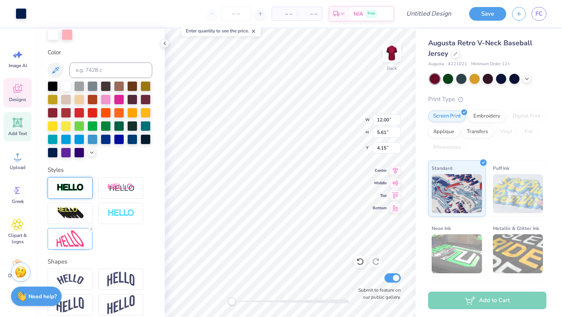
click at [83, 193] on div at bounding box center [70, 187] width 45 height 21
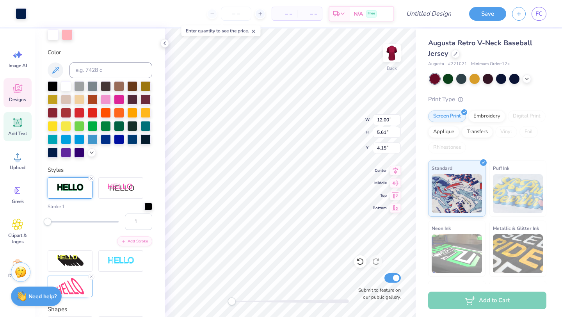
click at [83, 193] on div at bounding box center [70, 187] width 45 height 21
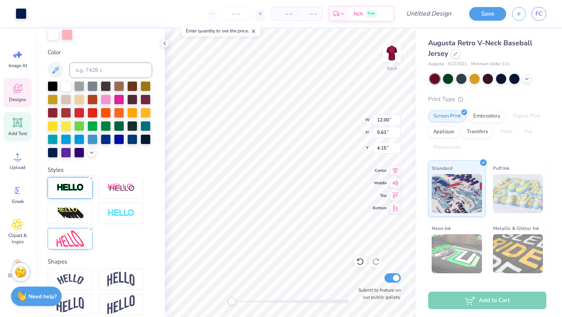
click at [83, 193] on div at bounding box center [70, 187] width 45 height 21
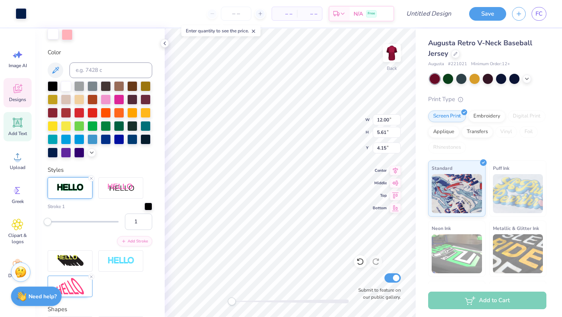
click at [54, 34] on div at bounding box center [53, 34] width 11 height 11
type input "6"
click at [52, 221] on div "Accessibility label" at bounding box center [51, 222] width 8 height 8
type input "9.60"
type input "0.91"
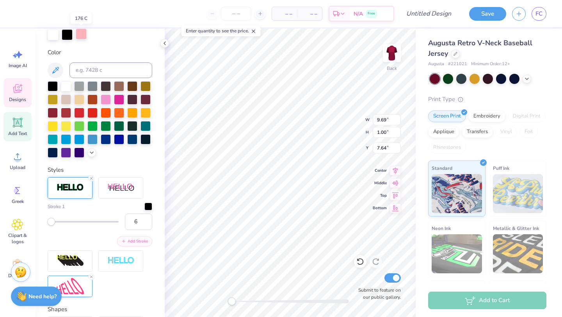
type input "7.68"
type input "1"
type input "8.63"
type input "3.33"
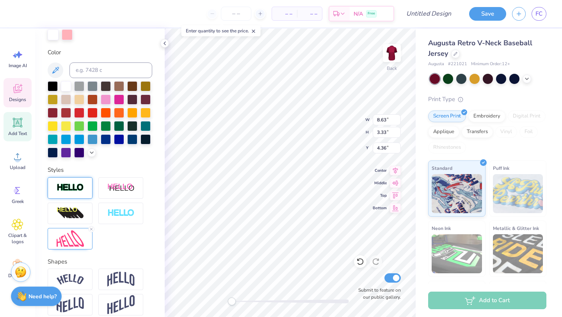
click at [67, 190] on img at bounding box center [70, 187] width 27 height 9
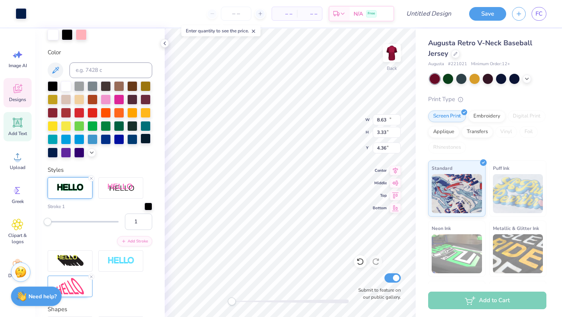
type input "12.00"
type input "5.61"
click at [70, 87] on div at bounding box center [66, 85] width 10 height 10
click at [64, 33] on div at bounding box center [67, 34] width 11 height 11
click at [52, 153] on div at bounding box center [53, 152] width 10 height 10
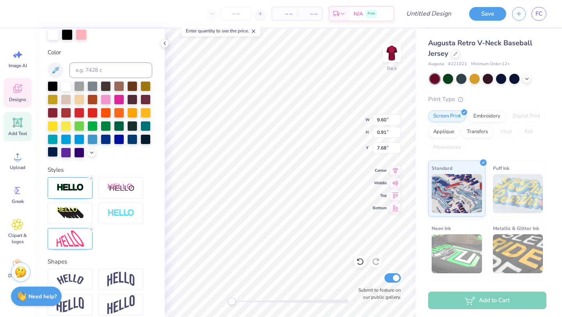
click at [54, 153] on div at bounding box center [53, 152] width 10 height 10
click at [68, 32] on div at bounding box center [67, 34] width 11 height 11
click at [69, 36] on div at bounding box center [67, 34] width 11 height 11
click at [64, 87] on div at bounding box center [66, 85] width 10 height 10
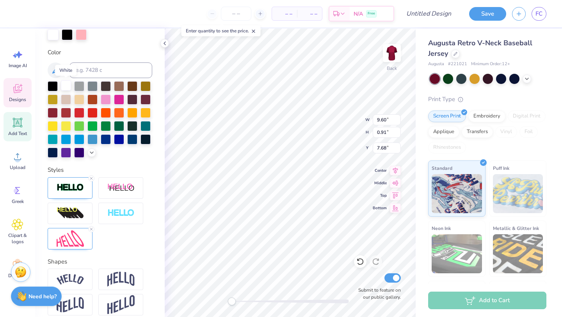
click at [64, 87] on div at bounding box center [66, 85] width 10 height 10
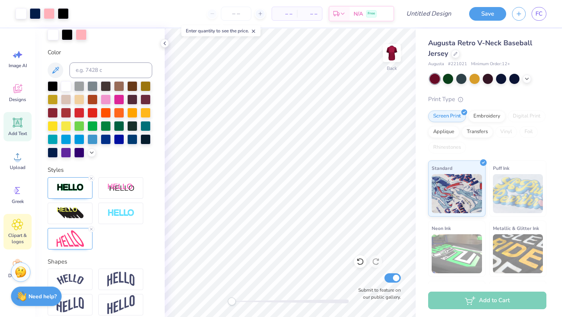
click at [19, 225] on icon at bounding box center [17, 224] width 5 height 5
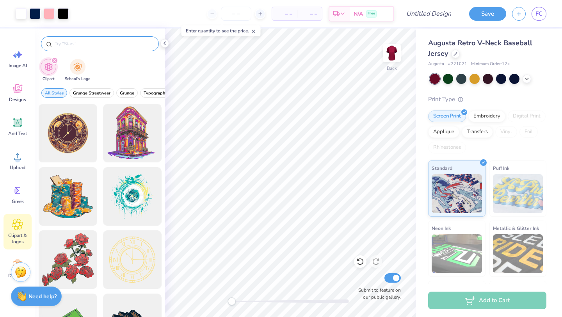
click at [101, 39] on div at bounding box center [100, 43] width 118 height 15
click at [101, 42] on input "text" at bounding box center [104, 44] width 100 height 8
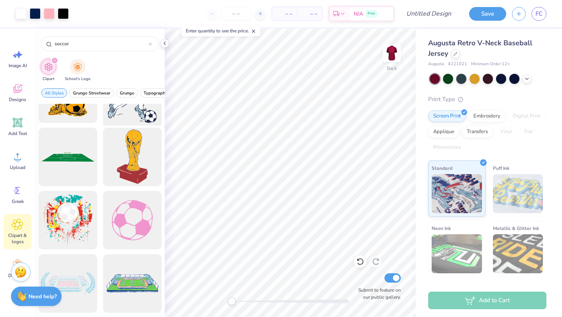
scroll to position [103, 0]
type input "soccor"
click at [132, 216] on div at bounding box center [132, 220] width 64 height 64
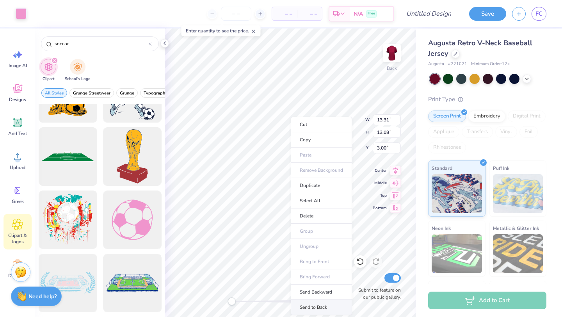
click at [311, 300] on li "Send to Back" at bounding box center [321, 307] width 61 height 15
type input "4.19"
type input "4.12"
type input "6.54"
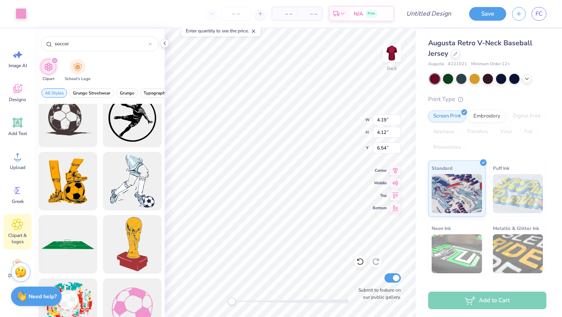
scroll to position [0, 0]
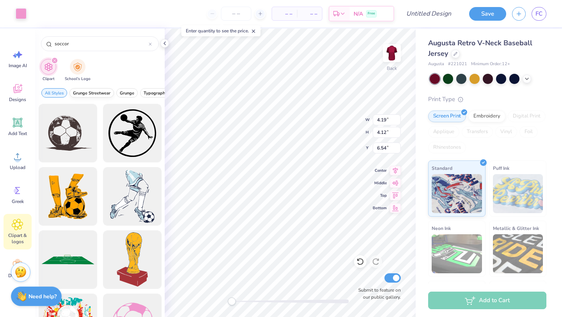
click at [100, 95] on span "Grunge Streetwear" at bounding box center [91, 93] width 37 height 6
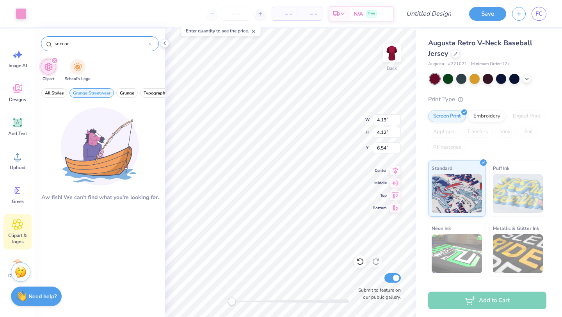
click at [151, 43] on icon at bounding box center [150, 44] width 3 height 3
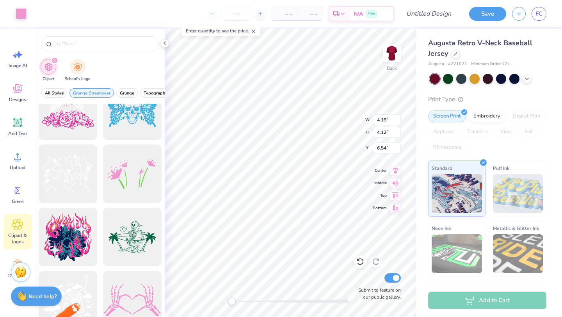
scroll to position [363, 0]
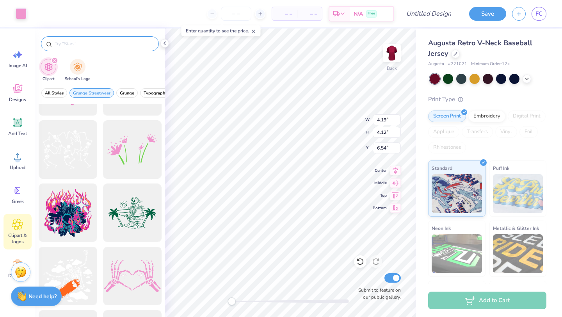
click at [131, 41] on input "text" at bounding box center [104, 44] width 100 height 8
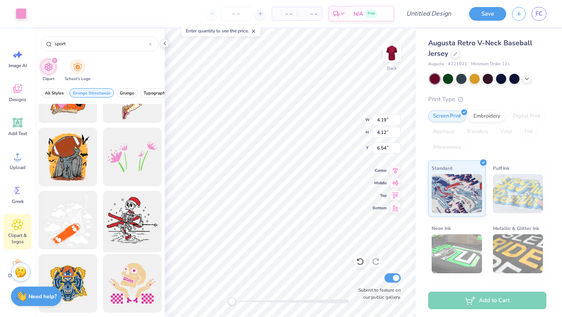
scroll to position [0, 0]
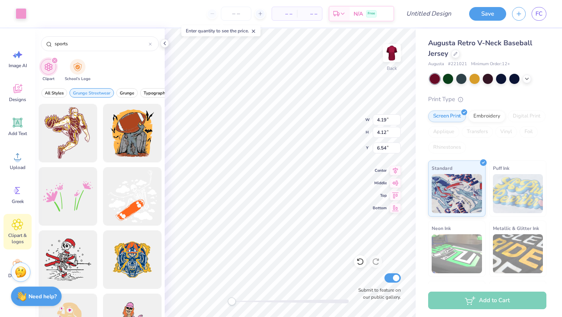
type input "sports"
click at [55, 61] on icon "filter for Clipart" at bounding box center [54, 60] width 3 height 3
click at [55, 59] on icon "filter for Clipart" at bounding box center [54, 60] width 3 height 3
click at [106, 44] on input "sports" at bounding box center [101, 44] width 95 height 8
click at [149, 41] on div at bounding box center [150, 43] width 3 height 7
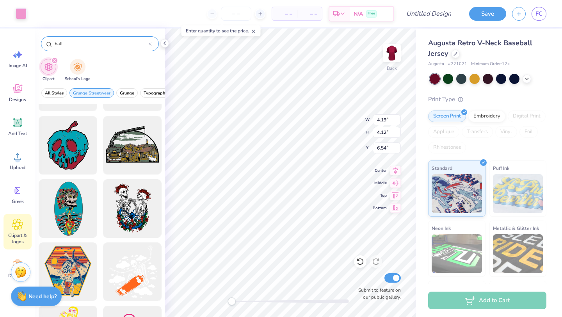
scroll to position [292, 0]
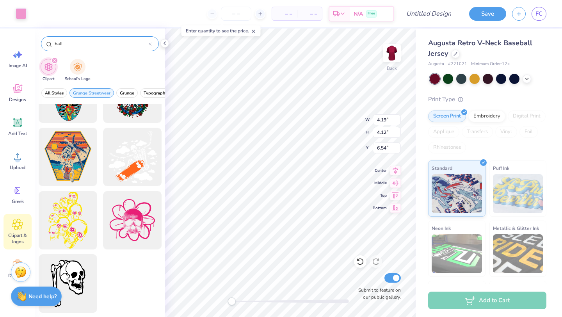
type input "ball"
click at [152, 42] on div "ball" at bounding box center [100, 43] width 118 height 15
click at [26, 13] on div at bounding box center [21, 12] width 11 height 11
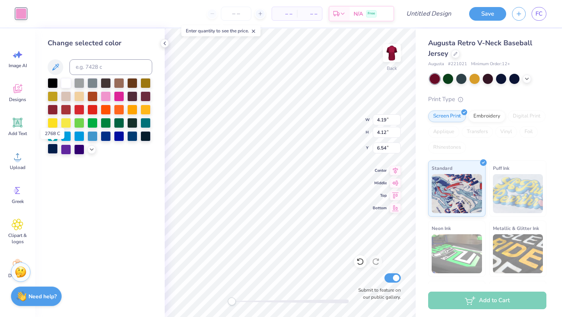
click at [51, 152] on div at bounding box center [53, 149] width 10 height 10
click at [22, 13] on div at bounding box center [21, 13] width 11 height 11
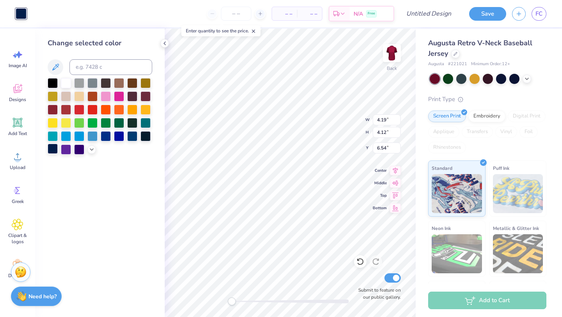
click at [53, 148] on div at bounding box center [53, 149] width 10 height 10
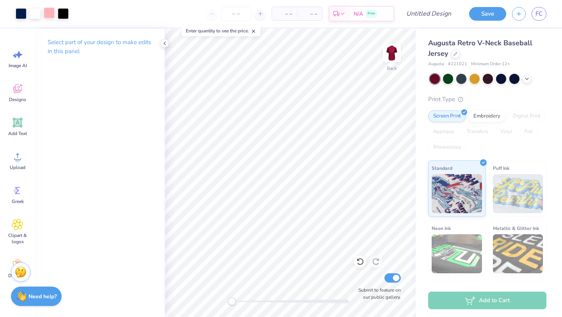
click at [48, 11] on div at bounding box center [49, 12] width 11 height 11
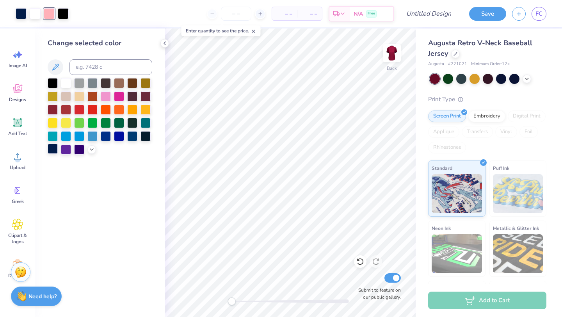
click at [52, 147] on div at bounding box center [53, 149] width 10 height 10
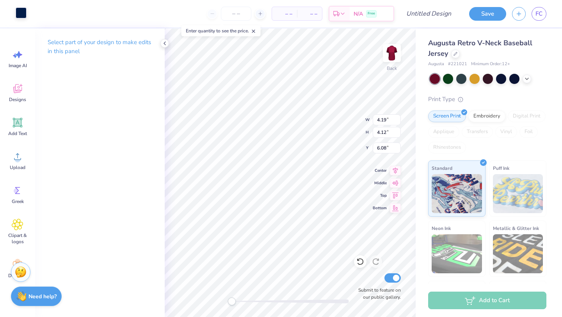
click at [18, 11] on div at bounding box center [21, 12] width 11 height 11
click at [397, 59] on img at bounding box center [391, 52] width 31 height 31
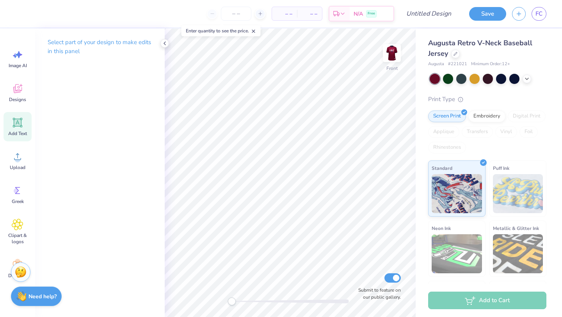
click at [21, 135] on span "Add Text" at bounding box center [17, 133] width 19 height 6
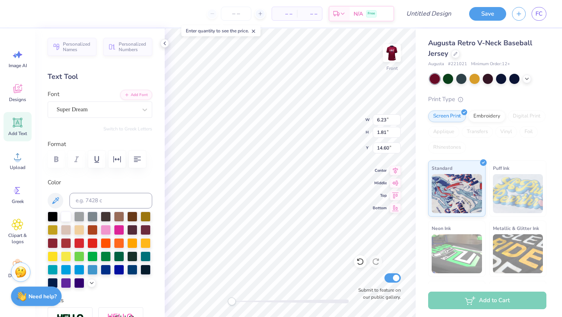
type textarea "T"
type textarea "("
type textarea "99"
click at [110, 105] on div at bounding box center [97, 109] width 80 height 11
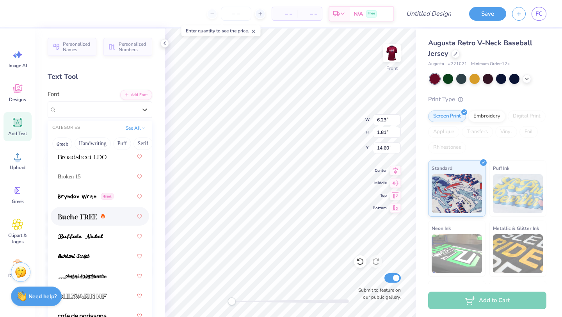
scroll to position [981, 0]
click at [85, 177] on div "Broken 15" at bounding box center [100, 177] width 84 height 14
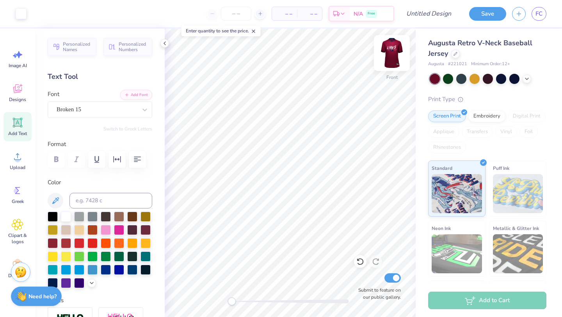
click at [391, 56] on img at bounding box center [391, 52] width 31 height 31
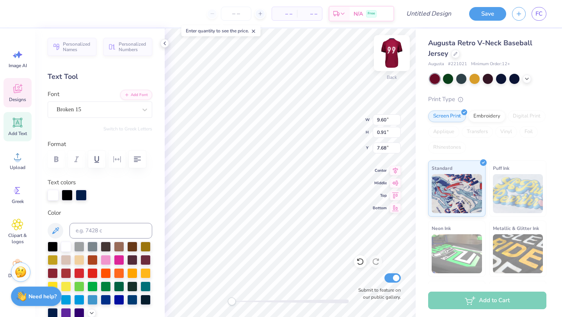
scroll to position [0, 2]
type textarea "Kicks for Squigs 2025"
click at [63, 248] on div at bounding box center [66, 246] width 10 height 10
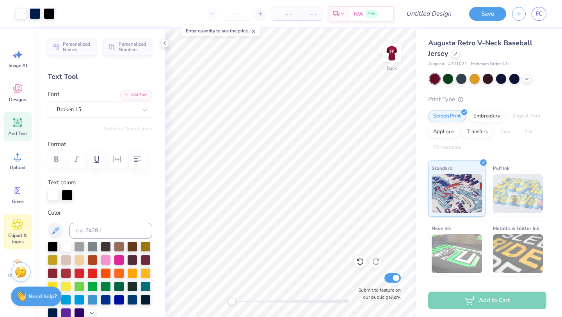
click at [18, 216] on div "Clipart & logos" at bounding box center [18, 232] width 28 height 36
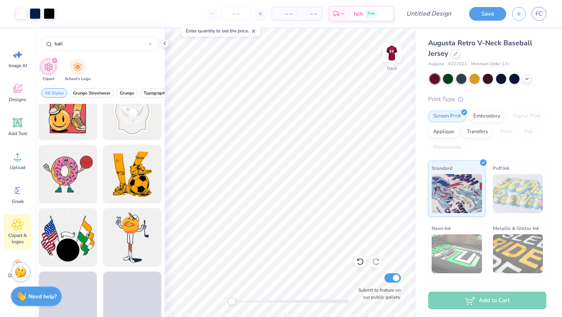
scroll to position [2750, 0]
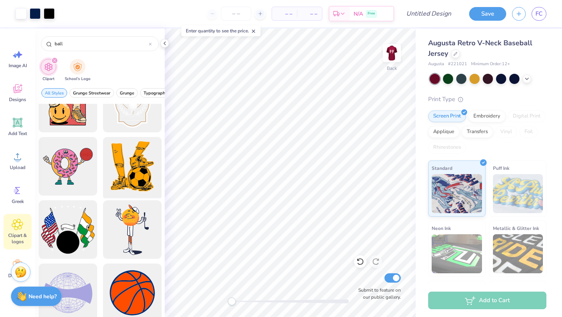
click at [145, 164] on div at bounding box center [132, 166] width 64 height 64
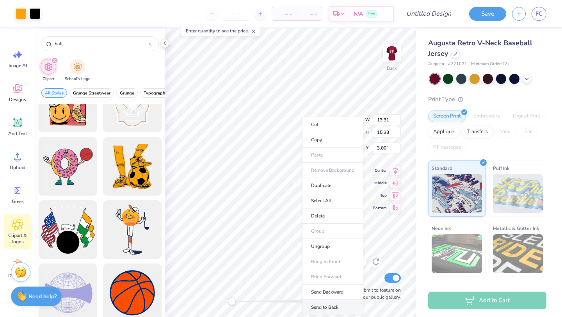
click at [312, 303] on li "Send to Back" at bounding box center [332, 307] width 61 height 15
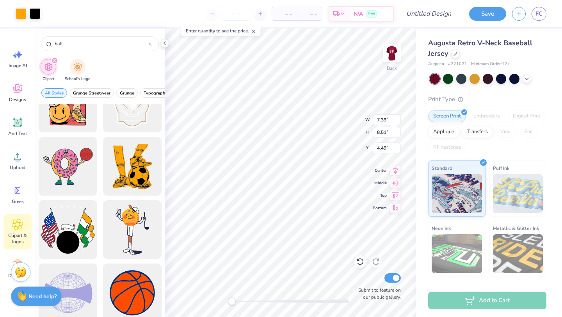
type input "7.39"
type input "8.51"
type input "4.49"
click at [17, 9] on div at bounding box center [21, 12] width 11 height 11
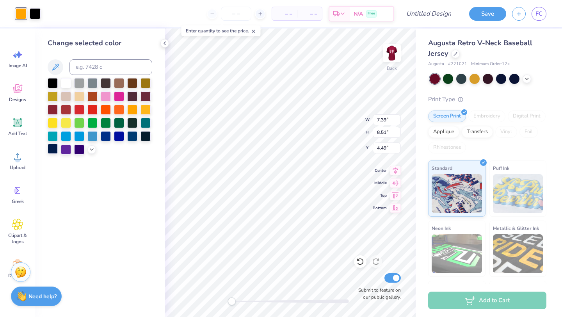
click at [53, 149] on div at bounding box center [53, 149] width 10 height 10
click at [64, 83] on div at bounding box center [66, 82] width 10 height 10
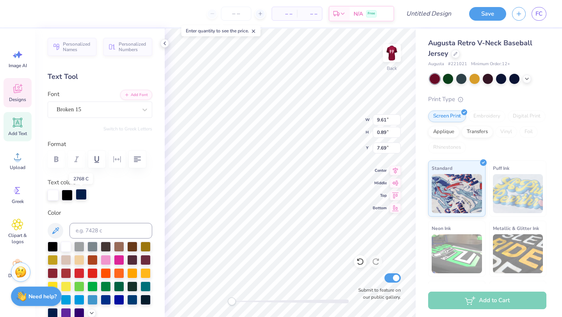
click at [84, 195] on div at bounding box center [81, 194] width 11 height 11
click at [84, 195] on div at bounding box center [81, 195] width 11 height 11
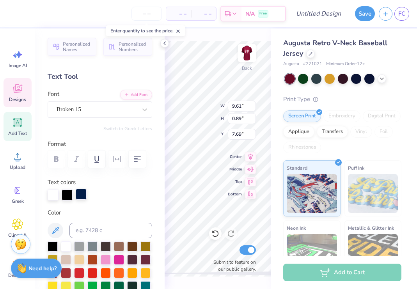
click at [81, 194] on div at bounding box center [81, 194] width 11 height 11
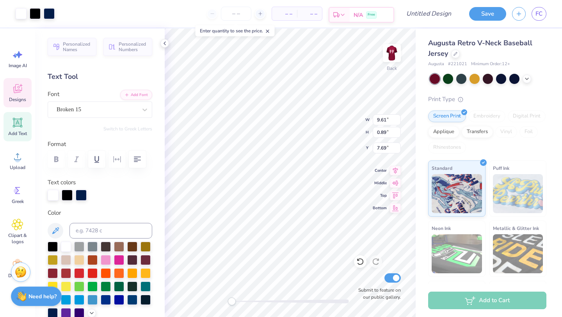
type input "9.61"
type input "0.89"
type input "7.69"
click at [79, 192] on div at bounding box center [81, 194] width 11 height 11
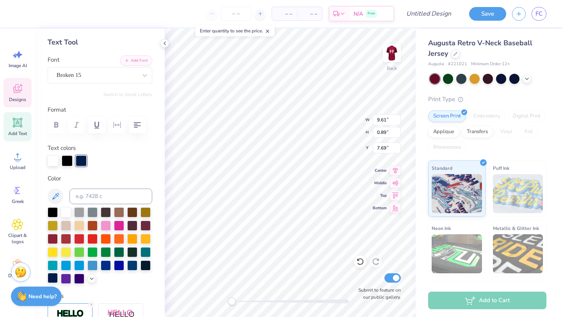
click at [54, 278] on div at bounding box center [53, 278] width 10 height 10
click at [53, 274] on div at bounding box center [53, 278] width 10 height 10
click at [53, 278] on div at bounding box center [53, 278] width 10 height 10
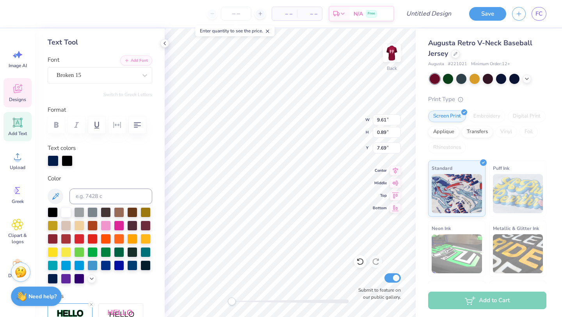
click at [139, 271] on div at bounding box center [100, 245] width 105 height 77
click at [67, 164] on div at bounding box center [67, 160] width 11 height 11
click at [67, 161] on div at bounding box center [67, 160] width 11 height 11
click at [66, 213] on div at bounding box center [66, 212] width 10 height 10
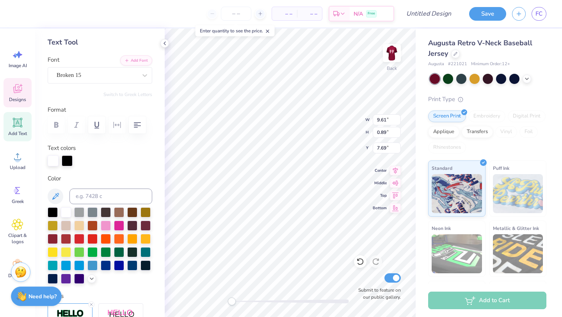
click at [64, 157] on div at bounding box center [67, 160] width 11 height 11
click at [50, 275] on div at bounding box center [53, 278] width 10 height 10
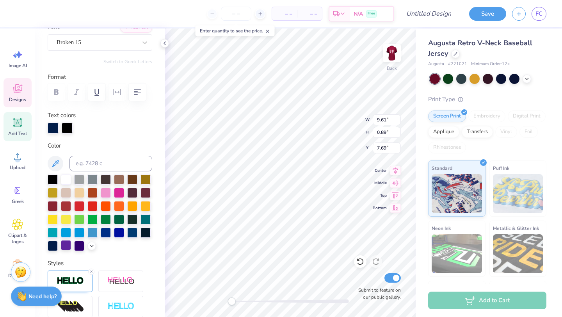
scroll to position [85, 0]
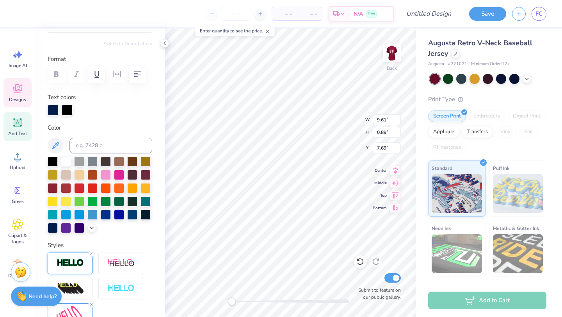
click at [71, 260] on img at bounding box center [70, 263] width 27 height 9
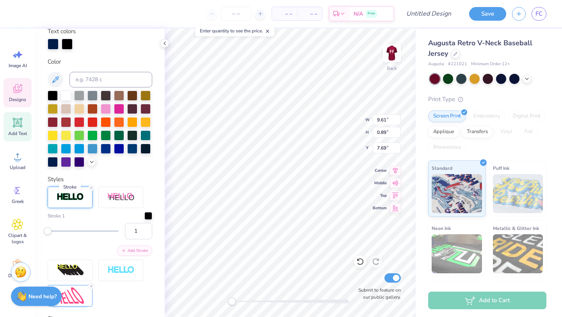
scroll to position [165, 0]
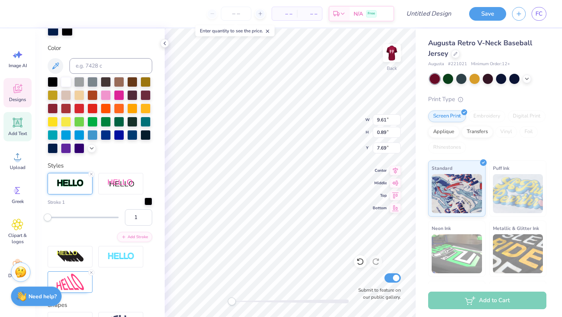
click at [150, 202] on div at bounding box center [148, 202] width 8 height 8
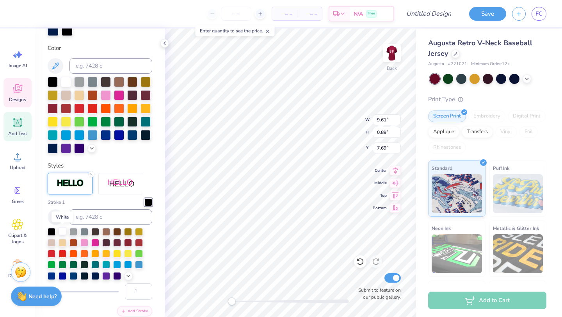
click at [61, 230] on div at bounding box center [63, 231] width 8 height 8
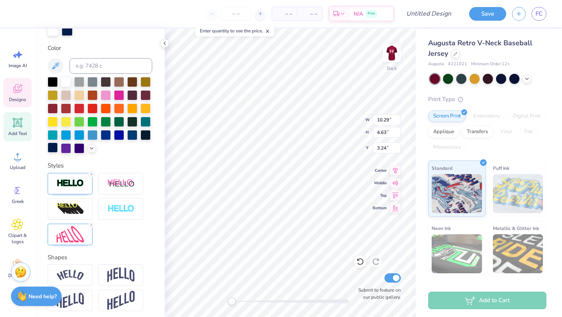
click at [48, 149] on div at bounding box center [53, 148] width 10 height 10
click at [73, 188] on div at bounding box center [70, 183] width 45 height 21
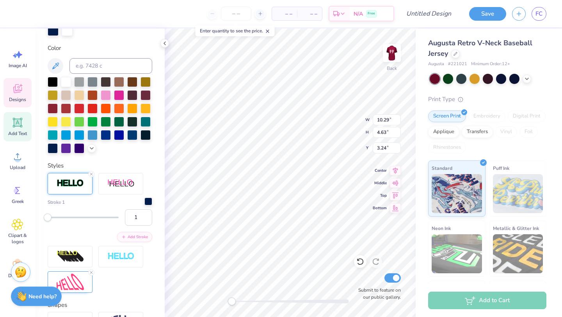
click at [149, 204] on div at bounding box center [148, 202] width 8 height 8
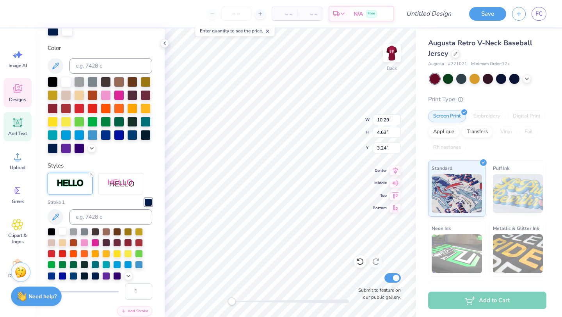
click at [65, 230] on div at bounding box center [63, 231] width 8 height 8
click at [159, 237] on div "Personalized Names Personalized Numbers Text Tool Add Font Font Broken 15 Switc…" at bounding box center [100, 173] width 130 height 289
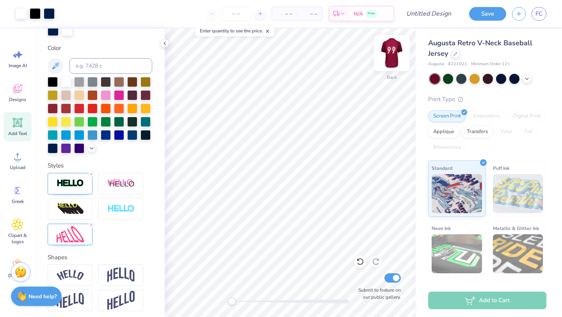
click at [392, 57] on img at bounding box center [391, 52] width 31 height 31
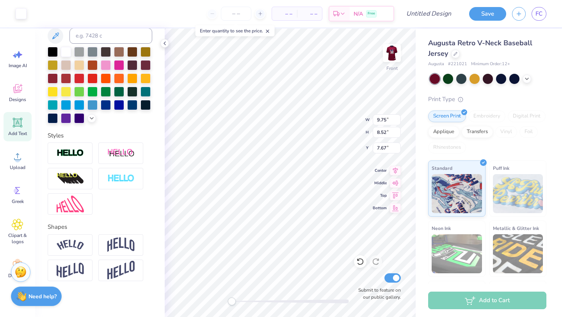
scroll to position [134, 0]
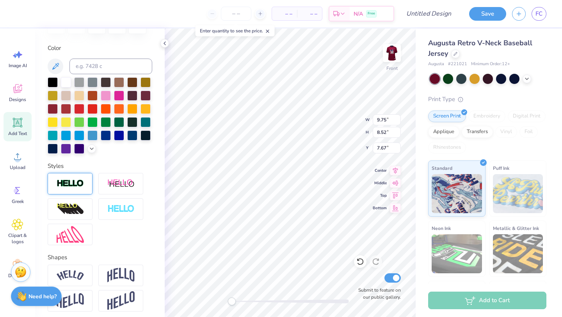
click at [62, 185] on img at bounding box center [70, 183] width 27 height 9
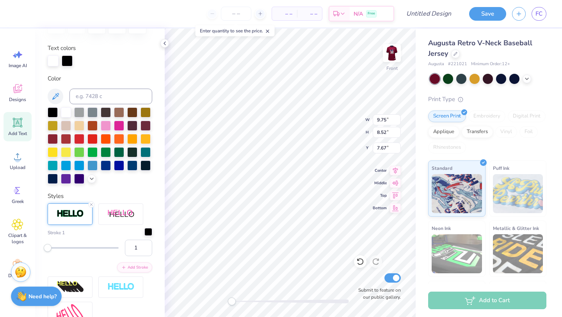
click at [149, 231] on div at bounding box center [148, 232] width 8 height 8
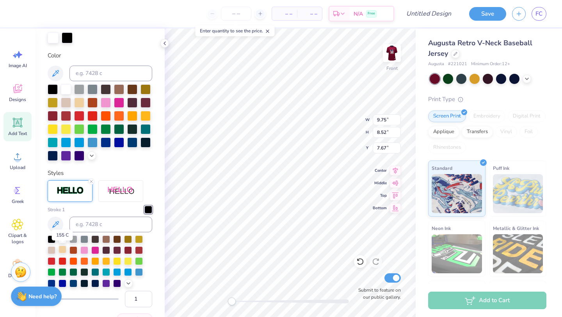
scroll to position [161, 0]
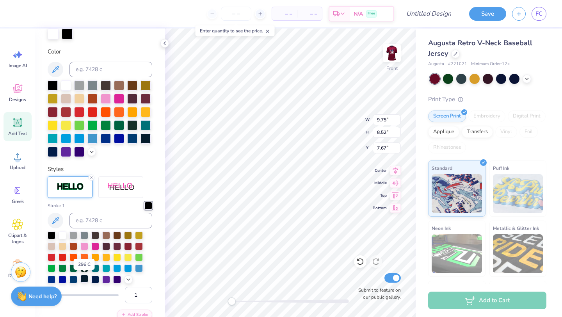
click at [84, 279] on div at bounding box center [84, 279] width 8 height 8
click at [388, 62] on img at bounding box center [391, 52] width 31 height 31
type input "9.85"
type input "8.63"
type input "4.11"
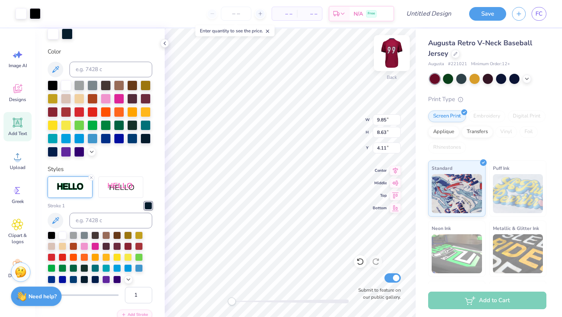
type input "7.39"
type input "8.51"
type input "4.49"
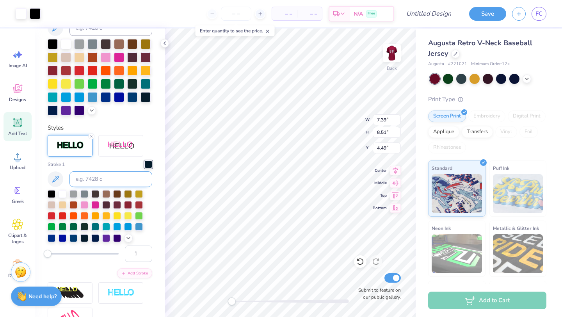
scroll to position [204, 0]
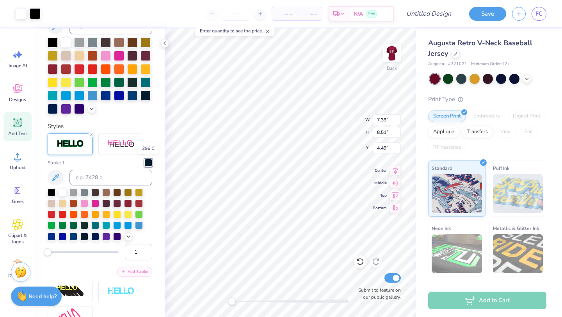
click at [149, 163] on div at bounding box center [148, 163] width 8 height 8
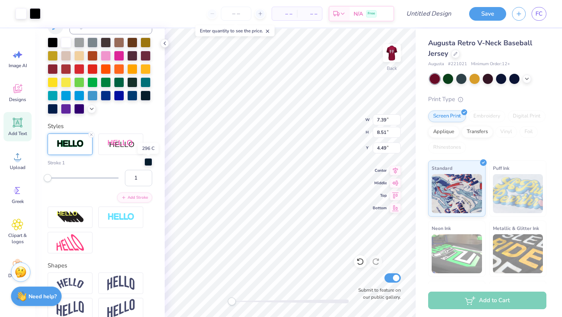
click at [149, 163] on div at bounding box center [148, 162] width 8 height 8
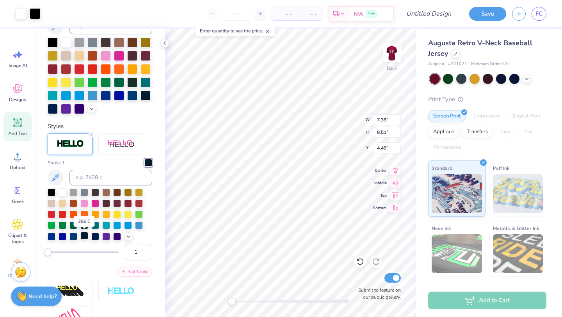
click at [85, 236] on div at bounding box center [84, 236] width 8 height 8
type input "10.29"
type input "4.63"
type input "3.24"
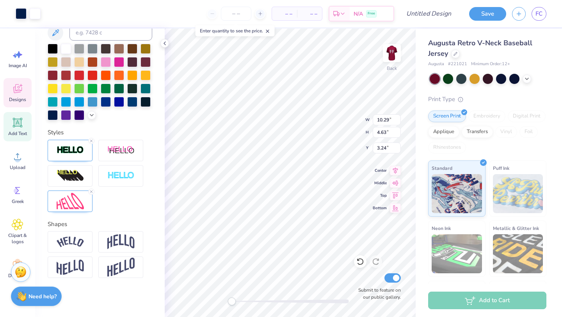
scroll to position [198, 0]
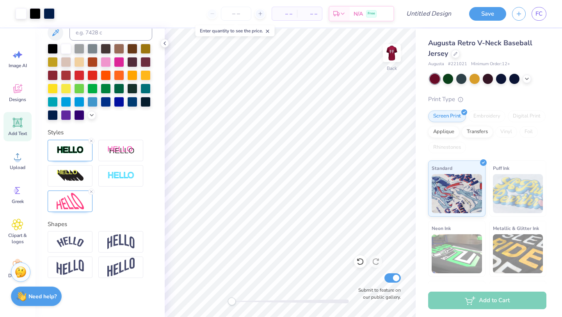
click at [387, 55] on img at bounding box center [392, 53] width 16 height 16
click at [164, 245] on div "Personalized Names Personalized Numbers Text Tool Add Font Font Broken 15 Switc…" at bounding box center [100, 173] width 130 height 289
click at [109, 154] on img at bounding box center [120, 151] width 27 height 10
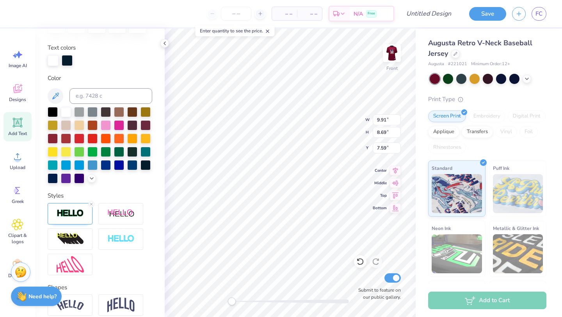
scroll to position [132, 0]
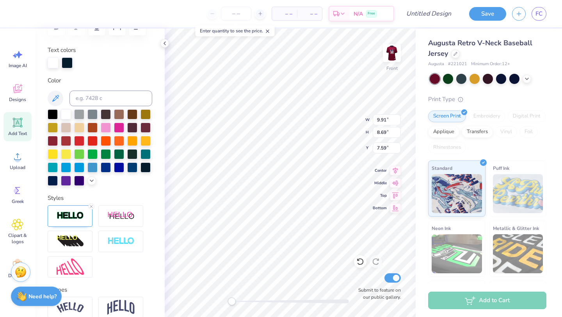
click at [161, 131] on div "Personalized Names Personalized Numbers Text Tool Add Font Font Broken 15 Switc…" at bounding box center [100, 173] width 130 height 289
click at [130, 110] on div at bounding box center [132, 114] width 10 height 10
click at [66, 111] on div at bounding box center [66, 114] width 10 height 10
click at [71, 61] on div at bounding box center [67, 62] width 11 height 11
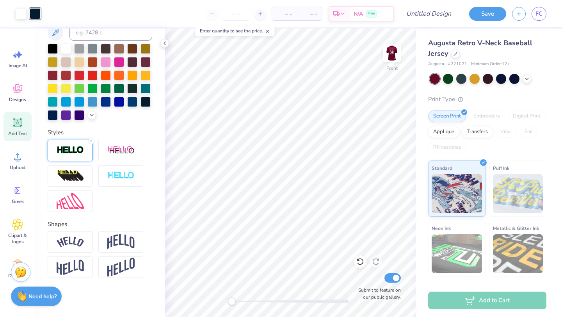
click at [75, 147] on img at bounding box center [70, 150] width 27 height 9
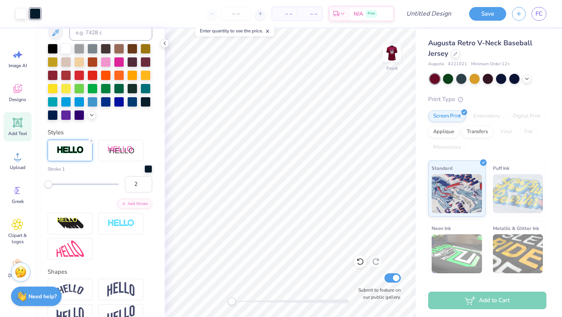
type input "1"
drag, startPoint x: 48, startPoint y: 186, endPoint x: 43, endPoint y: 186, distance: 4.7
click at [43, 186] on div "Personalized Names Personalized Numbers Text Tool Add Font Font Broken 15 Switc…" at bounding box center [100, 173] width 130 height 289
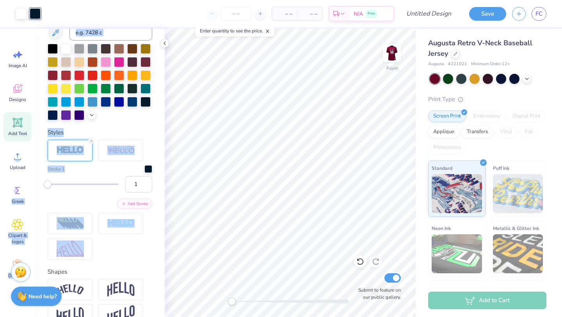
drag, startPoint x: 43, startPoint y: 186, endPoint x: 33, endPoint y: 185, distance: 9.8
click at [33, 185] on div "Art colors – – Per Item – – Total Est. Delivery N/A Free Design Title Save FC I…" at bounding box center [281, 158] width 562 height 317
type input "40"
click at [76, 181] on div at bounding box center [83, 184] width 71 height 8
click at [162, 120] on div "Personalized Names Personalized Numbers Text Tool Add Font Font Broken 15 Switc…" at bounding box center [100, 173] width 130 height 289
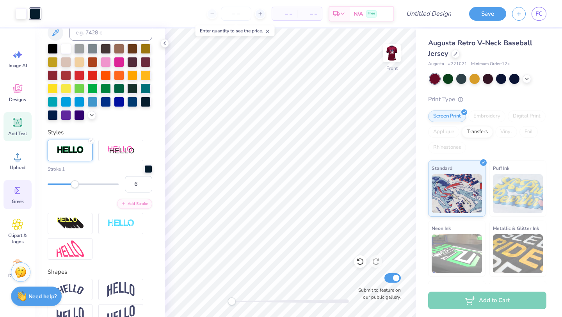
type input "1"
drag, startPoint x: 75, startPoint y: 183, endPoint x: 16, endPoint y: 186, distance: 59.1
click at [16, 186] on div "Art colors – – Per Item – – Total Est. Delivery N/A Free Design Title Save FC I…" at bounding box center [281, 158] width 562 height 317
click at [68, 50] on div at bounding box center [66, 48] width 10 height 10
click at [89, 144] on div at bounding box center [70, 150] width 45 height 21
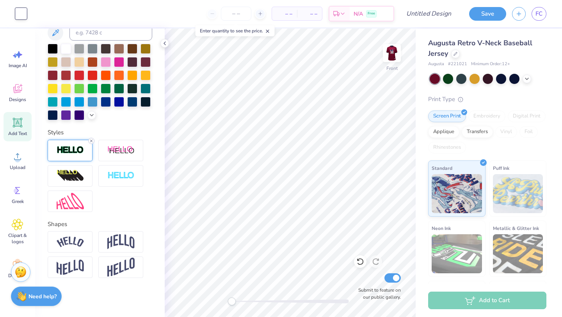
click at [91, 141] on icon at bounding box center [91, 141] width 5 height 5
click at [159, 101] on div "Personalized Names Personalized Numbers Text Tool Add Font Font Broken 15 Switc…" at bounding box center [100, 173] width 130 height 289
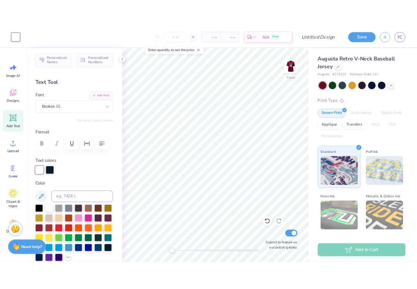
scroll to position [0, 0]
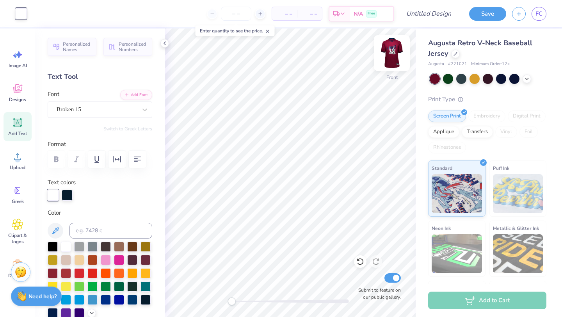
click at [395, 53] on img at bounding box center [391, 52] width 31 height 31
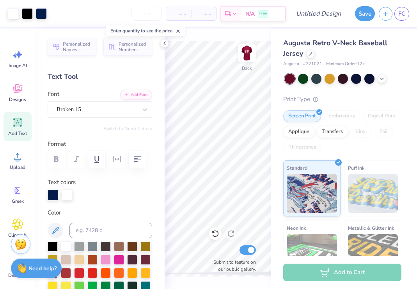
click at [216, 33] on div "Back Submit to feature on our public gallery." at bounding box center [218, 159] width 106 height 261
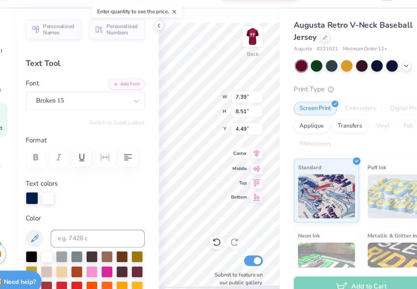
type input "7.39"
type input "8.51"
type input "4.49"
click at [165, 43] on icon at bounding box center [165, 43] width 6 height 6
type input "7.39"
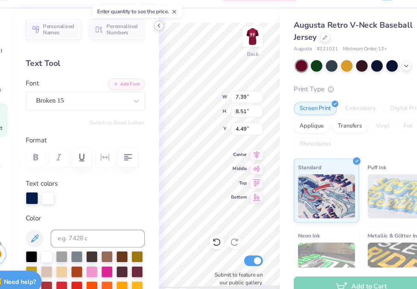
type input "8.51"
type input "4.49"
click at [56, 194] on div at bounding box center [53, 194] width 11 height 11
click at [71, 195] on div at bounding box center [67, 194] width 11 height 11
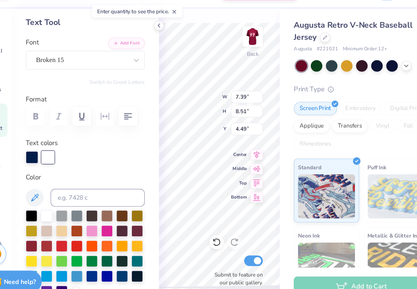
scroll to position [67, 0]
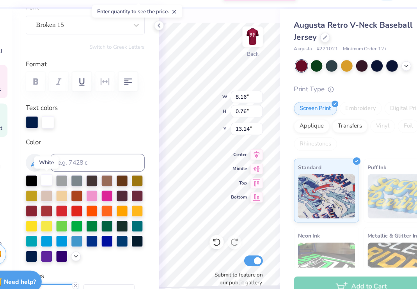
click at [64, 182] on div at bounding box center [66, 179] width 10 height 10
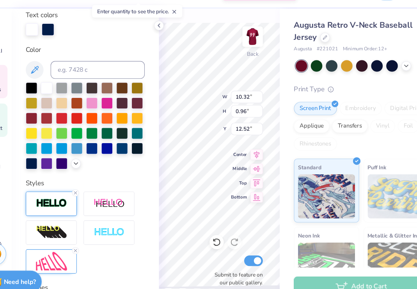
scroll to position [226, 0]
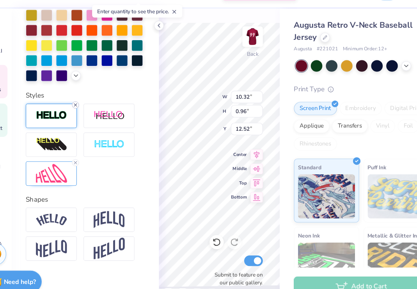
click at [92, 112] on icon at bounding box center [91, 113] width 5 height 5
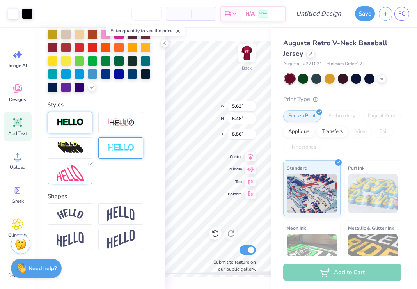
click at [130, 139] on div at bounding box center [120, 147] width 45 height 21
click at [130, 144] on img at bounding box center [120, 148] width 27 height 9
click at [129, 144] on img at bounding box center [120, 148] width 27 height 9
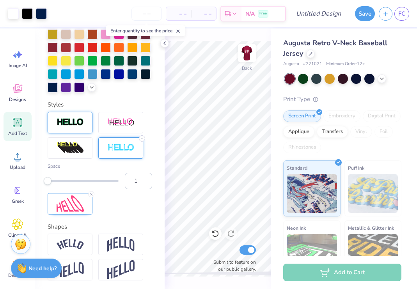
click at [143, 137] on icon at bounding box center [142, 138] width 5 height 5
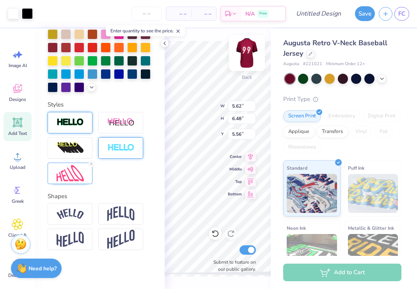
click at [250, 54] on img at bounding box center [247, 52] width 31 height 31
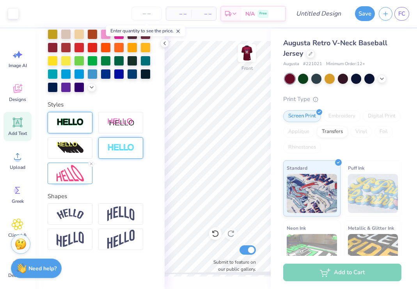
click at [20, 122] on icon at bounding box center [17, 122] width 7 height 7
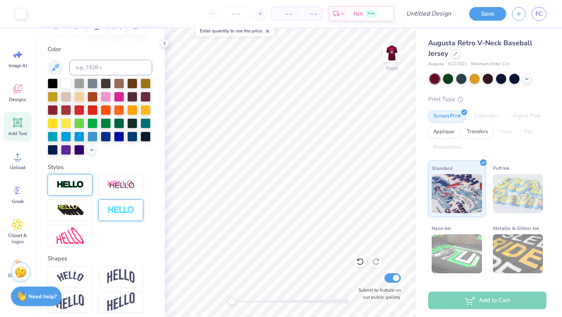
scroll to position [168, 0]
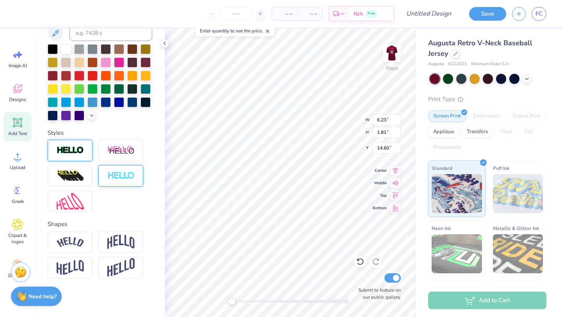
type textarea "T"
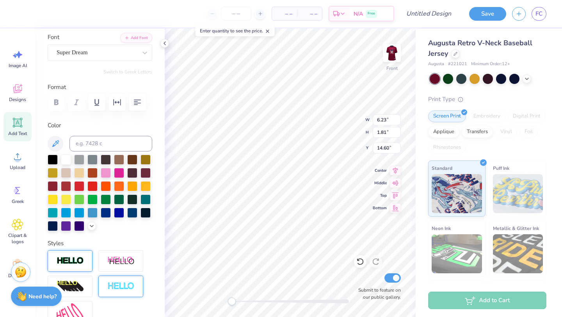
scroll to position [35, 0]
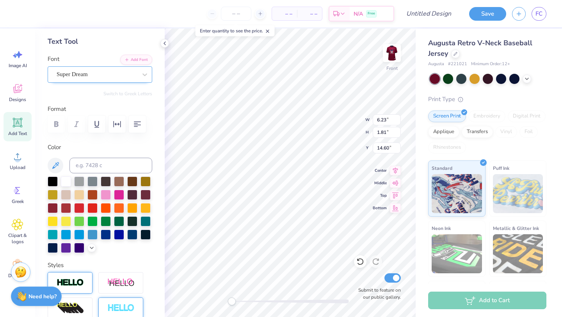
type textarea "LINKS"
click at [104, 77] on div "Super Dream" at bounding box center [97, 74] width 82 height 12
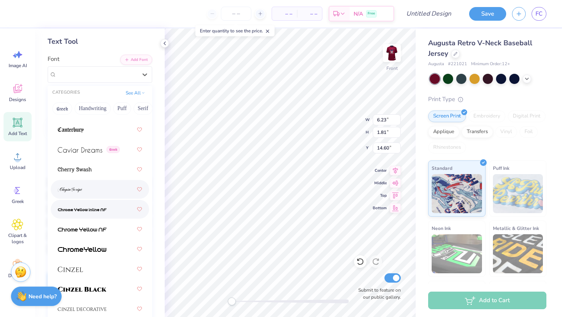
scroll to position [1195, 0]
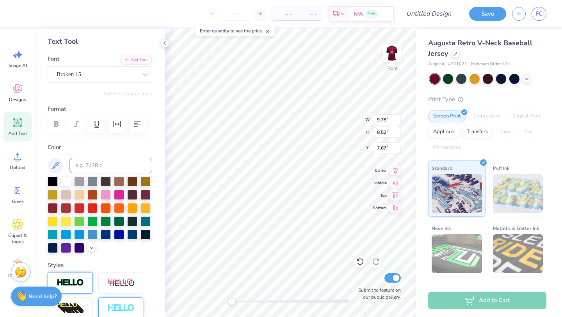
type input "9.75"
type input "8.52"
type input "7.67"
type input "7.05"
type input "1.87"
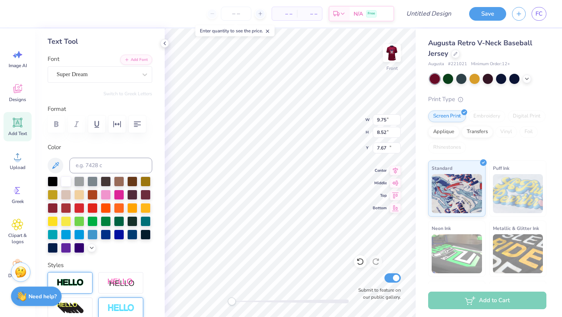
type input "14.56"
click at [93, 75] on div "Super Dream" at bounding box center [97, 74] width 82 height 12
click at [90, 137] on div "Broken 15" at bounding box center [100, 139] width 84 height 14
type input "brok"
click at [393, 54] on img at bounding box center [391, 52] width 31 height 31
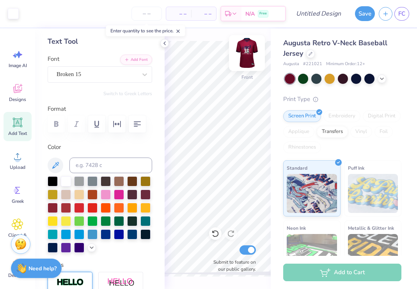
click at [248, 52] on img at bounding box center [247, 52] width 31 height 31
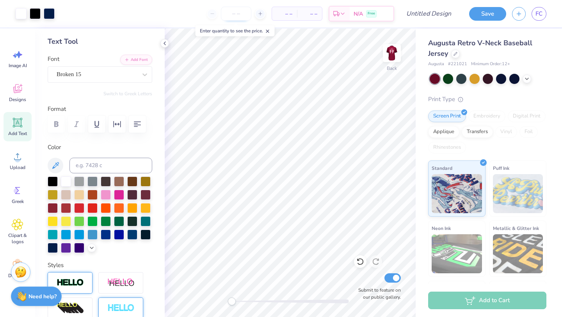
click at [239, 15] on input "number" at bounding box center [236, 14] width 30 height 14
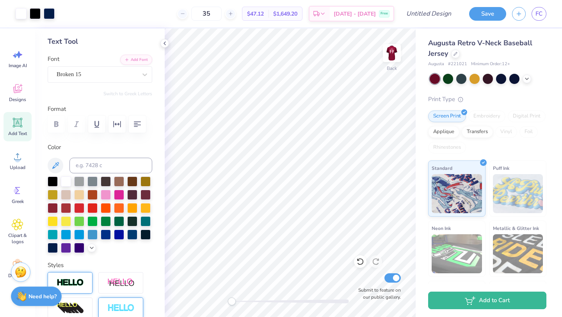
type input "35"
click at [440, 15] on input "Design Title" at bounding box center [438, 14] width 38 height 16
type input "LINKS Soccer ball Jersey"
click at [495, 9] on button "Save" at bounding box center [487, 13] width 37 height 14
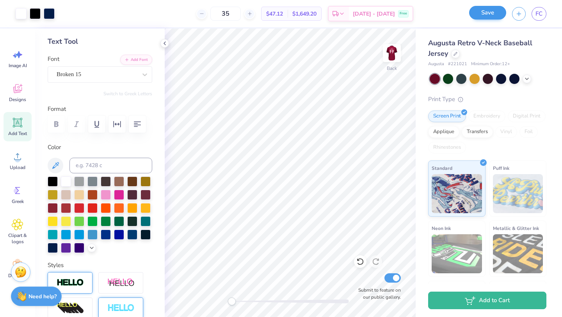
scroll to position [0, 0]
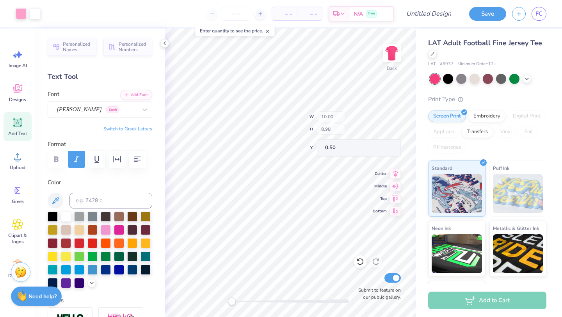
type input "10.00"
type input "8.98"
type input "0.50"
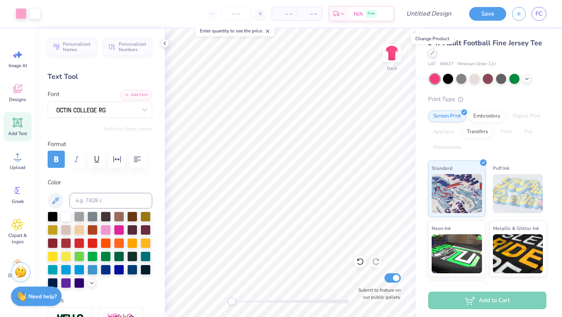
click at [434, 55] on div at bounding box center [432, 53] width 9 height 9
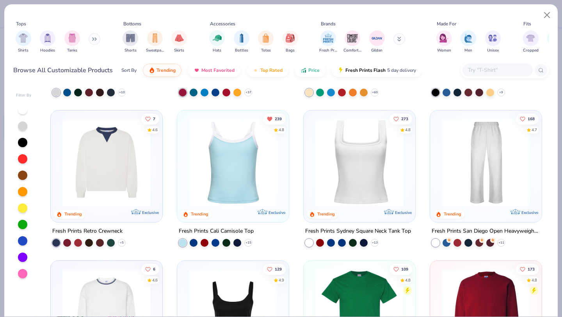
scroll to position [132, 0]
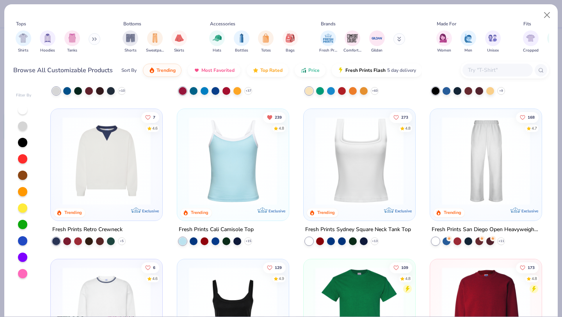
click at [96, 37] on icon at bounding box center [94, 39] width 5 height 4
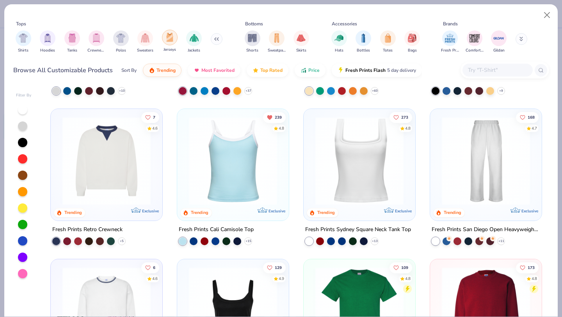
click at [172, 43] on div "filter for Jerseys" at bounding box center [170, 38] width 16 height 16
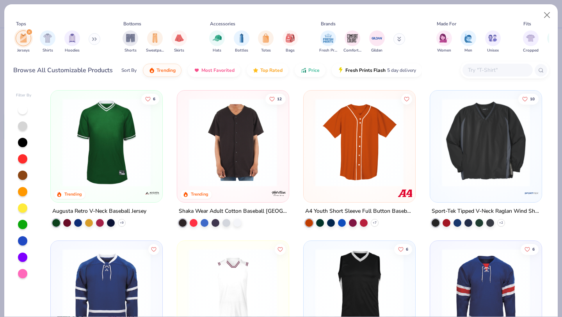
click at [146, 138] on img at bounding box center [107, 142] width 96 height 88
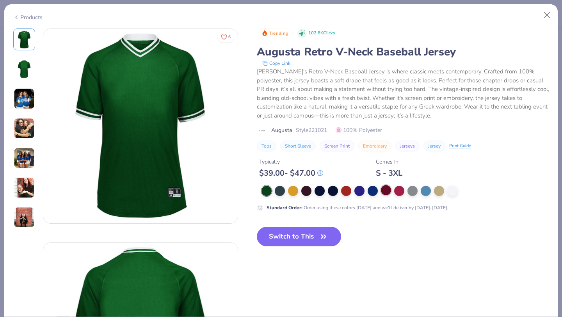
click at [383, 188] on div at bounding box center [386, 190] width 10 height 10
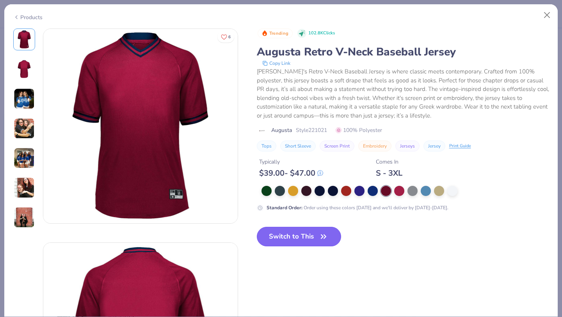
click at [312, 241] on button "Switch to This" at bounding box center [299, 237] width 85 height 20
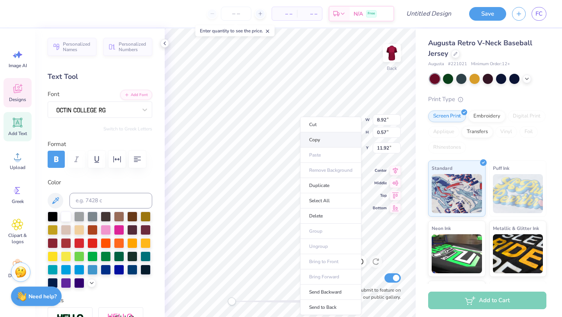
click at [321, 138] on li "Copy" at bounding box center [330, 139] width 61 height 15
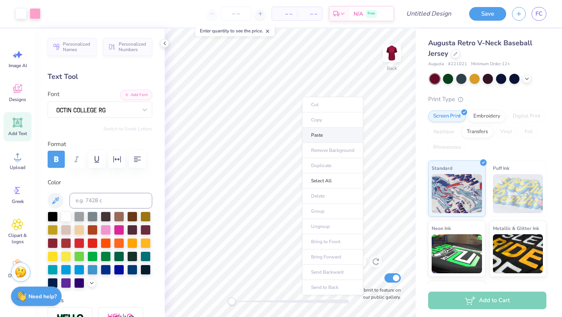
click at [326, 136] on li "Paste" at bounding box center [332, 135] width 61 height 15
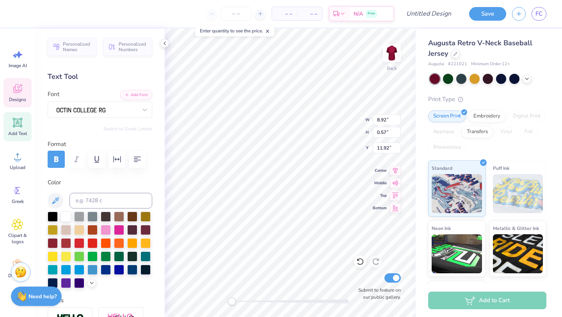
type input "11.92"
type input "9.37"
type input "7.39"
type input "3.83"
type input "10.00"
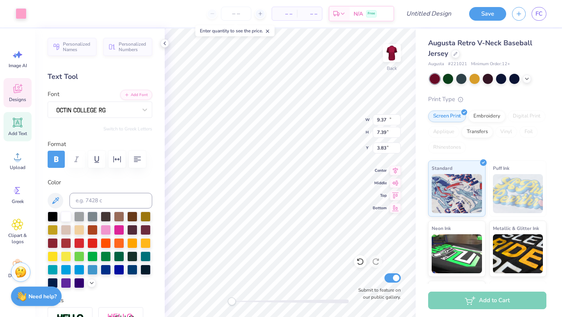
type input "8.02"
type input "3.51"
type input "9.37"
type input "7.39"
type input "5.18"
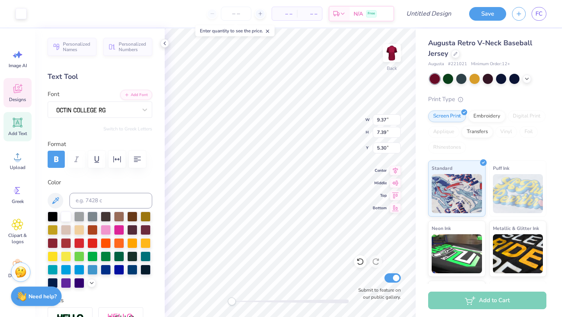
type input "8.92"
type input "0.57"
type input "2.71"
type textarea "T"
type textarea "LINKs Junior Honorary"
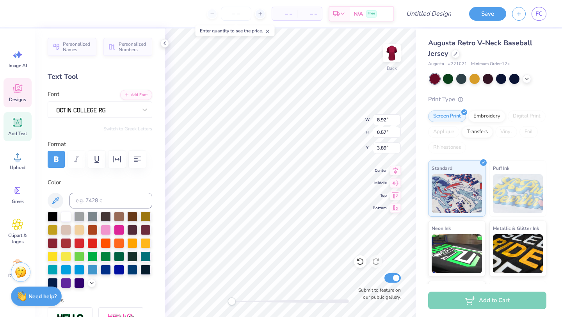
scroll to position [0, 3]
type input "14.52"
type textarea "T"
type textarea "Kicks for squigs"
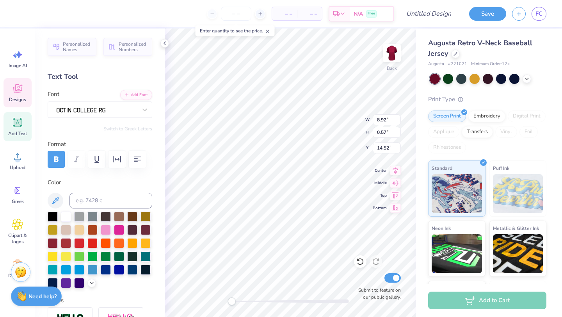
scroll to position [0, 2]
type input "0.99"
type input "1.11"
type input "0.81"
type input "1.14"
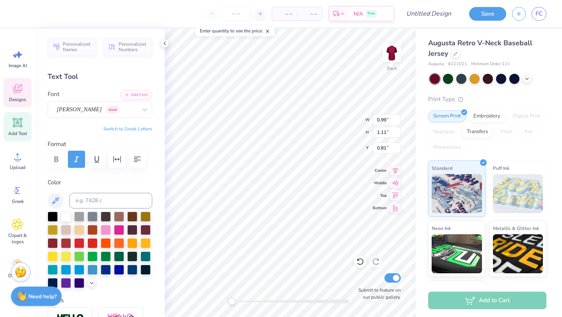
type input "1.13"
type input "1.18"
type textarea "99"
click at [111, 110] on div "[PERSON_NAME] Greek" at bounding box center [97, 109] width 82 height 12
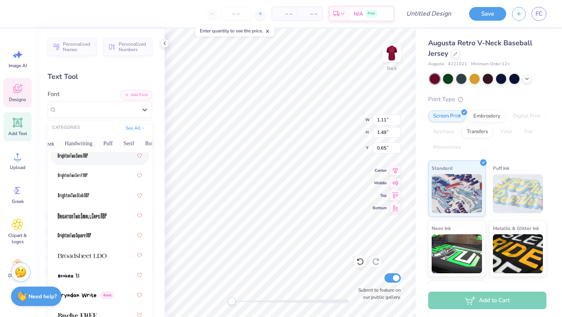
scroll to position [0, 14]
click at [127, 142] on button "Serif" at bounding box center [128, 143] width 19 height 12
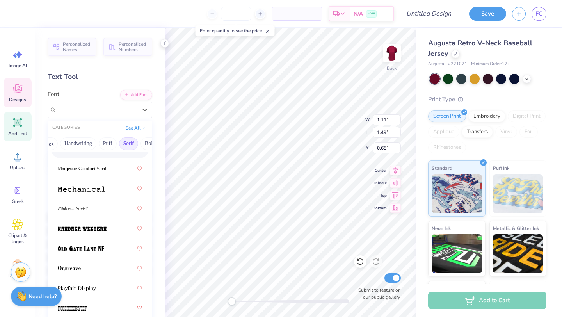
scroll to position [1141, 0]
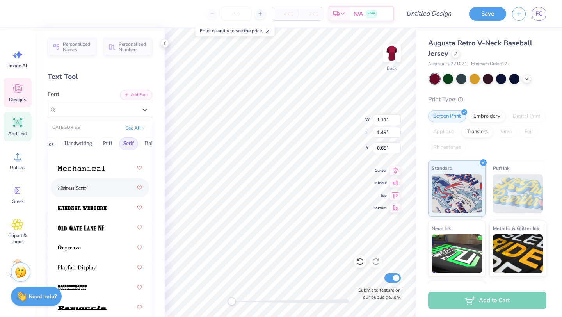
click at [103, 183] on div at bounding box center [100, 188] width 84 height 14
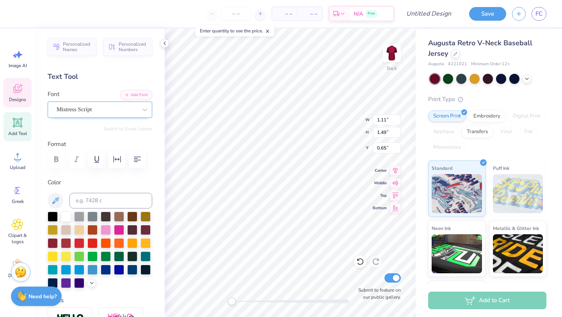
click at [136, 104] on div at bounding box center [97, 109] width 80 height 11
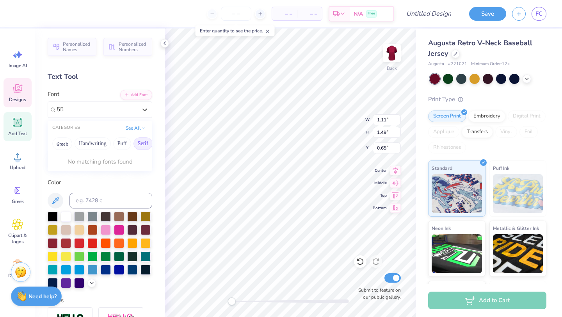
type input "5"
type input "bro"
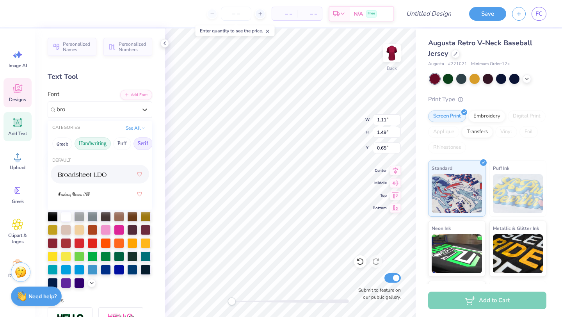
click at [87, 142] on button "Handwriting" at bounding box center [93, 143] width 36 height 12
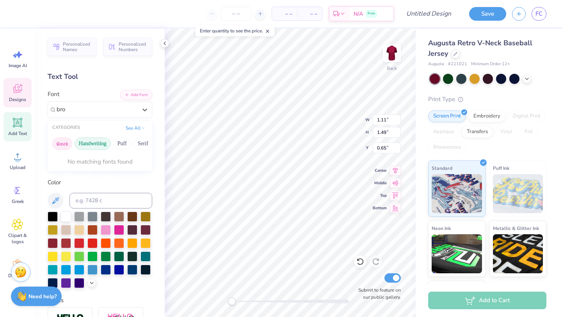
click at [70, 144] on button "Greek" at bounding box center [62, 143] width 20 height 12
click at [130, 129] on button "See All" at bounding box center [135, 127] width 24 height 8
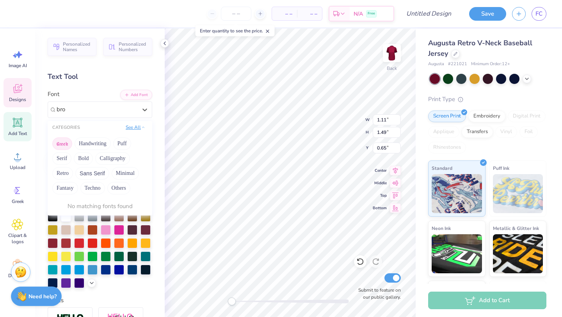
click at [129, 128] on button "See All" at bounding box center [135, 127] width 24 height 8
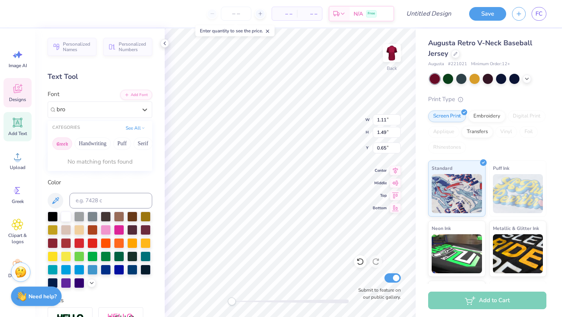
click at [59, 143] on button "Greek" at bounding box center [62, 143] width 20 height 12
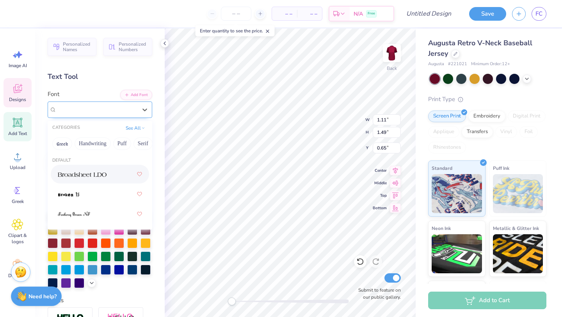
click at [77, 115] on div at bounding box center [97, 109] width 82 height 12
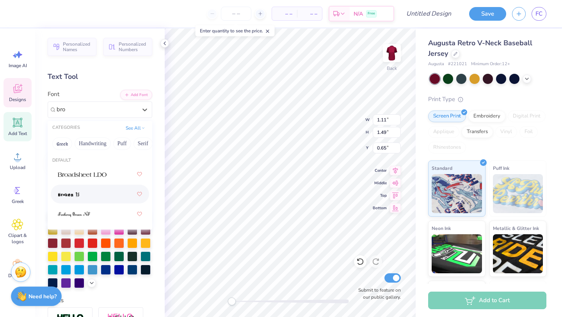
click at [58, 200] on div at bounding box center [100, 194] width 84 height 14
type input "bro"
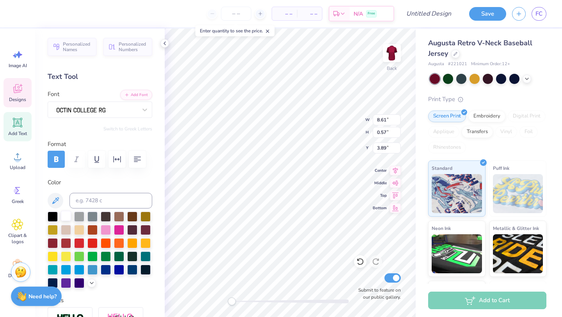
click at [65, 216] on div at bounding box center [66, 216] width 10 height 10
type input "10.00"
type input "8.02"
type input "4.98"
click at [53, 282] on div at bounding box center [53, 282] width 10 height 10
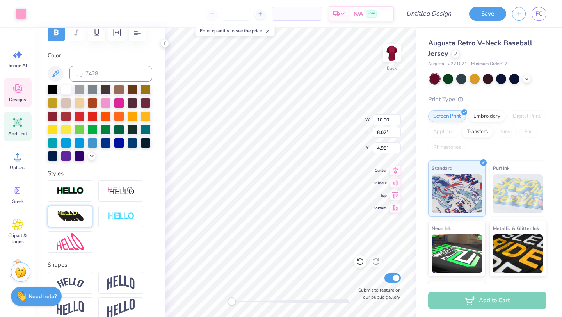
scroll to position [125, 0]
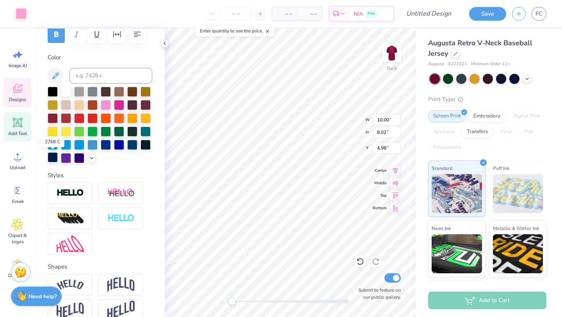
click at [54, 158] on div at bounding box center [53, 157] width 10 height 10
click at [24, 12] on div at bounding box center [21, 12] width 11 height 11
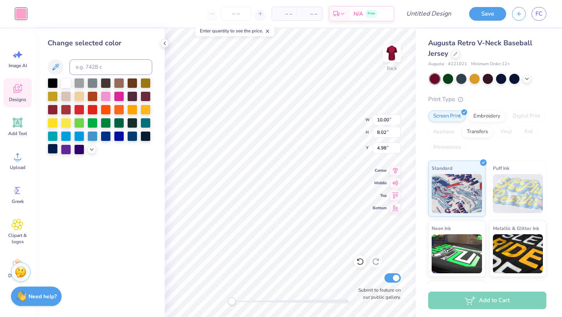
click at [52, 151] on div at bounding box center [53, 149] width 10 height 10
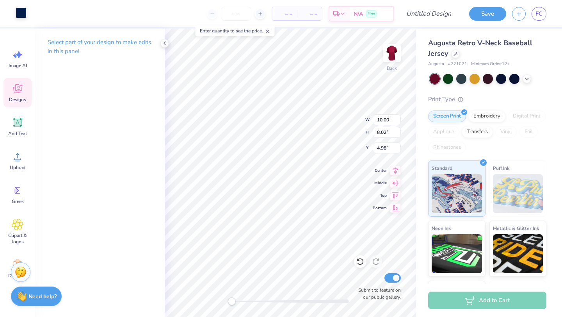
click at [24, 12] on div at bounding box center [21, 12] width 11 height 11
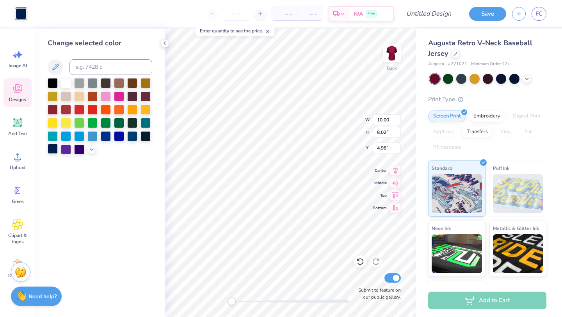
click at [51, 149] on div at bounding box center [53, 149] width 10 height 10
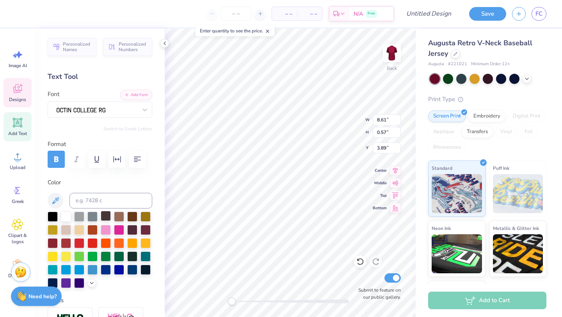
scroll to position [168, 0]
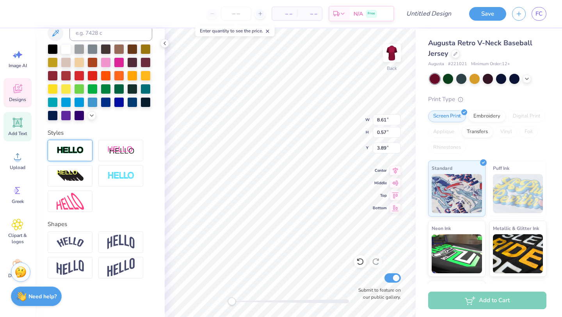
click at [74, 152] on img at bounding box center [70, 150] width 27 height 9
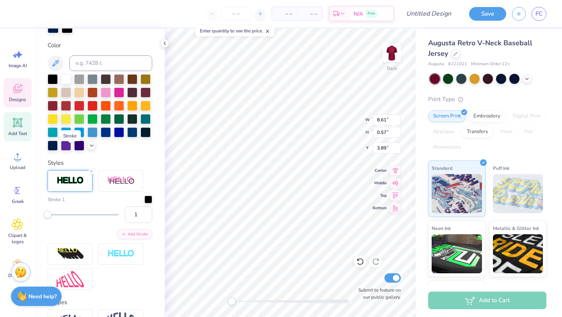
scroll to position [198, 0]
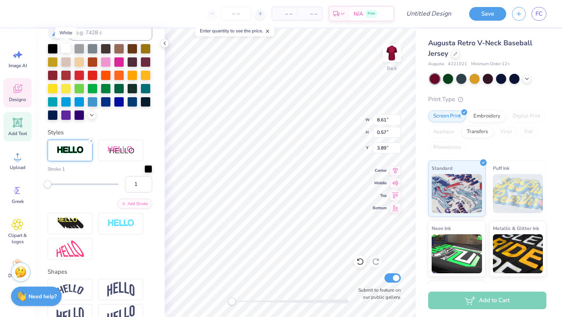
click at [64, 45] on div at bounding box center [66, 48] width 10 height 10
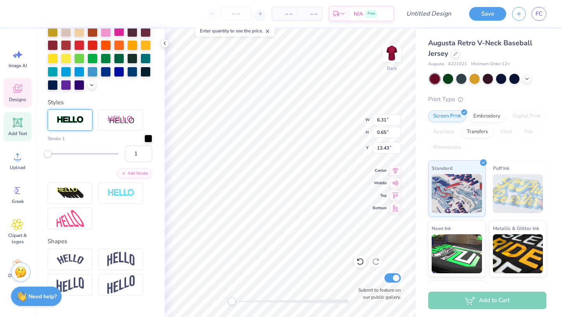
type input "6.31"
type input "0.65"
type input "13.43"
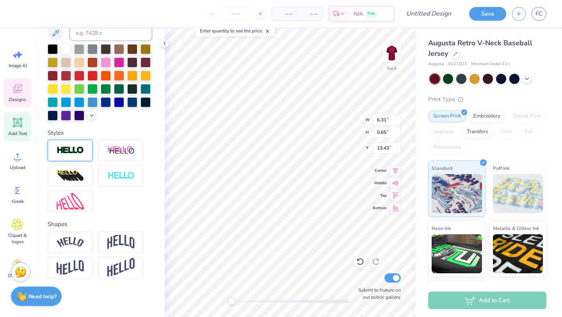
click at [83, 154] on img at bounding box center [70, 150] width 27 height 9
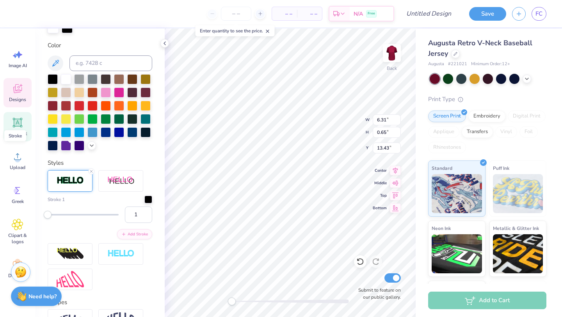
scroll to position [198, 0]
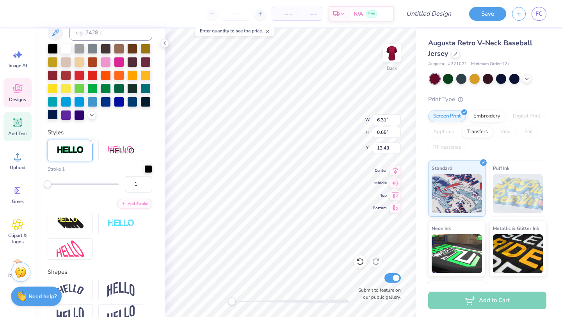
click at [55, 115] on div at bounding box center [53, 114] width 10 height 10
click at [53, 115] on div at bounding box center [53, 114] width 10 height 10
click at [67, 146] on img at bounding box center [70, 150] width 27 height 9
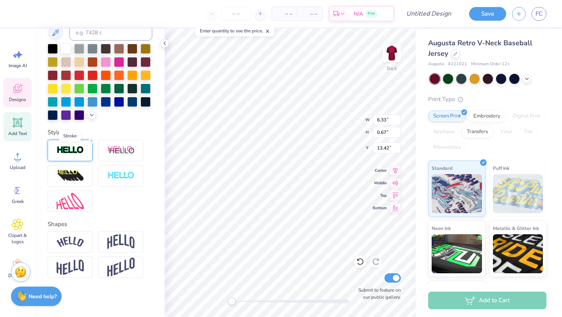
click at [70, 150] on img at bounding box center [70, 150] width 27 height 9
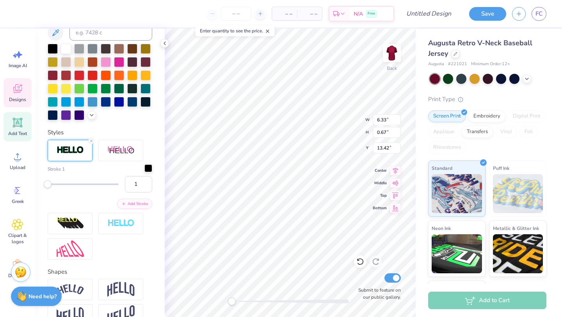
click at [146, 168] on div at bounding box center [148, 168] width 8 height 8
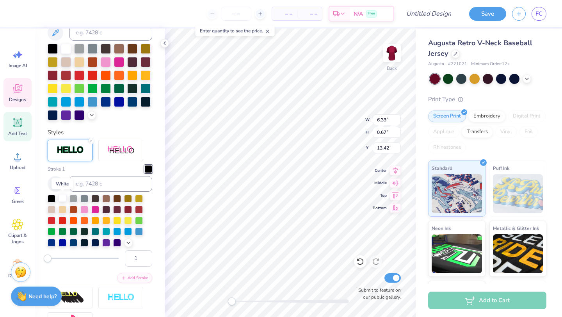
click at [64, 200] on div at bounding box center [63, 198] width 8 height 8
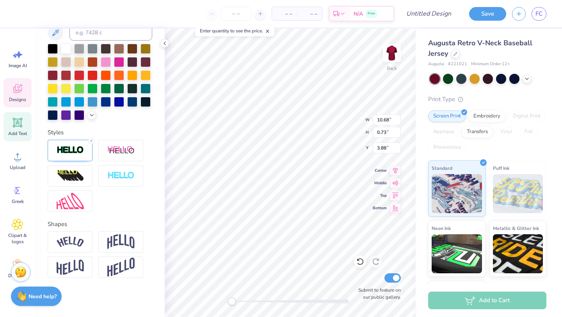
scroll to position [0, 0]
click at [53, 116] on div at bounding box center [53, 114] width 10 height 10
click at [85, 151] on div at bounding box center [70, 150] width 45 height 21
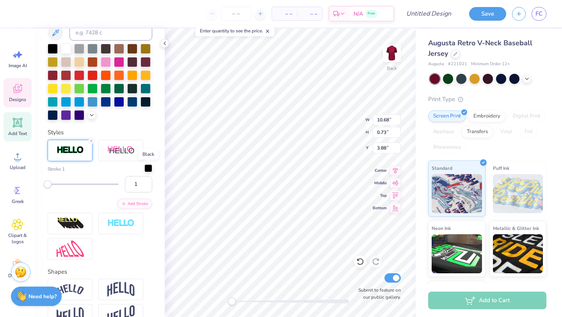
click at [151, 171] on div at bounding box center [148, 168] width 8 height 8
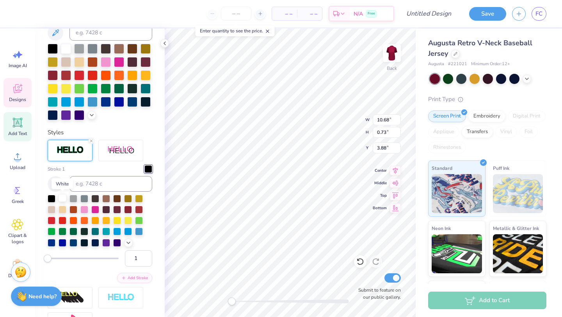
click at [64, 196] on div at bounding box center [63, 198] width 8 height 8
type input "10.68"
type input "0.73"
type input "3.88"
click at [52, 114] on div at bounding box center [53, 114] width 10 height 10
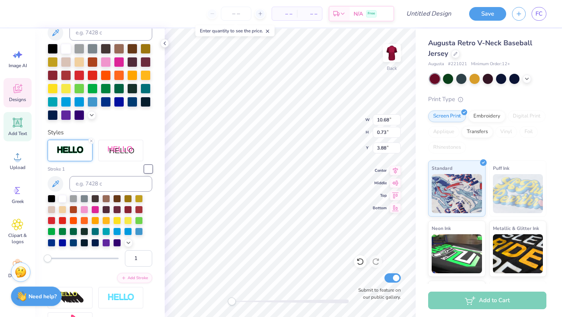
scroll to position [0, 1]
click at [150, 167] on div at bounding box center [148, 169] width 8 height 8
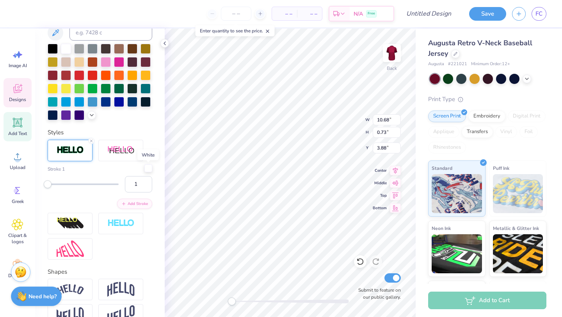
click at [150, 167] on div at bounding box center [148, 168] width 8 height 8
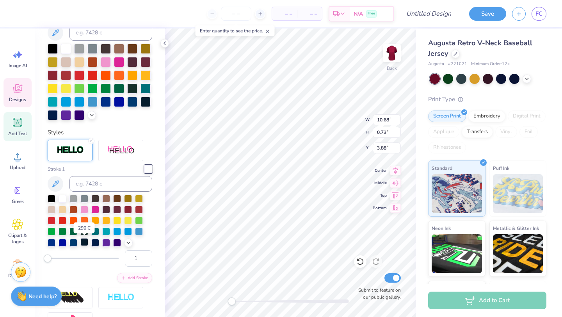
click at [84, 240] on div at bounding box center [84, 242] width 8 height 8
click at [142, 203] on div at bounding box center [100, 221] width 105 height 52
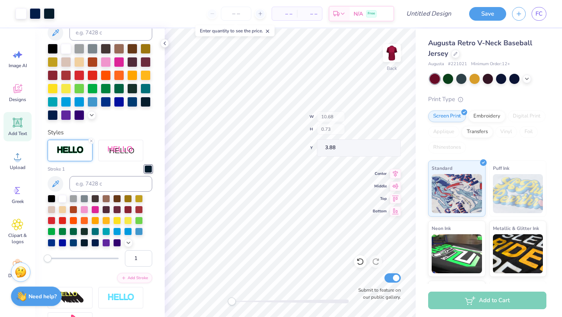
type input "9.37"
type input "7.39"
type input "5.30"
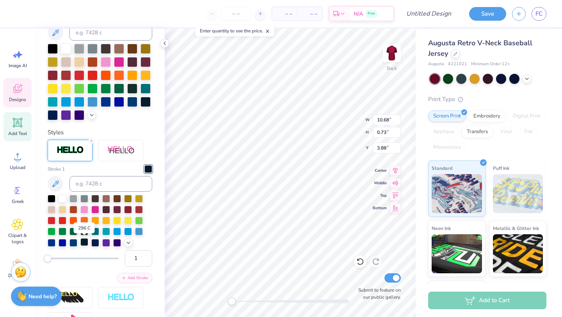
click at [84, 241] on div at bounding box center [84, 242] width 8 height 8
click at [62, 198] on div at bounding box center [63, 198] width 8 height 8
click at [53, 113] on div at bounding box center [53, 114] width 10 height 10
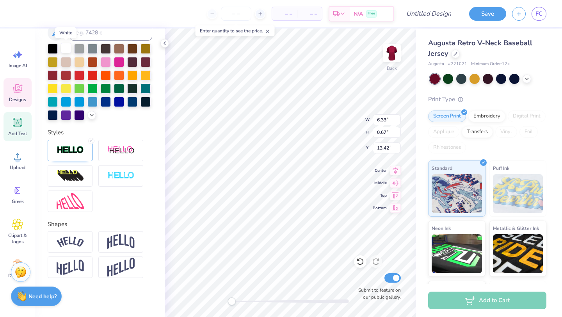
click at [68, 52] on div at bounding box center [66, 48] width 10 height 10
click at [77, 146] on img at bounding box center [70, 150] width 27 height 9
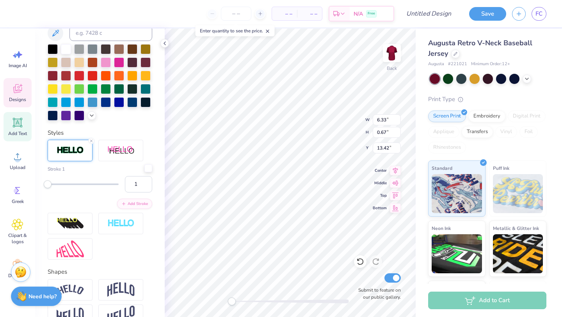
click at [147, 168] on div at bounding box center [148, 168] width 8 height 8
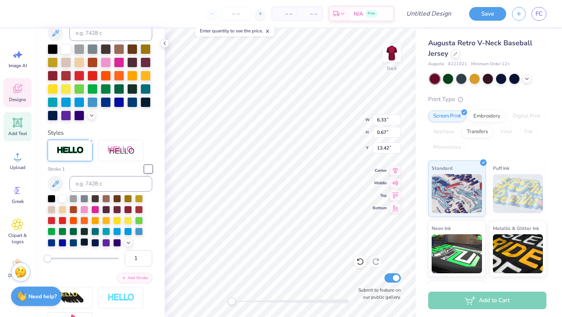
click at [87, 242] on div at bounding box center [84, 242] width 8 height 8
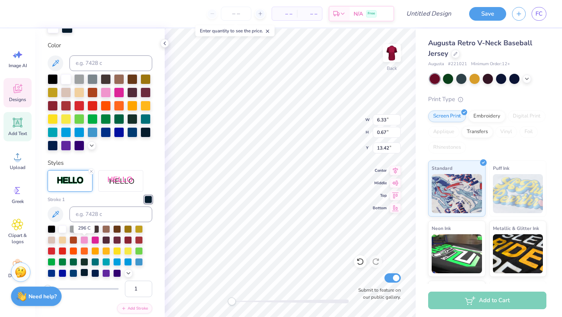
scroll to position [198, 0]
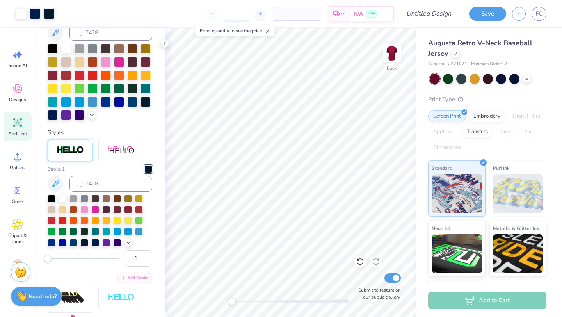
click at [232, 11] on input "number" at bounding box center [236, 14] width 30 height 14
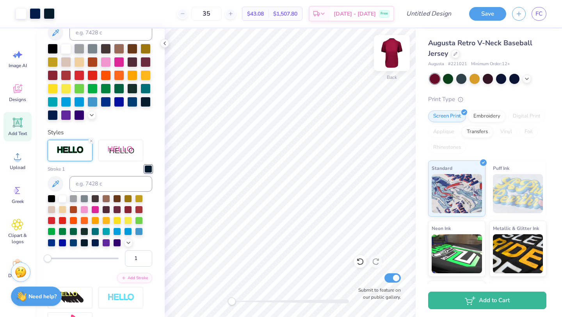
type input "35"
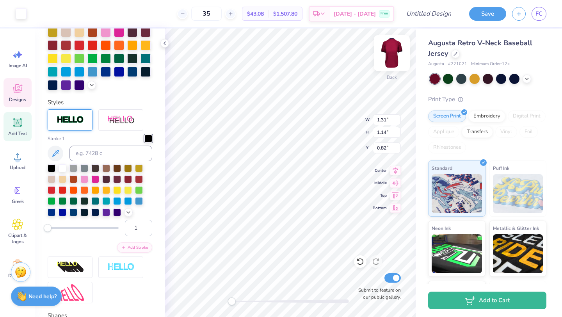
scroll to position [168, 0]
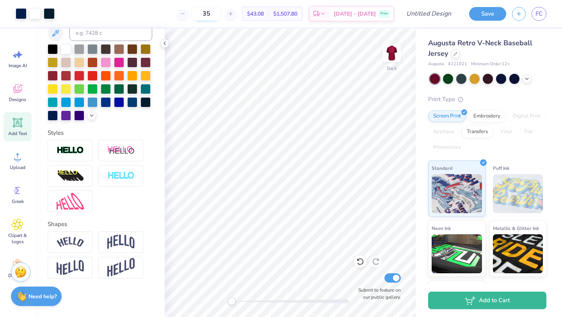
click at [222, 12] on input "35" at bounding box center [206, 14] width 30 height 14
click at [442, 13] on input "Design Title" at bounding box center [438, 14] width 38 height 16
type input "V"
type input "LINKS Varsity Jersey"
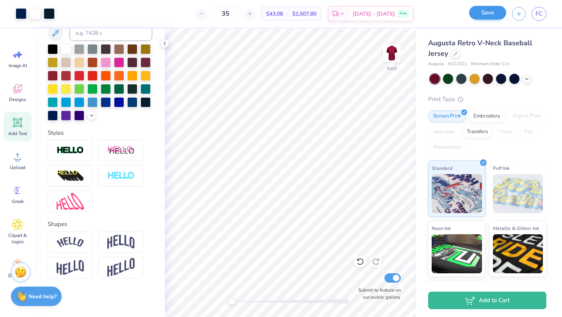
scroll to position [0, 0]
click at [490, 19] on div "Save" at bounding box center [487, 14] width 37 height 14
click at [490, 10] on button "Save" at bounding box center [487, 13] width 37 height 14
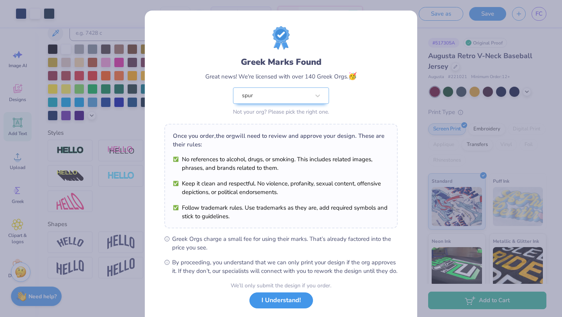
click at [283, 305] on button "I Understand!" at bounding box center [282, 300] width 64 height 16
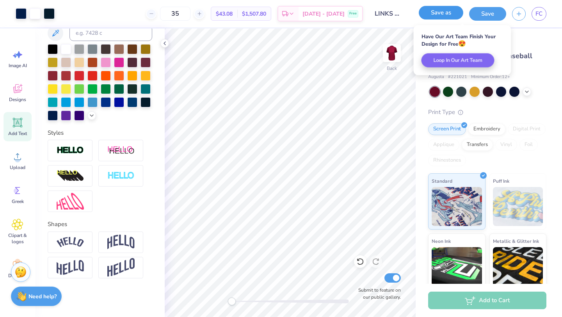
click at [450, 14] on button "Save as" at bounding box center [441, 13] width 45 height 14
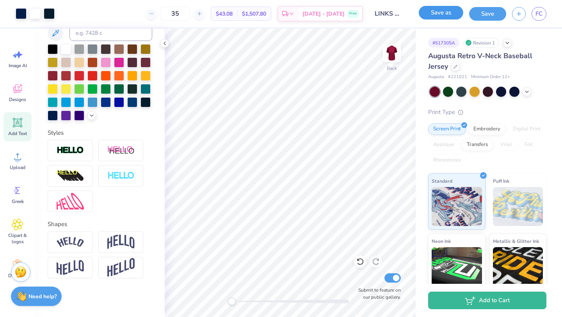
click at [451, 15] on button "Save as" at bounding box center [441, 13] width 45 height 14
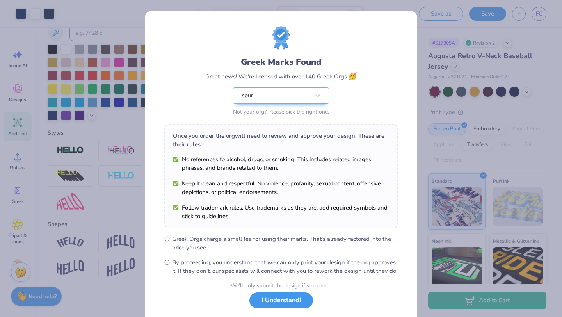
click at [264, 307] on button "I Understand!" at bounding box center [282, 300] width 64 height 16
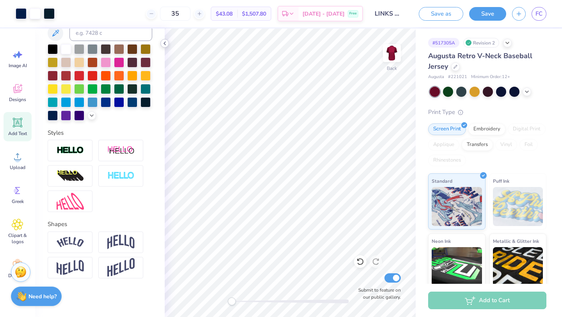
click at [164, 41] on icon at bounding box center [165, 43] width 6 height 6
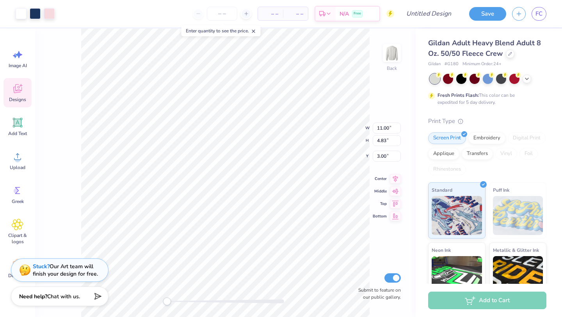
type input "10.81"
type input "4.61"
type input "3.09"
type input "11.00"
type input "4.83"
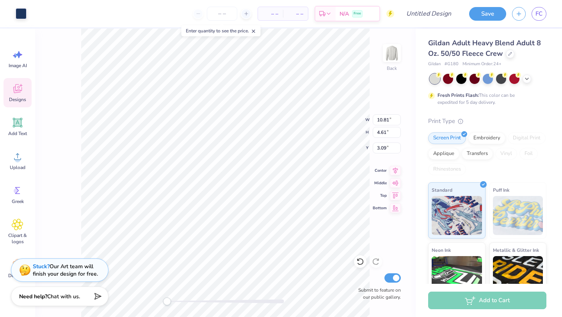
type input "3.00"
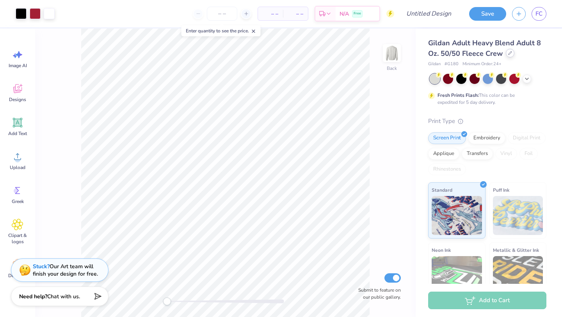
click at [509, 55] on div at bounding box center [510, 53] width 9 height 9
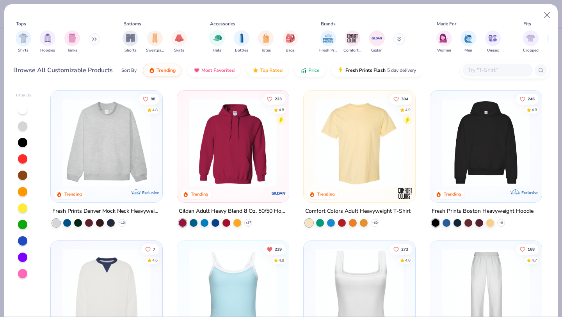
click at [91, 40] on button at bounding box center [95, 39] width 12 height 12
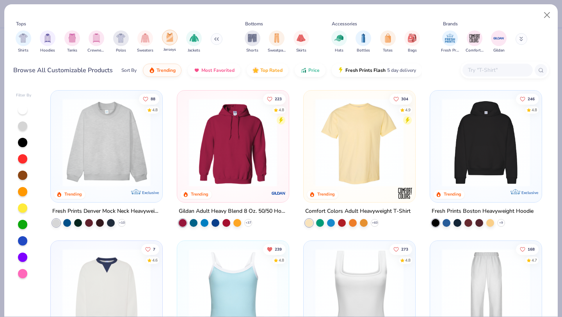
click at [173, 40] on img "filter for Jerseys" at bounding box center [170, 37] width 9 height 9
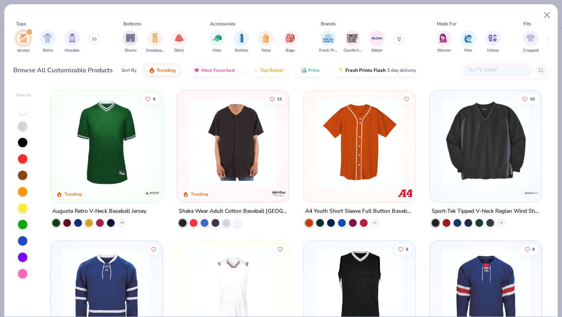
click at [112, 156] on img at bounding box center [107, 142] width 96 height 88
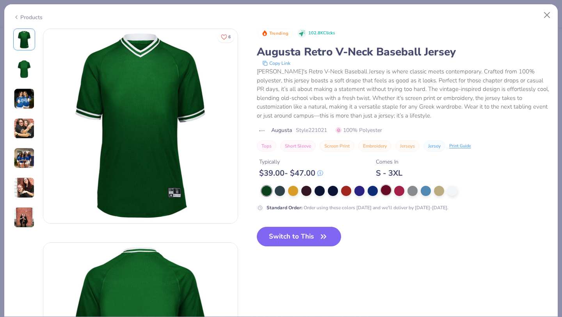
click at [387, 195] on div at bounding box center [386, 190] width 10 height 10
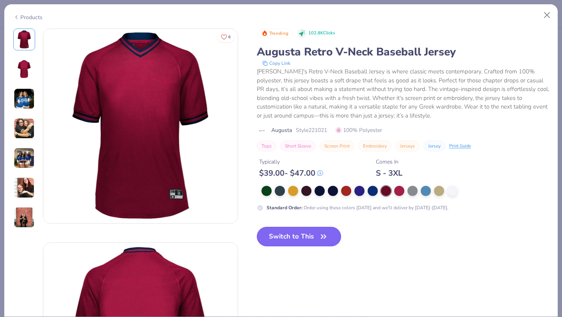
click at [308, 241] on button "Switch to This" at bounding box center [299, 237] width 85 height 20
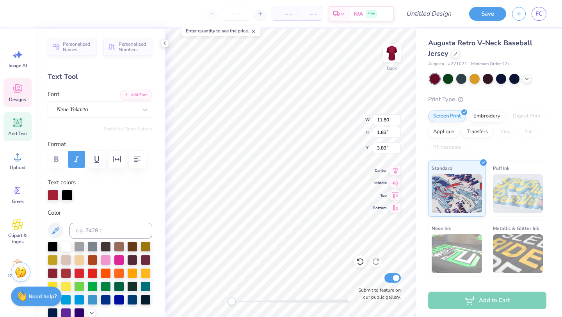
type textarea "A"
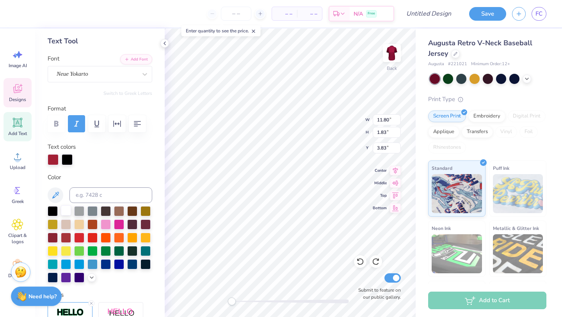
type textarea "Links 2025"
click at [62, 209] on div at bounding box center [66, 210] width 10 height 10
click at [69, 161] on div at bounding box center [67, 159] width 11 height 11
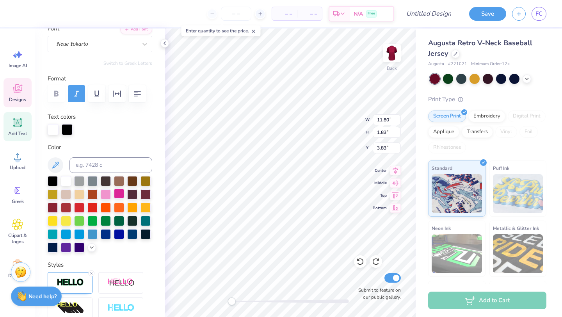
scroll to position [110, 0]
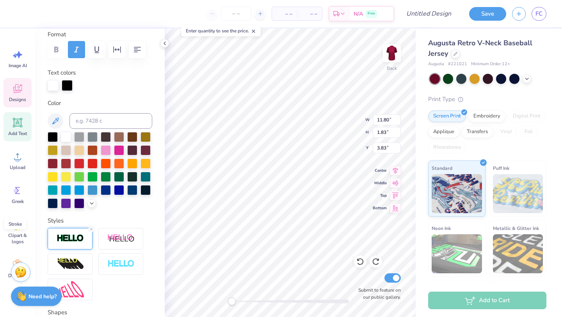
click at [66, 240] on img at bounding box center [70, 238] width 27 height 9
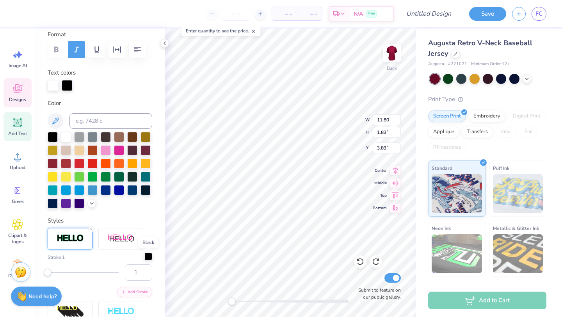
click at [148, 260] on div at bounding box center [148, 257] width 8 height 8
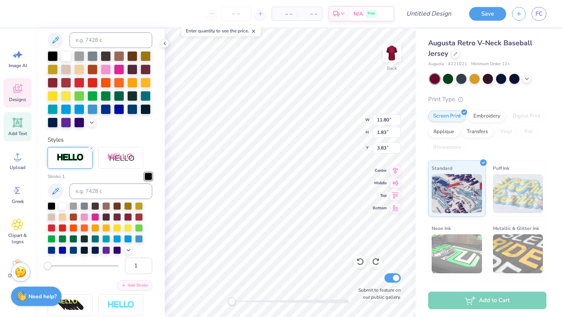
scroll to position [193, 0]
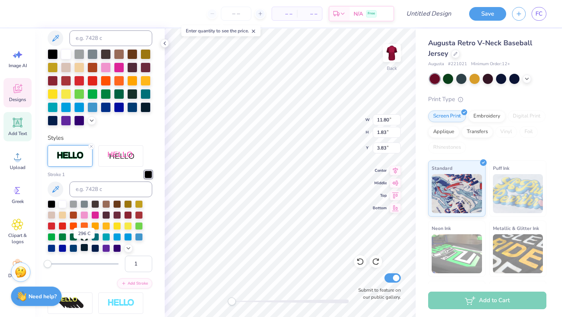
click at [81, 247] on div at bounding box center [84, 248] width 8 height 8
type input "5.45"
type input "2.09"
type input "7.25"
click at [319, 125] on div "Hold “Option ⌥” to see the space between elements." at bounding box center [323, 114] width 83 height 23
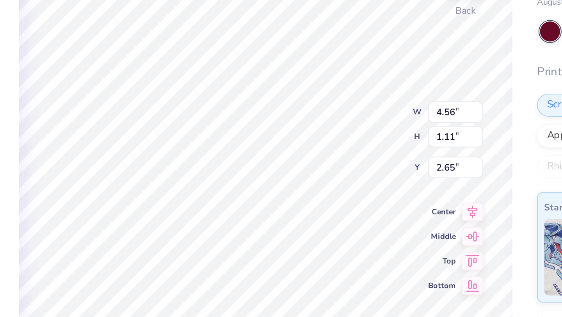
scroll to position [162, 0]
type input "4.21"
type input "2.00"
type input "5.88"
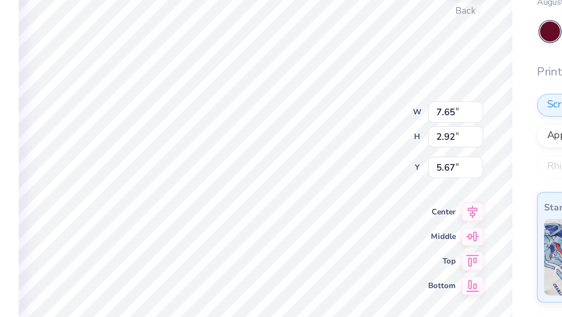
type input "7.65"
type input "2.92"
type input "5.67"
type input "8.50"
type input "2.97"
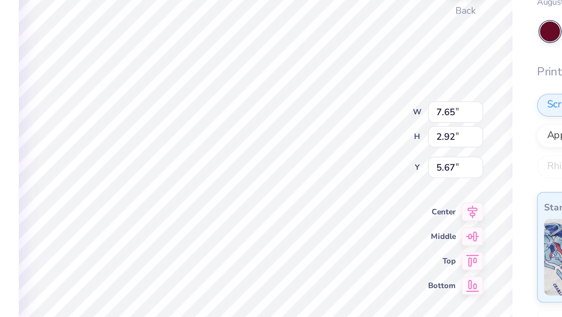
type input "5.69"
type input "8.45"
type input "2.92"
type input "5.72"
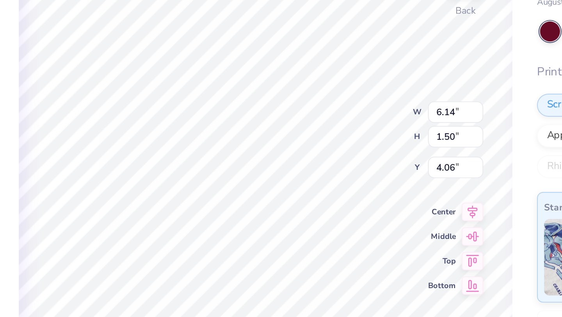
type textarea "Links"
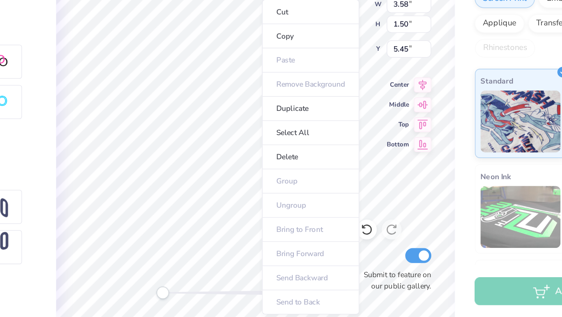
scroll to position [0, 0]
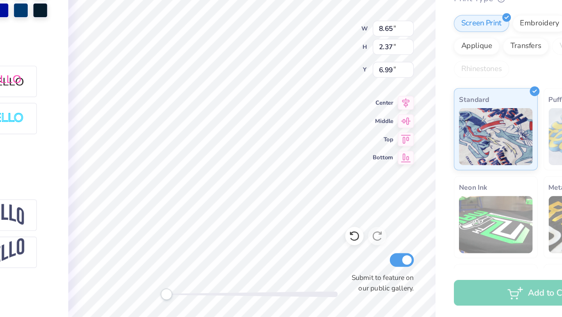
type input "8.65"
type input "2.37"
type input "6.99"
type input "9.17"
type input "2.89"
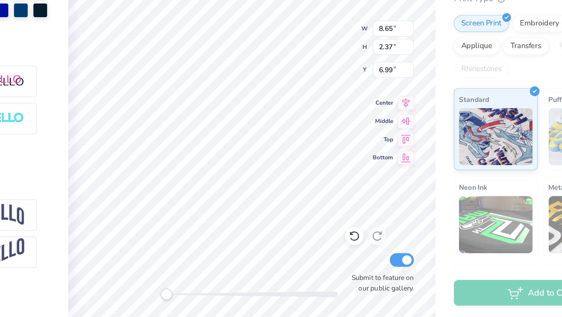
type input "6.89"
type input "10.28"
type input "3.54"
type input "5.22"
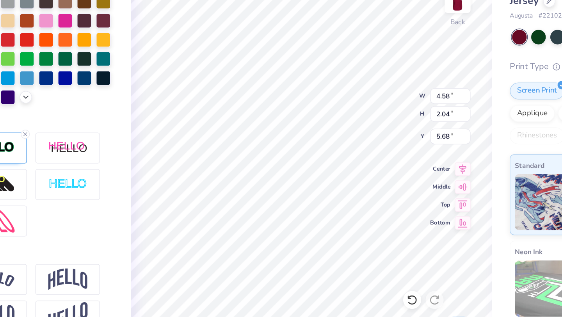
type input "0.35"
type input "5.89"
type input "4.58"
type input "2.04"
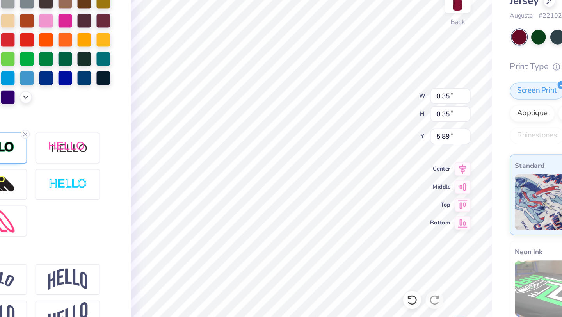
type input "5.32"
type input "9.17"
type input "2.89"
type input "7.26"
type input "4.36"
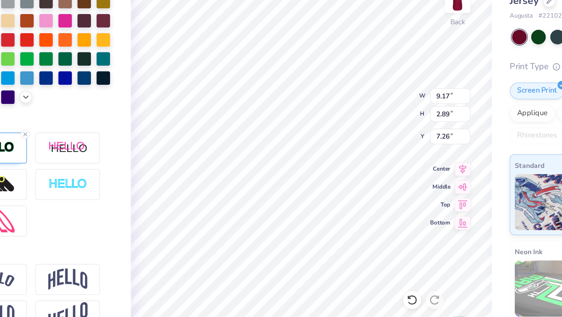
type input "1.87"
type input "5.68"
type input "9.17"
type input "2.89"
type input "6.99"
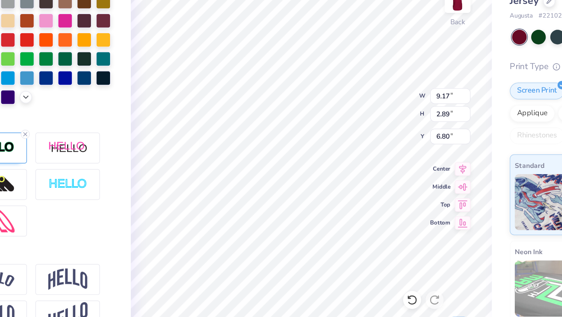
type input "8.65"
type input "2.37"
type input "6.99"
type input "9.17"
type input "2.89"
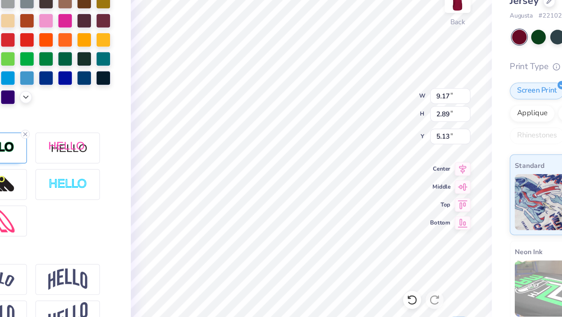
type input "5.13"
type input "1.88"
type input "1.31"
type input "5.68"
type input "8.65"
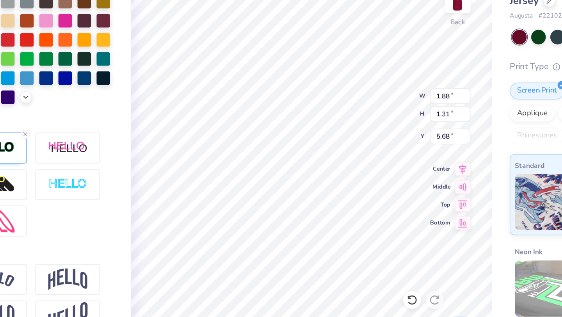
type input "2.37"
type input "5.48"
type input "4.61"
type input "2.08"
type input "5.04"
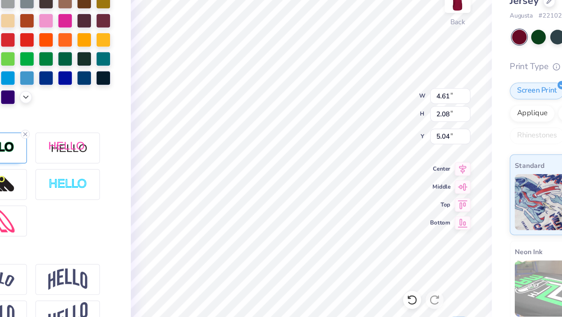
type input "8.72"
type input "3.71"
type input "8.56"
type input "10.97"
type input "3.46"
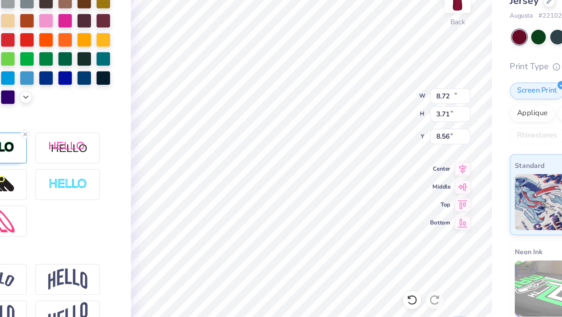
type input "5.05"
type input "9.86"
type input "2.70"
type input "5.48"
type input "4.61"
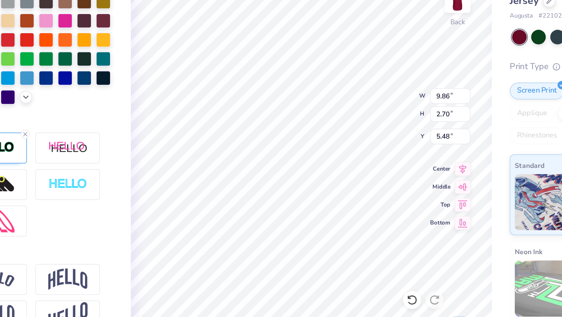
type input "2.08"
type input "5.26"
type textarea "Links"
type input "4.59"
type input "1.96"
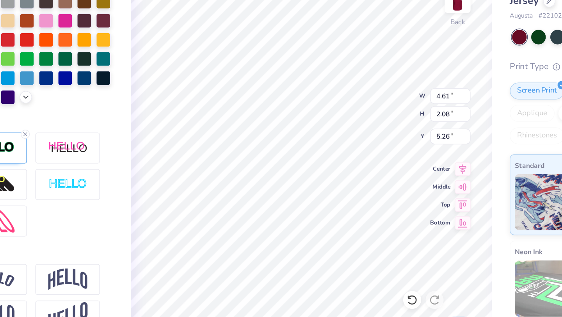
type input "5.34"
type input "8.34"
type input "3.40"
type input "8.71"
type input "3.07"
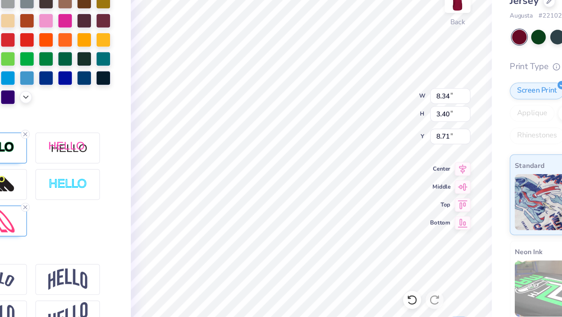
type input "1.76"
type input "9.51"
type textarea "2025"
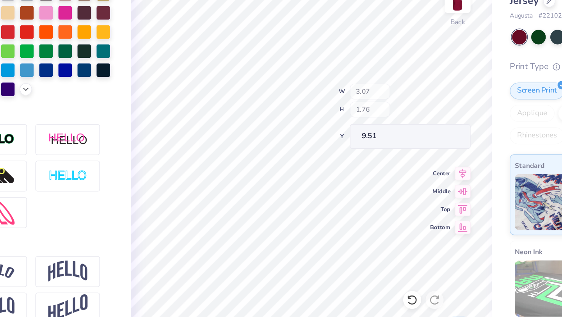
type input "7.66"
type input "1.11"
type input "11.89"
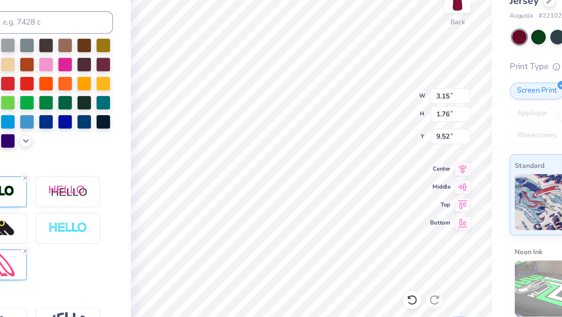
scroll to position [193, 0]
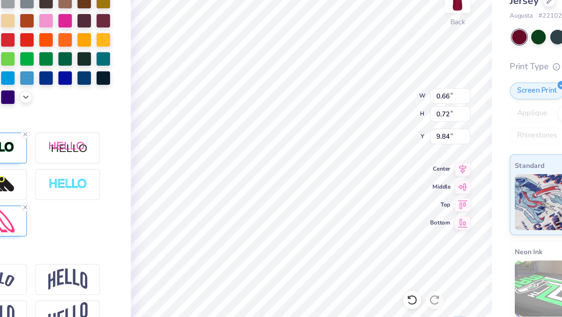
type input "0.66"
type input "0.72"
type input "9.84"
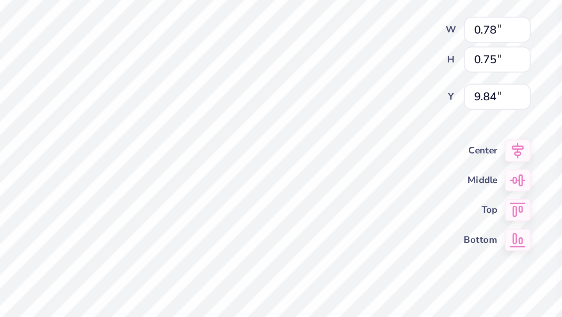
type input "9.64"
type input "4.11"
type input "7.27"
type input "0.60"
type input "0.57"
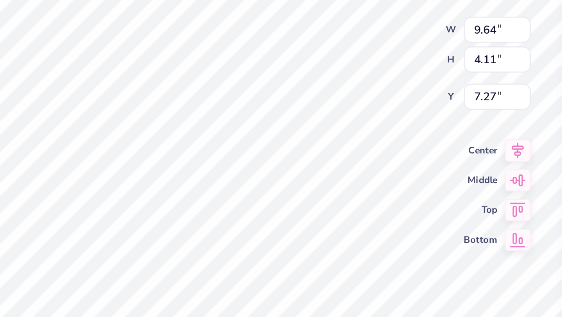
type input "9.64"
type input "4.11"
type input "7.27"
type input "4.59"
type input "1.96"
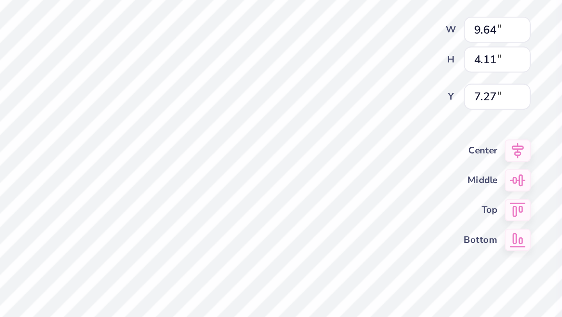
type input "5.48"
type textarea "links"
type input "3.95"
type input "1.46"
type input "5.84"
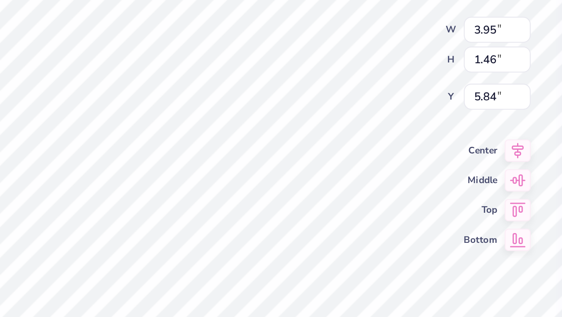
type input "9.64"
type input "4.11"
type input "7.27"
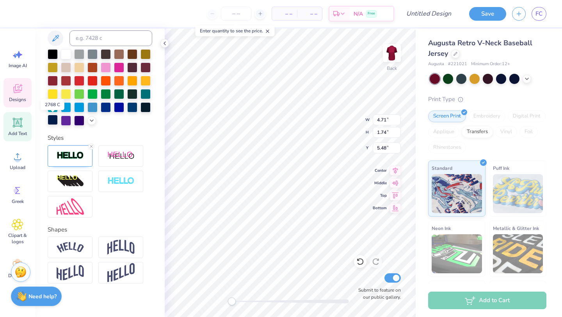
click at [54, 122] on div at bounding box center [53, 120] width 10 height 10
click at [72, 150] on div at bounding box center [70, 155] width 45 height 21
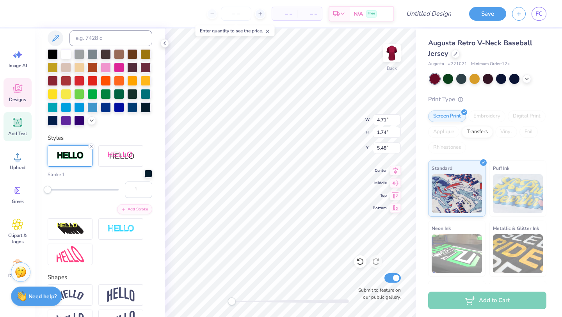
click at [150, 175] on div at bounding box center [148, 174] width 8 height 8
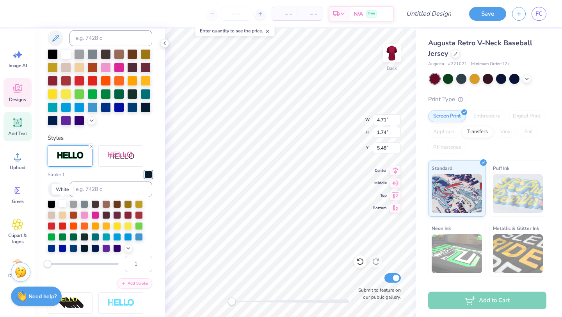
click at [62, 203] on div at bounding box center [63, 204] width 8 height 8
click at [129, 213] on div at bounding box center [128, 214] width 8 height 8
click at [149, 176] on div at bounding box center [148, 175] width 8 height 8
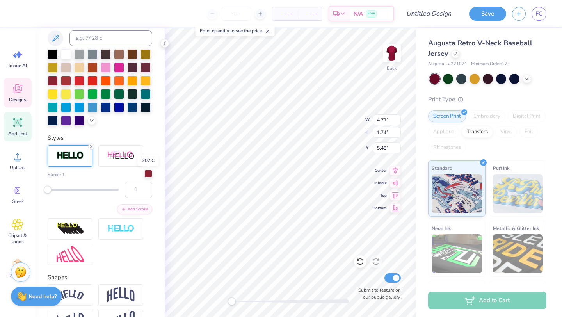
click at [148, 173] on div at bounding box center [148, 174] width 8 height 8
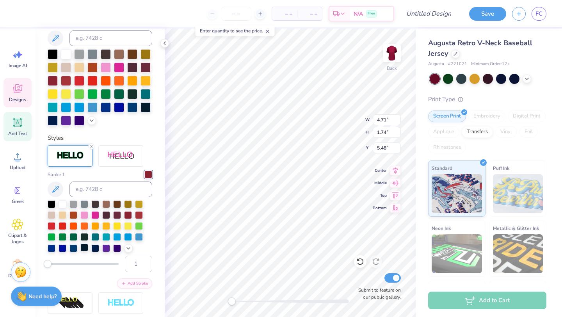
click at [86, 246] on div at bounding box center [84, 248] width 8 height 8
click at [66, 53] on div at bounding box center [66, 53] width 10 height 10
type input "10.76"
type input "2.95"
type input "5.23"
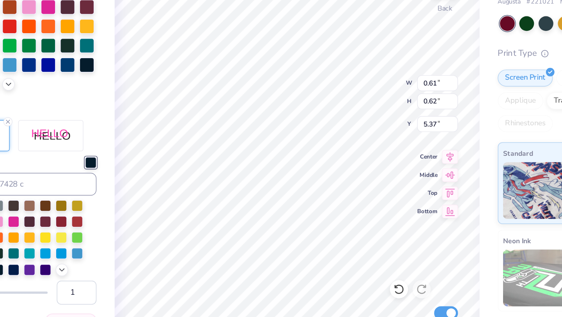
type input "0.54"
type input "0.53"
type input "9.98"
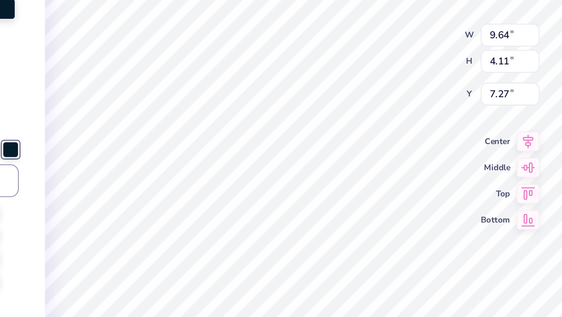
type input "9.64"
type input "4.11"
type input "7.16"
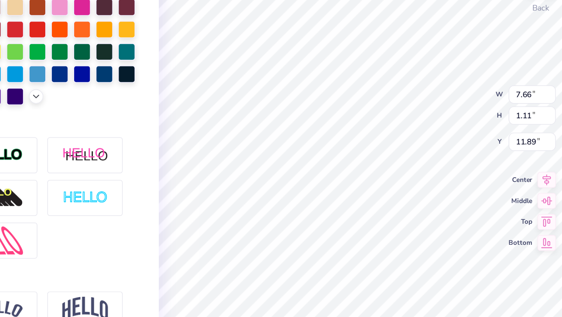
scroll to position [0, 0]
type textarea "G"
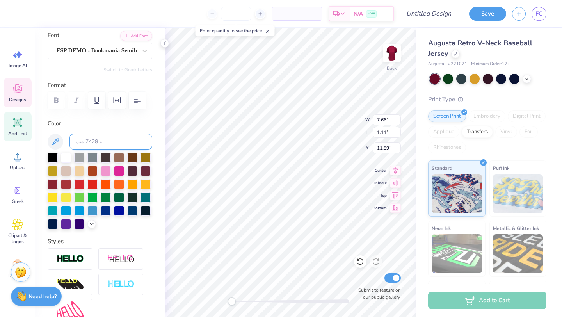
scroll to position [36, 0]
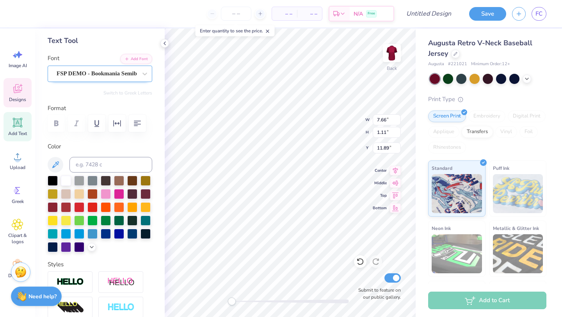
type textarea "Kicks for Squigs"
click at [112, 75] on div "FSP DEMO - Bookmania Semibold" at bounding box center [97, 74] width 82 height 12
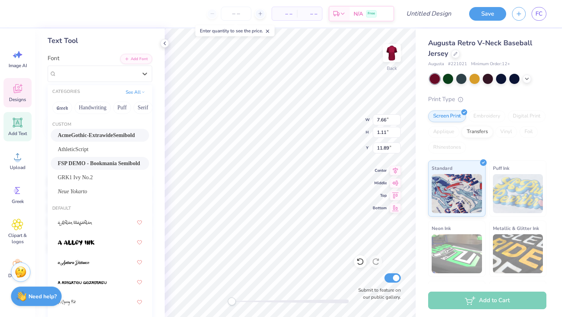
click at [119, 136] on span "AcmeGothic-ExtrawideSemibold" at bounding box center [96, 135] width 77 height 8
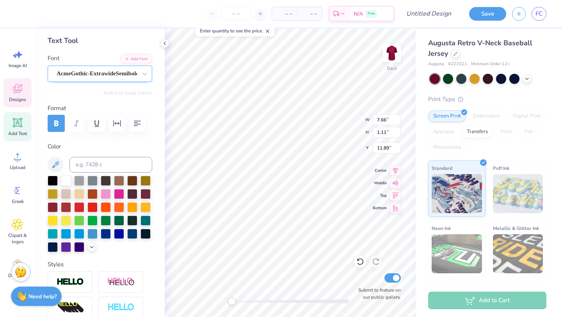
click at [113, 73] on div "AcmeGothic-ExtrawideSemibold" at bounding box center [97, 74] width 82 height 12
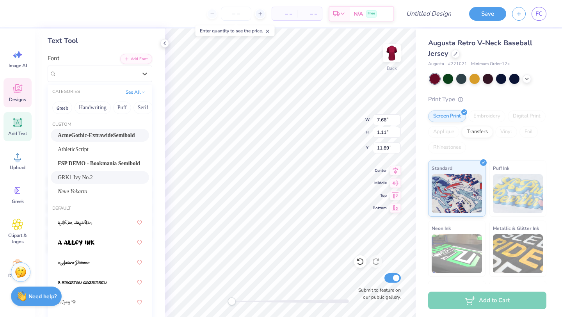
click at [100, 179] on div "GRK1 Ivy No.2" at bounding box center [100, 177] width 84 height 8
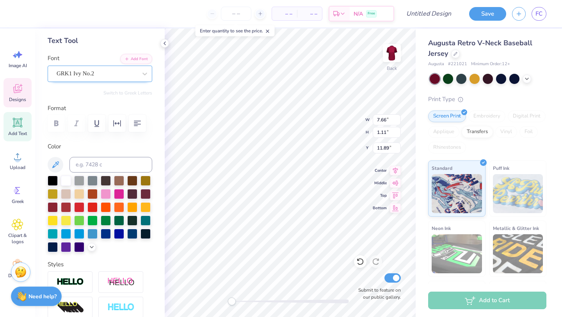
click at [112, 72] on div "GRK1 Ivy No.2" at bounding box center [97, 74] width 82 height 12
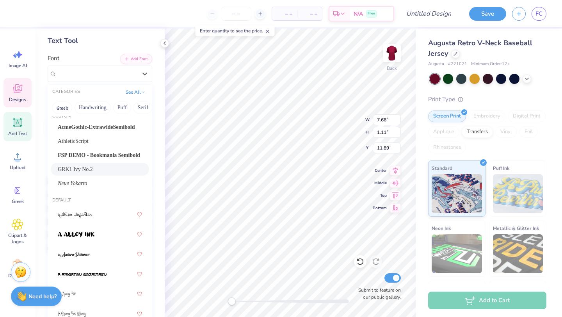
scroll to position [9, 0]
click at [87, 183] on span "Neue Yokarto" at bounding box center [72, 183] width 29 height 8
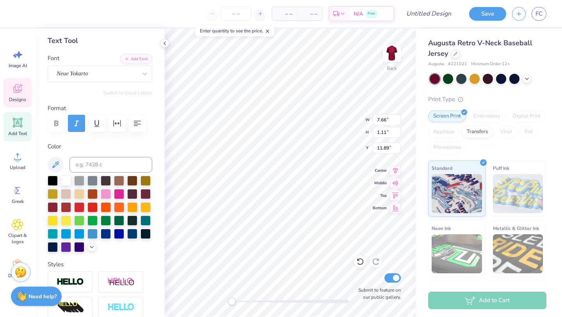
type input "4.71"
type input "1.74"
type input "5.48"
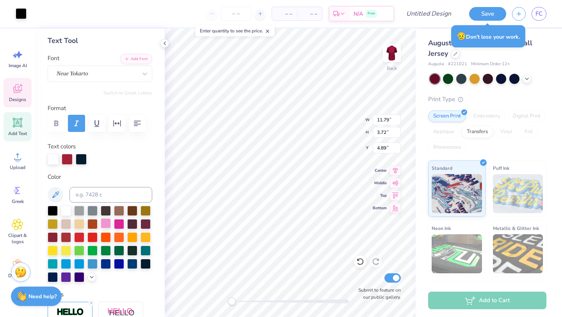
scroll to position [64, 0]
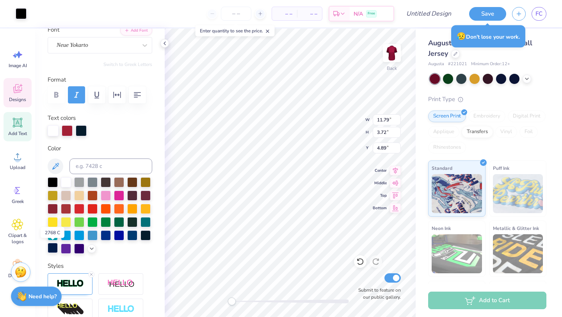
click at [53, 247] on div at bounding box center [53, 248] width 10 height 10
click at [67, 180] on div at bounding box center [66, 182] width 10 height 10
click at [130, 82] on label "Format" at bounding box center [100, 79] width 105 height 9
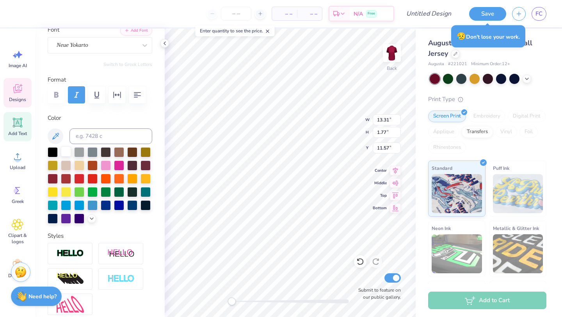
click at [62, 151] on div at bounding box center [66, 151] width 10 height 10
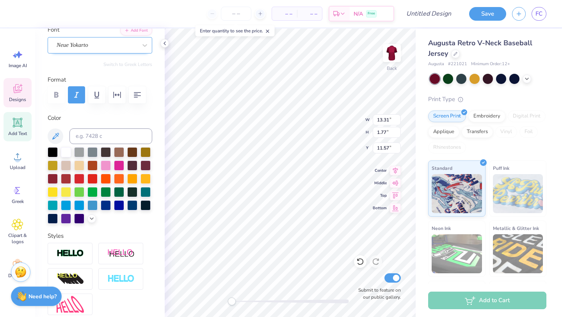
click at [111, 47] on div "Neue Yokarto" at bounding box center [97, 45] width 82 height 12
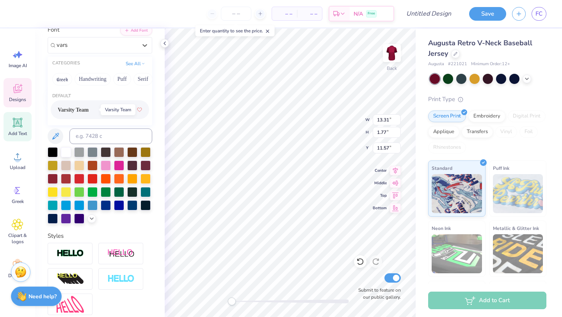
click at [88, 109] on span "Varsity Team" at bounding box center [73, 110] width 31 height 8
type input "vars"
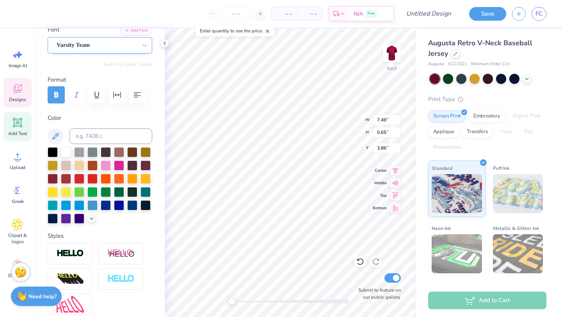
click at [119, 47] on div "Varsity Team" at bounding box center [97, 45] width 82 height 12
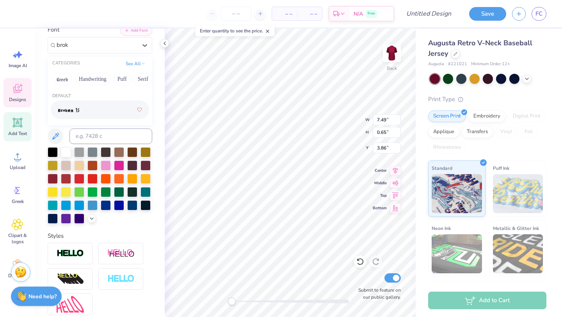
click at [94, 103] on div at bounding box center [100, 110] width 84 height 14
type input "brok"
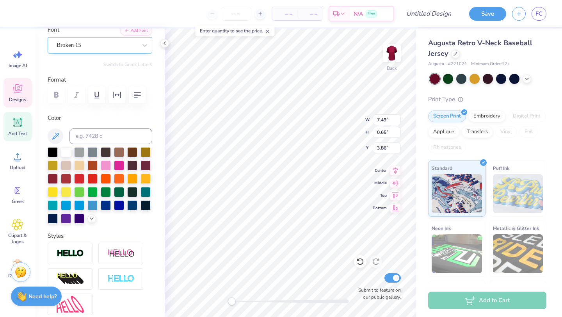
click at [104, 42] on div "Broken 15" at bounding box center [97, 45] width 82 height 12
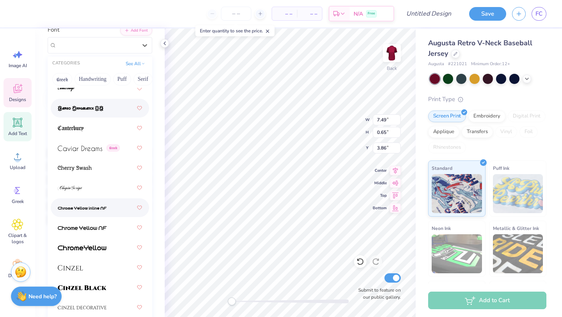
scroll to position [1242, 0]
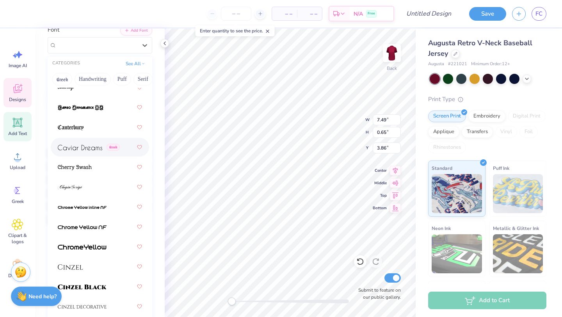
click at [92, 152] on div "Greek" at bounding box center [100, 147] width 84 height 14
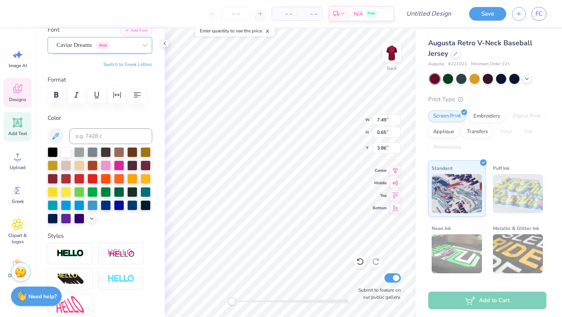
click at [130, 48] on div "Caviar Dreams Greek" at bounding box center [97, 45] width 82 height 12
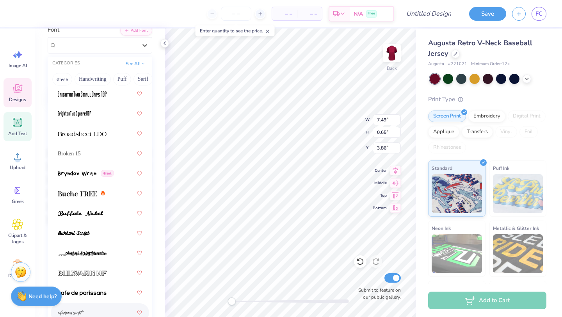
scroll to position [1069, 0]
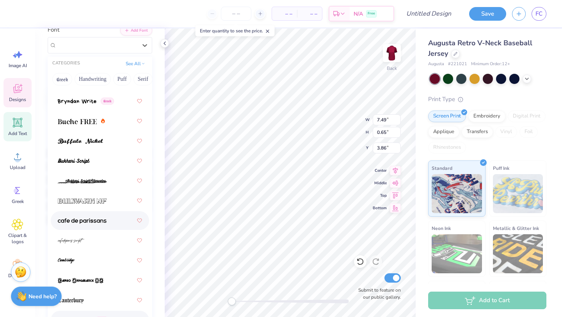
click at [107, 224] on div at bounding box center [100, 221] width 84 height 14
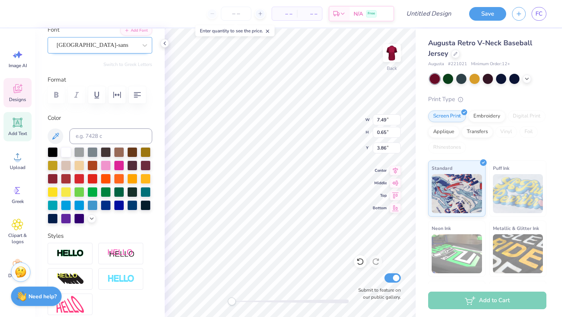
click at [101, 50] on div at bounding box center [97, 45] width 80 height 11
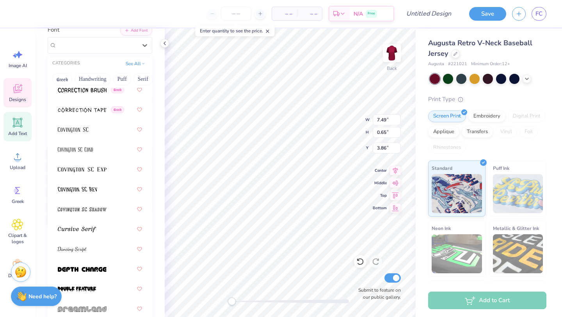
scroll to position [1940, 0]
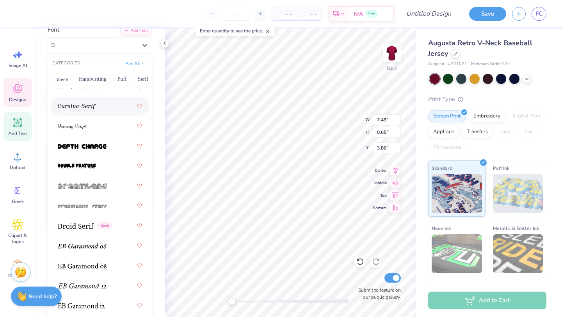
click at [91, 111] on div at bounding box center [100, 106] width 84 height 14
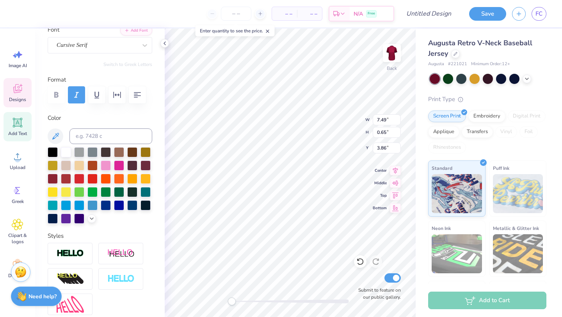
type input "7.70"
type input "0.40"
type input "13.22"
click at [23, 12] on div at bounding box center [21, 12] width 11 height 11
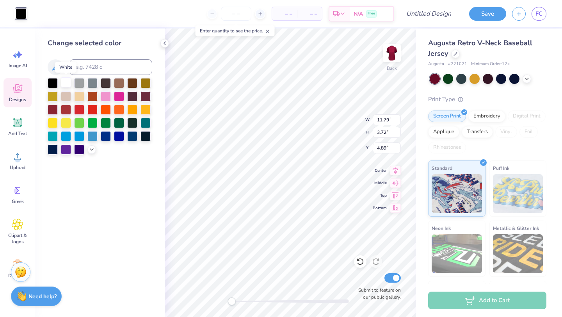
click at [66, 79] on div at bounding box center [66, 82] width 10 height 10
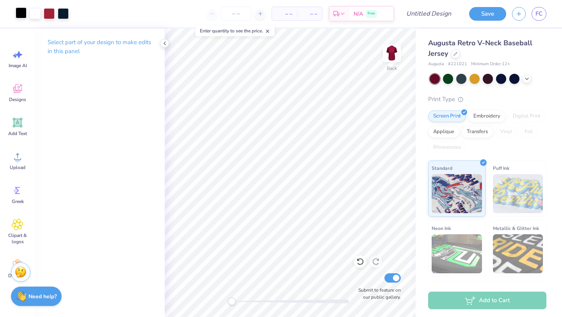
drag, startPoint x: 35, startPoint y: 15, endPoint x: 24, endPoint y: 15, distance: 11.3
click at [24, 15] on div at bounding box center [42, 13] width 53 height 11
click at [24, 15] on div at bounding box center [21, 12] width 11 height 11
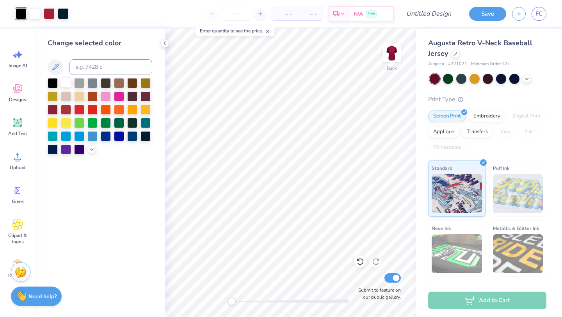
click at [68, 81] on div at bounding box center [66, 82] width 10 height 10
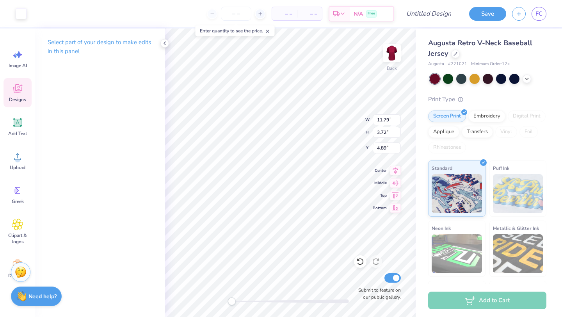
click at [11, 10] on div "Art colors" at bounding box center [13, 13] width 27 height 27
click at [21, 14] on div at bounding box center [21, 12] width 11 height 11
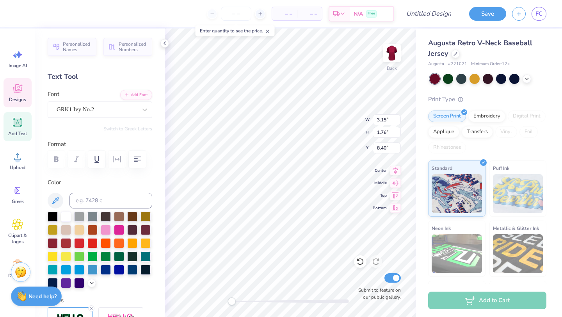
scroll to position [17, 0]
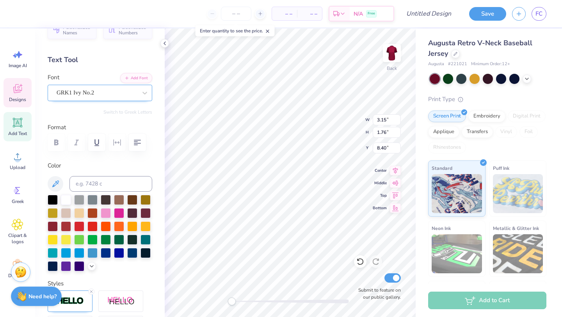
click at [102, 98] on div at bounding box center [97, 92] width 80 height 11
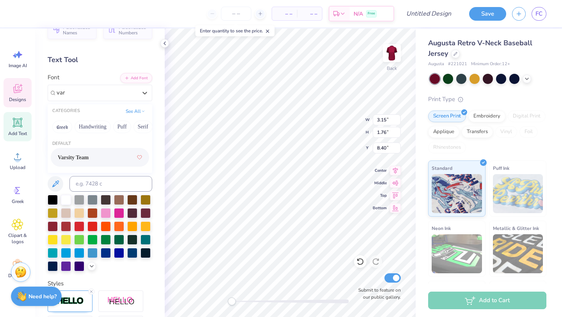
click at [88, 156] on span "Varsity Team" at bounding box center [73, 157] width 31 height 8
type input "var"
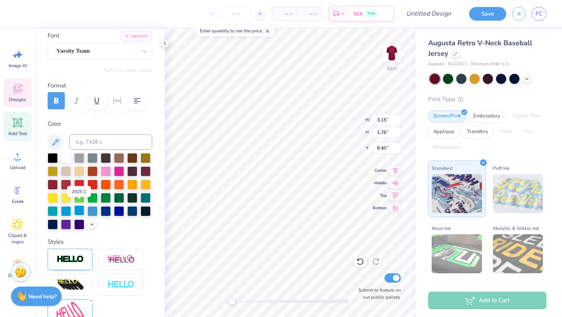
scroll to position [62, 0]
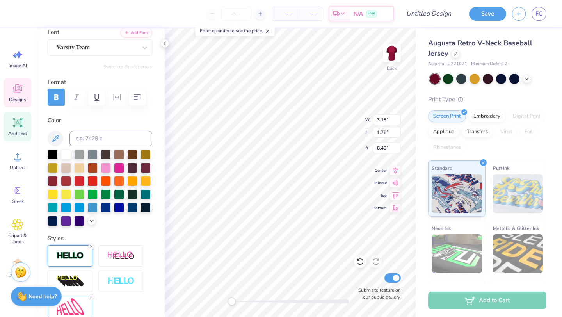
click at [78, 250] on div at bounding box center [70, 255] width 45 height 21
click at [151, 271] on div at bounding box center [148, 274] width 8 height 8
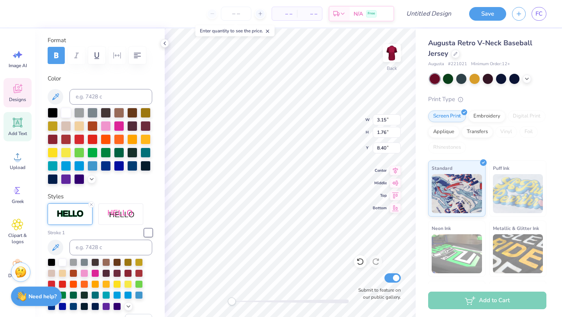
scroll to position [119, 0]
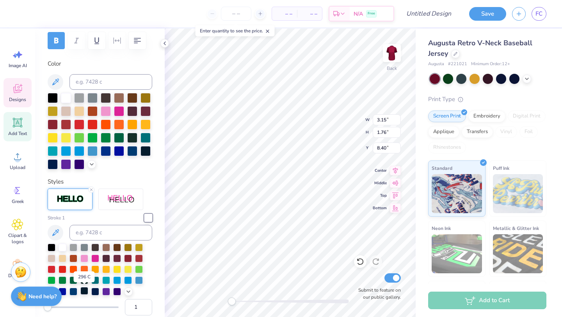
click at [84, 292] on div at bounding box center [84, 291] width 8 height 8
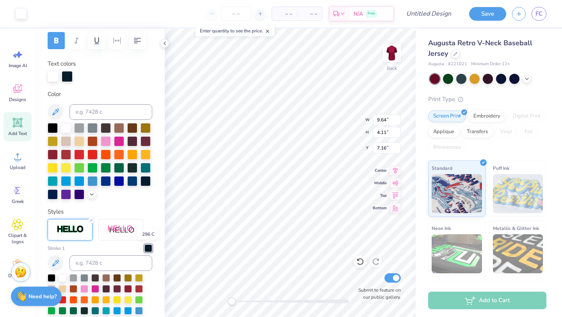
click at [148, 249] on div at bounding box center [148, 248] width 8 height 8
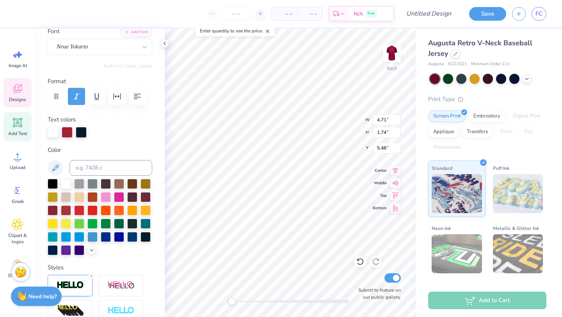
scroll to position [56, 0]
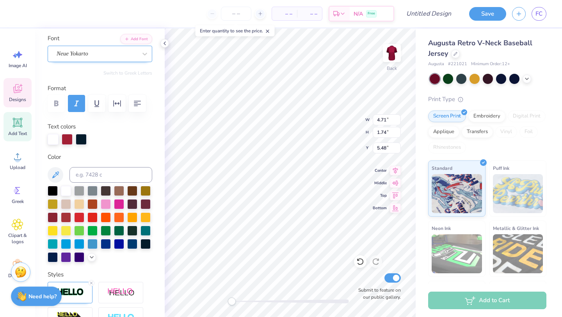
click at [103, 56] on div "Neue Yokarto" at bounding box center [97, 54] width 82 height 12
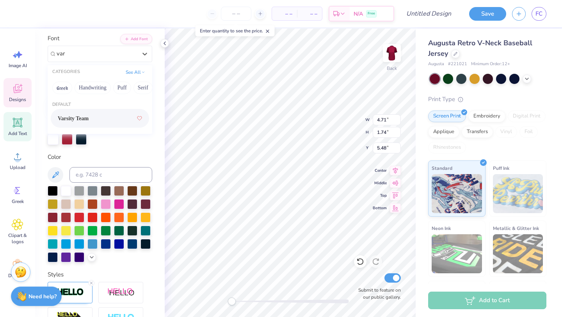
click at [96, 119] on div "Varsity Team" at bounding box center [100, 118] width 84 height 14
type input "var"
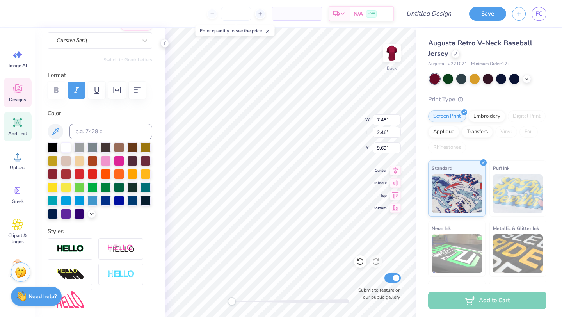
scroll to position [68, 0]
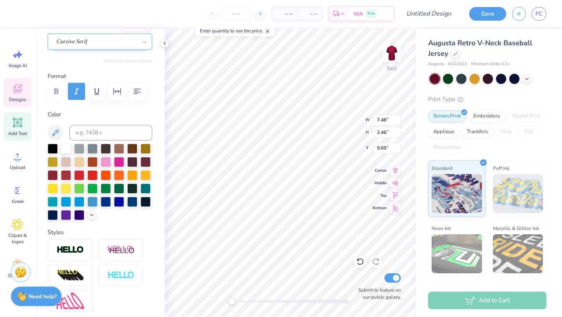
click at [98, 45] on div "Cursive Serif" at bounding box center [97, 42] width 82 height 12
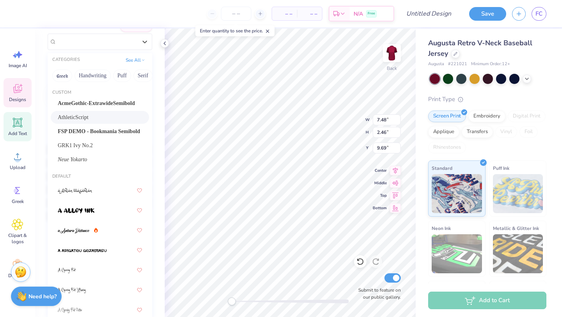
click at [89, 116] on div "AthleticScript" at bounding box center [100, 117] width 84 height 8
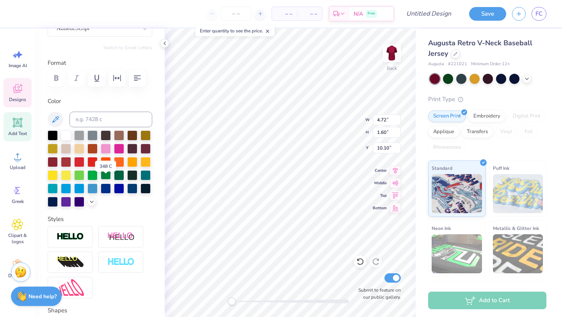
scroll to position [82, 0]
click at [82, 240] on img at bounding box center [70, 236] width 27 height 9
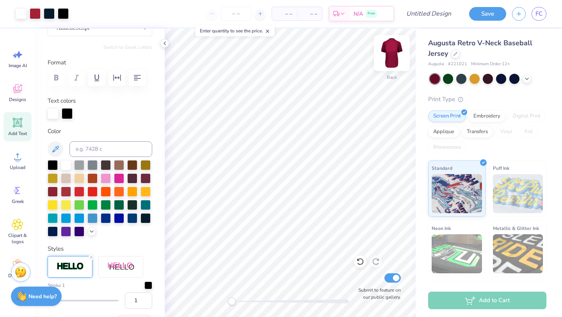
click at [390, 57] on img at bounding box center [391, 52] width 31 height 31
click at [17, 128] on icon at bounding box center [18, 123] width 12 height 12
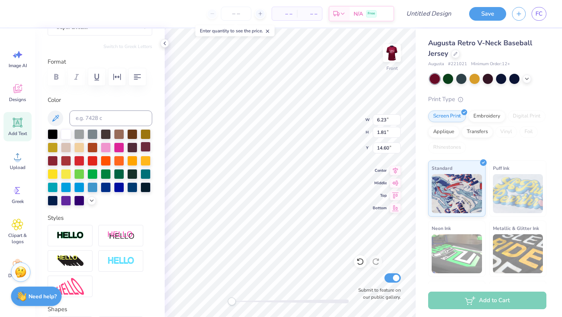
scroll to position [0, 0]
type textarea "T"
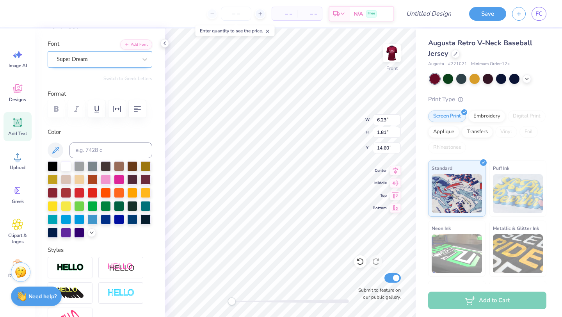
scroll to position [47, 0]
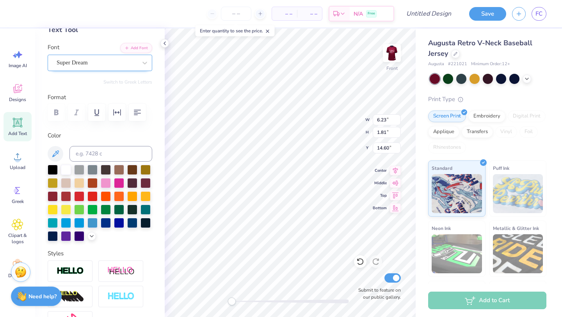
type textarea "99"
click at [116, 61] on div "Super Dream" at bounding box center [97, 63] width 82 height 12
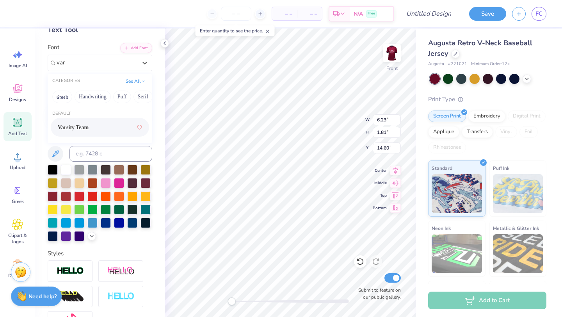
click at [104, 127] on div "Varsity Team" at bounding box center [100, 127] width 84 height 14
type input "var"
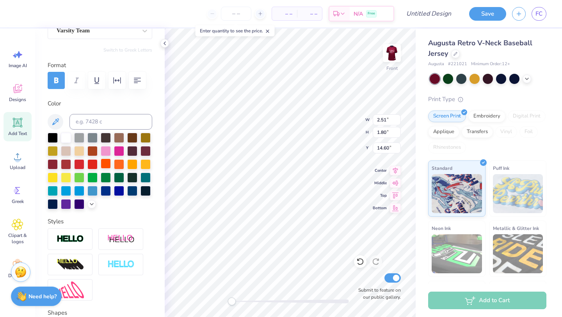
scroll to position [88, 0]
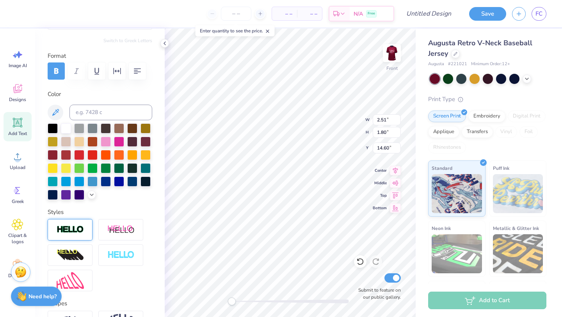
click at [80, 225] on img at bounding box center [70, 229] width 27 height 9
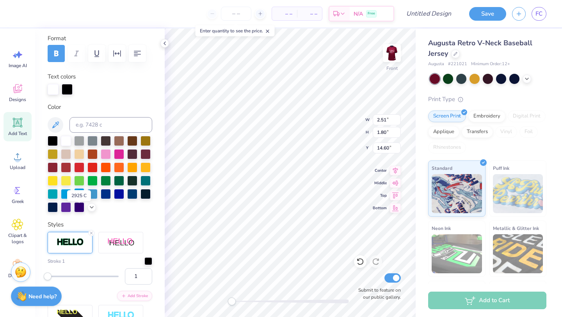
scroll to position [136, 0]
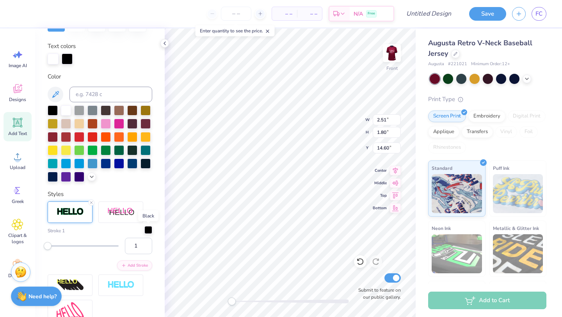
click at [150, 232] on div at bounding box center [148, 230] width 8 height 8
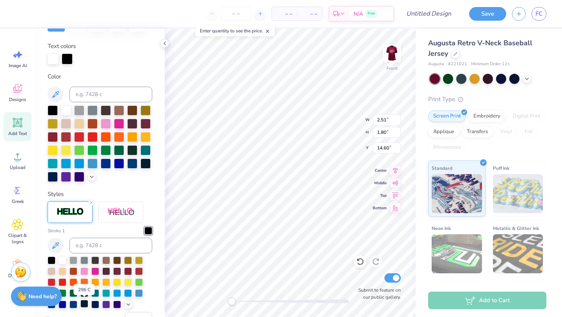
click at [84, 303] on div at bounding box center [84, 304] width 8 height 8
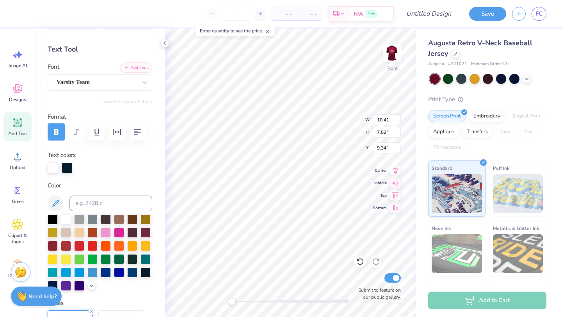
scroll to position [0, 0]
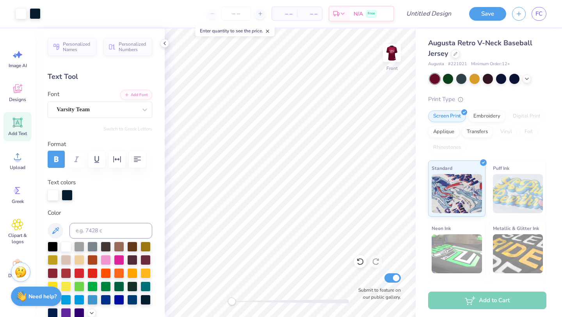
click at [13, 128] on icon at bounding box center [18, 123] width 12 height 12
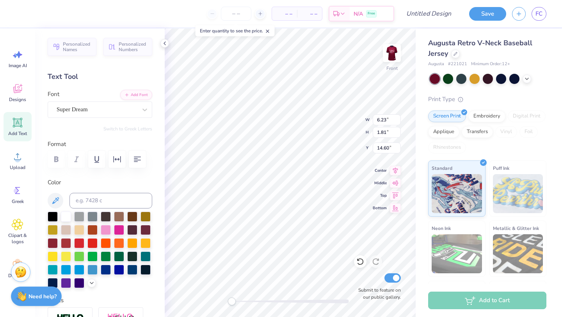
type textarea "T"
type textarea "LINKS"
click at [119, 109] on div "Super Dream" at bounding box center [97, 109] width 82 height 12
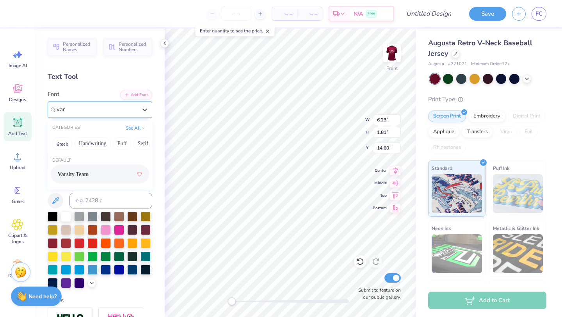
click at [83, 174] on span "Varsity Team" at bounding box center [73, 174] width 31 height 8
type input "var"
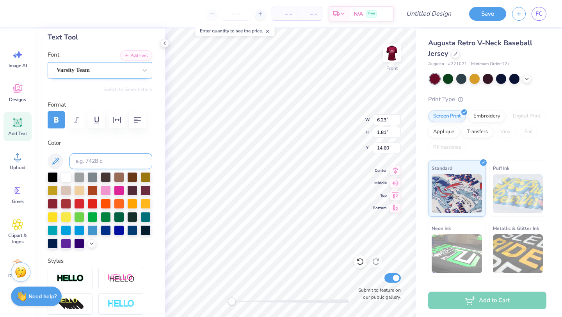
scroll to position [61, 0]
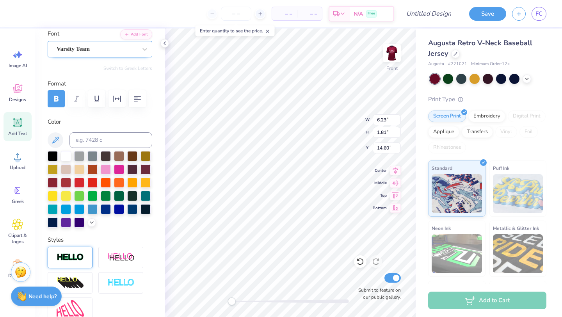
click at [77, 260] on img at bounding box center [70, 257] width 27 height 9
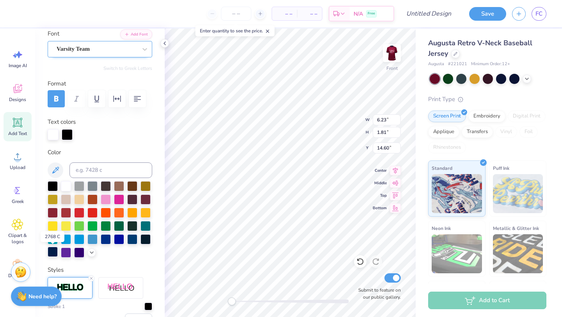
click at [55, 250] on div at bounding box center [53, 252] width 10 height 10
click at [63, 183] on div at bounding box center [66, 185] width 10 height 10
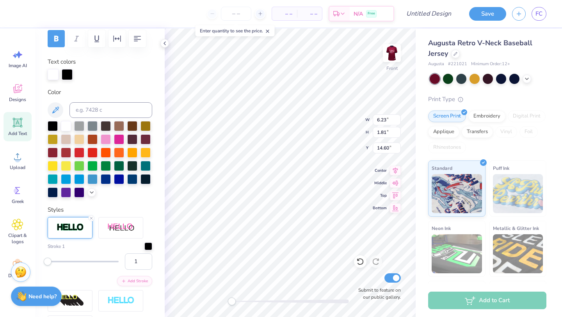
scroll to position [122, 0]
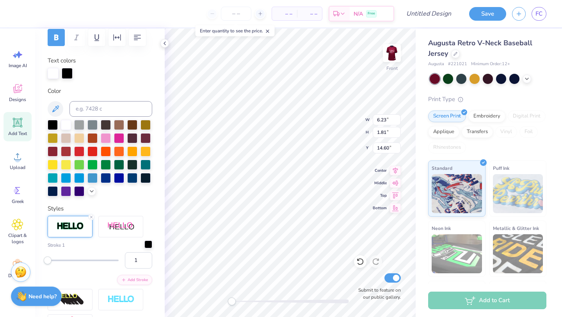
click at [147, 248] on div at bounding box center [148, 245] width 8 height 8
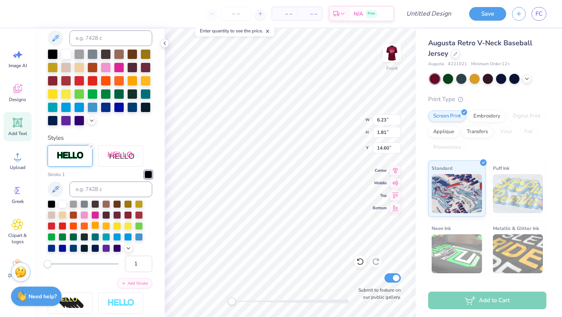
scroll to position [195, 0]
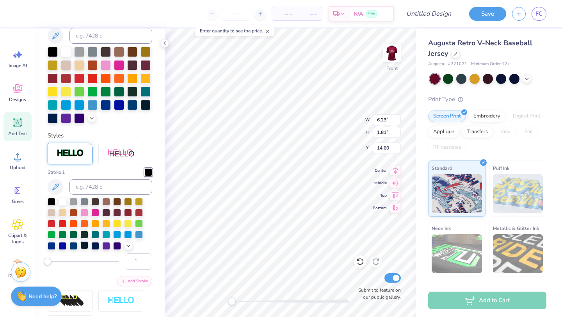
click at [86, 245] on div at bounding box center [84, 245] width 8 height 8
click at [145, 259] on input "2" at bounding box center [138, 261] width 27 height 16
click at [145, 259] on input "3" at bounding box center [138, 261] width 27 height 16
click at [145, 259] on input "4" at bounding box center [138, 261] width 27 height 16
click at [145, 259] on input "5" at bounding box center [138, 261] width 27 height 16
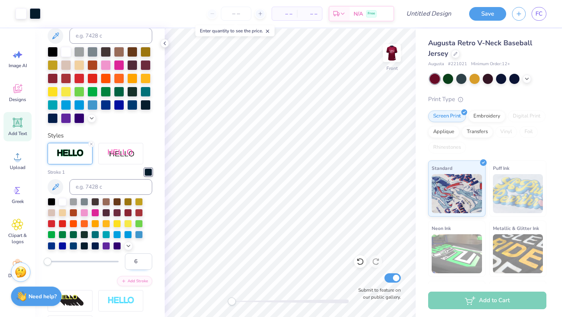
click at [145, 259] on input "6" at bounding box center [138, 261] width 27 height 16
type input "7"
click at [145, 259] on input "7" at bounding box center [138, 261] width 27 height 16
type input "13"
drag, startPoint x: 47, startPoint y: 260, endPoint x: 56, endPoint y: 263, distance: 10.0
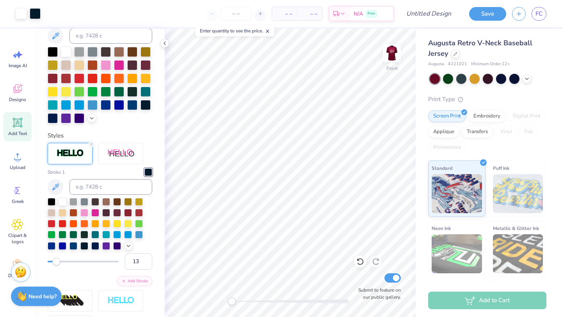
click at [56, 263] on div "Accessibility label" at bounding box center [56, 262] width 8 height 8
click at [144, 263] on input "13" at bounding box center [138, 261] width 27 height 16
click at [144, 263] on input "12" at bounding box center [138, 261] width 27 height 16
click at [144, 263] on input "11" at bounding box center [138, 261] width 27 height 16
click at [144, 263] on input "10" at bounding box center [138, 261] width 27 height 16
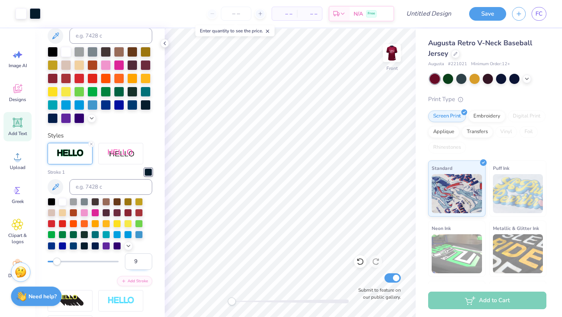
click at [144, 263] on input "9" at bounding box center [138, 261] width 27 height 16
click at [144, 263] on input "8" at bounding box center [138, 261] width 27 height 16
click at [144, 263] on input "7" at bounding box center [138, 261] width 27 height 16
click at [144, 263] on input "6" at bounding box center [138, 261] width 27 height 16
click at [144, 263] on input "5" at bounding box center [138, 261] width 27 height 16
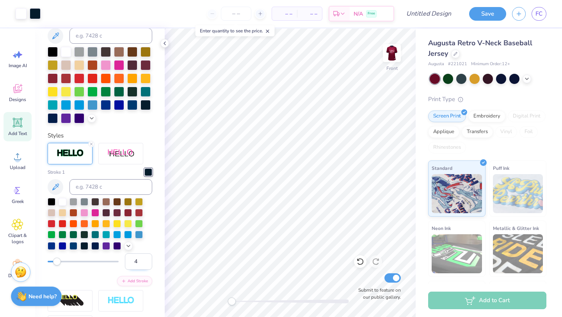
click at [144, 263] on input "4" at bounding box center [138, 261] width 27 height 16
click at [144, 263] on input "3" at bounding box center [138, 261] width 27 height 16
click at [144, 263] on input "2" at bounding box center [138, 261] width 27 height 16
type input "1"
click at [144, 263] on input "1" at bounding box center [138, 261] width 27 height 16
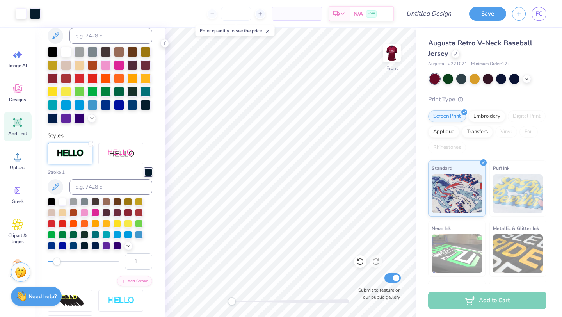
click at [101, 273] on div "Stroke 1 1 Add Stroke" at bounding box center [100, 227] width 105 height 118
type input "2"
click at [145, 259] on input "2" at bounding box center [138, 261] width 27 height 16
click at [388, 55] on img at bounding box center [391, 52] width 31 height 31
click at [429, 13] on input "Design Title" at bounding box center [438, 14] width 38 height 16
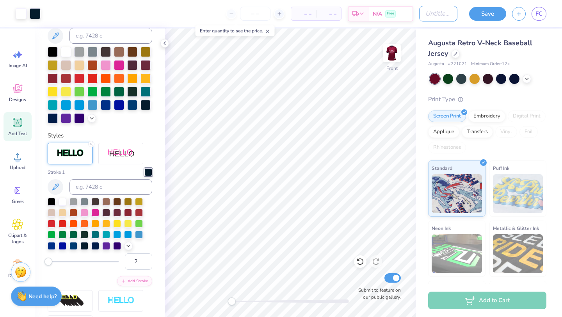
click at [433, 12] on input "Design Title" at bounding box center [438, 14] width 38 height 16
click at [419, 9] on input "Design Title" at bounding box center [438, 14] width 38 height 16
click at [411, 9] on div "Art colors – – Per Item – – Total Est. Delivery N/A Free Design Title Save FC" at bounding box center [281, 13] width 562 height 27
click at [393, 55] on img at bounding box center [391, 52] width 31 height 31
click at [446, 14] on input "Design Title" at bounding box center [438, 14] width 38 height 16
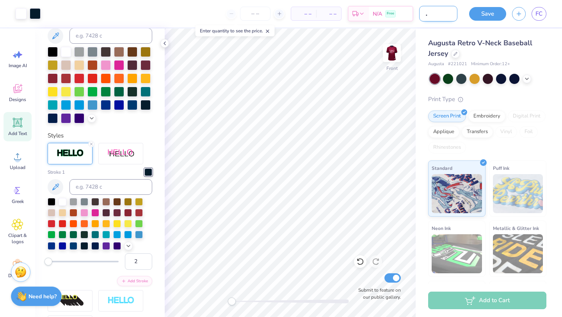
scroll to position [0, 26]
type input "LINKS Flag Jersey"
click at [491, 14] on button "Save" at bounding box center [487, 13] width 37 height 14
click at [258, 13] on input "number" at bounding box center [255, 14] width 30 height 14
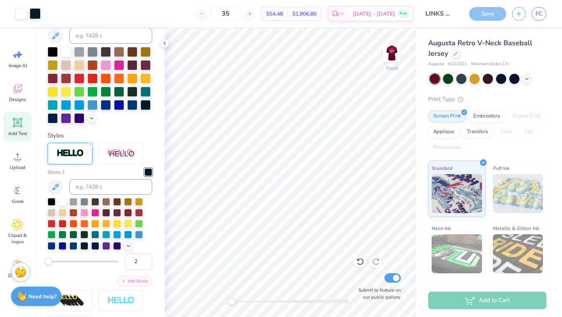
type input "35"
click at [196, 11] on div "35 $54.48 Per Item $1,906.80 Total Est. Delivery [DATE] - [DATE] Free" at bounding box center [229, 13] width 367 height 27
drag, startPoint x: 390, startPoint y: 49, endPoint x: 462, endPoint y: 14, distance: 80.2
click at [390, 49] on img at bounding box center [392, 53] width 16 height 16
